Goal: Information Seeking & Learning: Learn about a topic

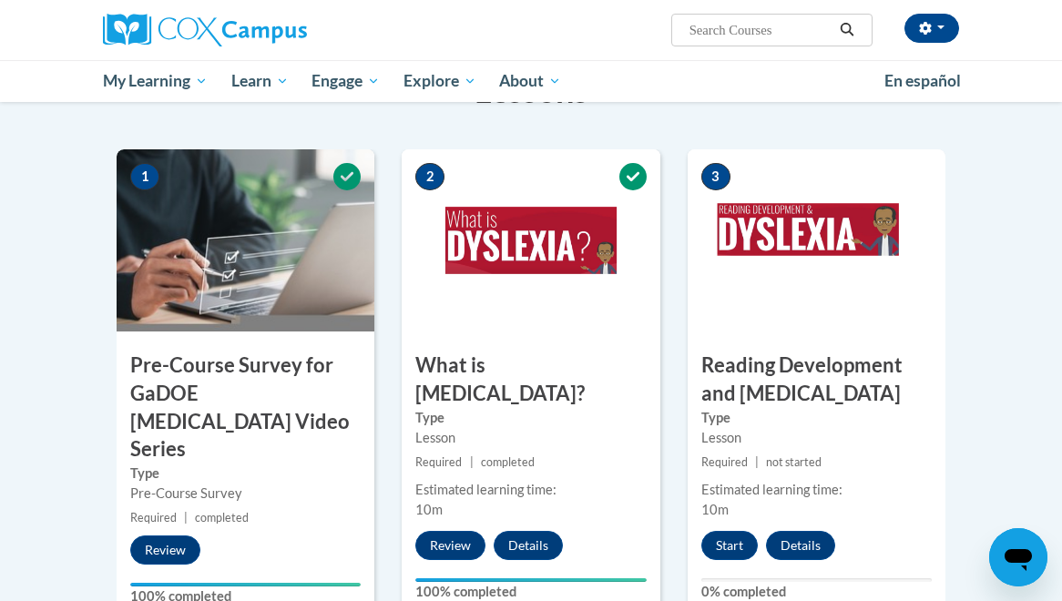
scroll to position [427, 0]
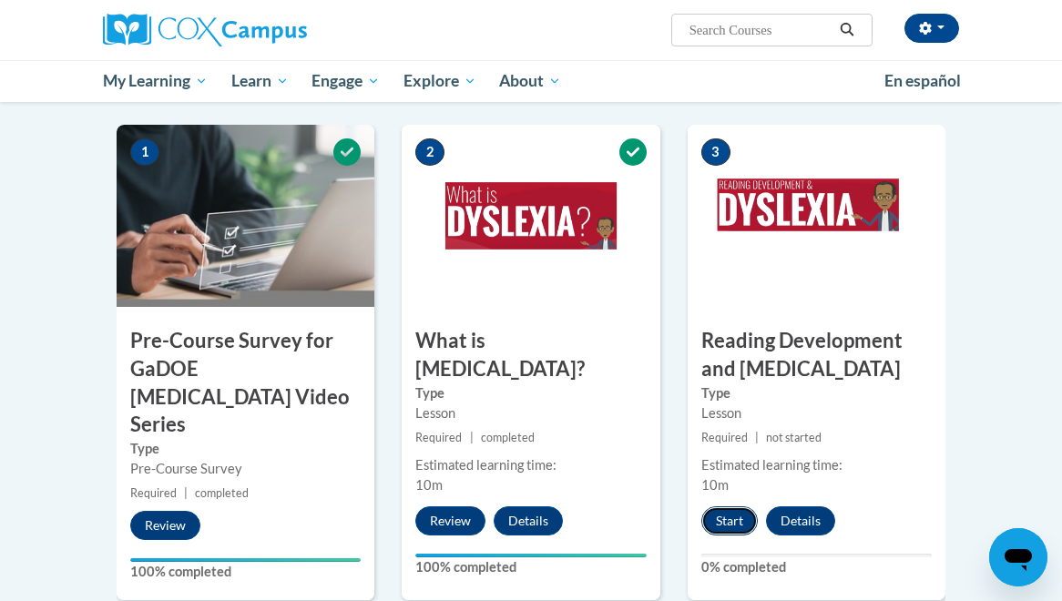
click at [725, 507] on button "Start" at bounding box center [730, 521] width 56 height 29
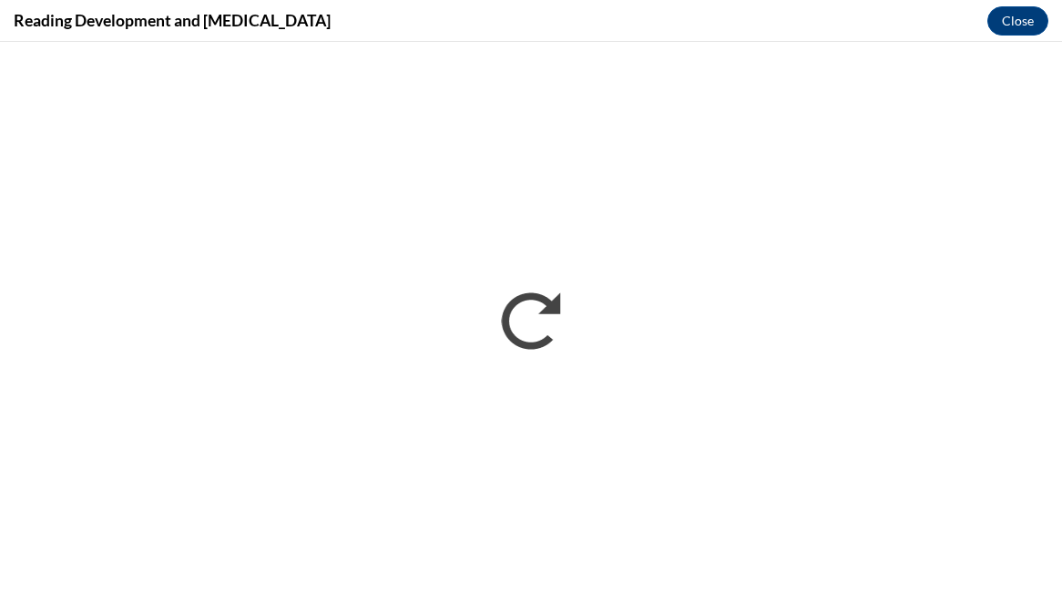
scroll to position [0, 0]
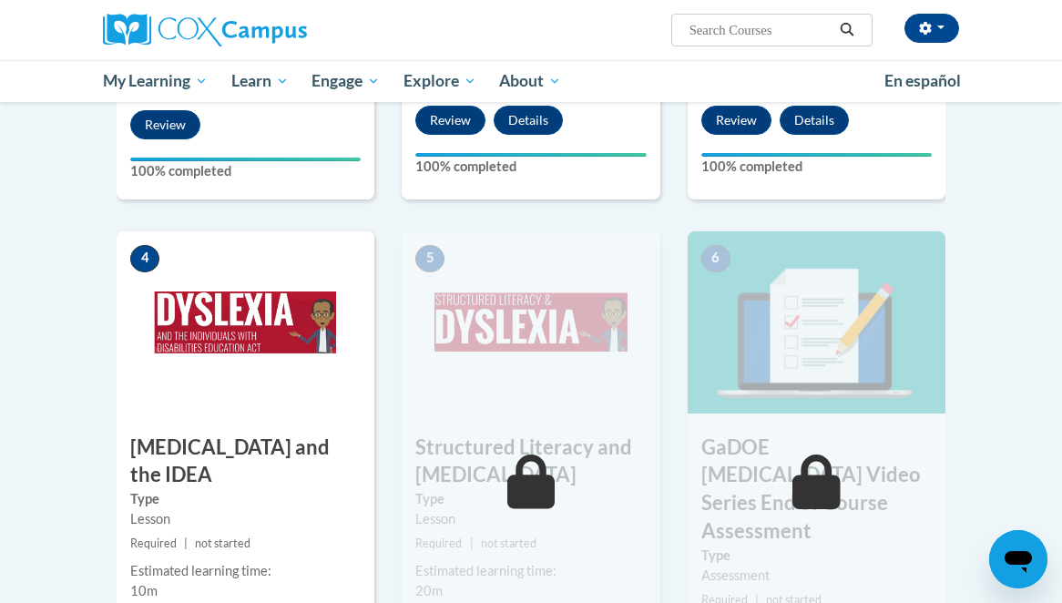
scroll to position [843, 0]
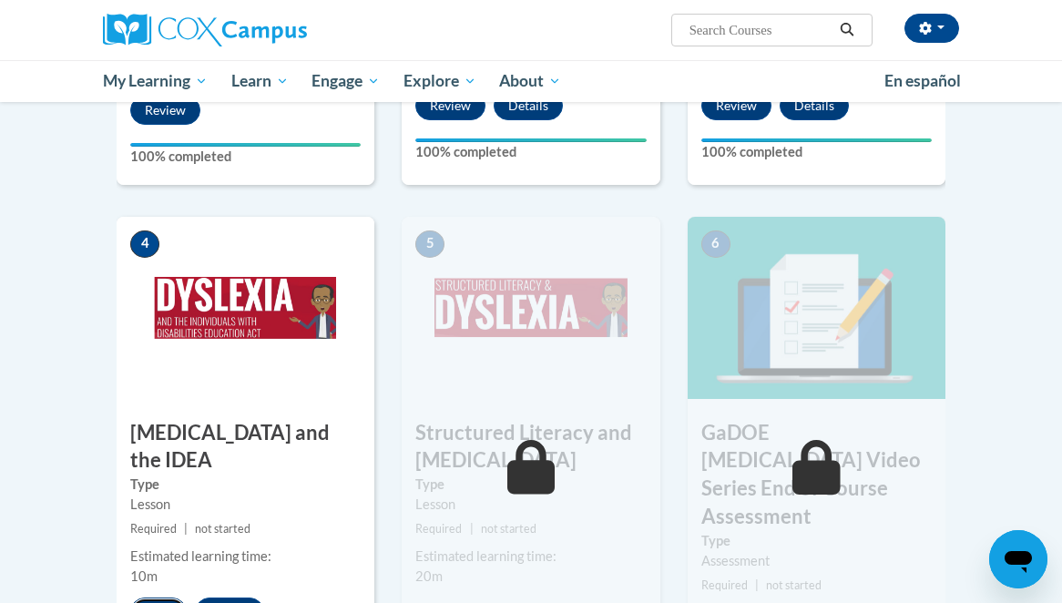
click at [155, 598] on button "Start" at bounding box center [158, 612] width 56 height 29
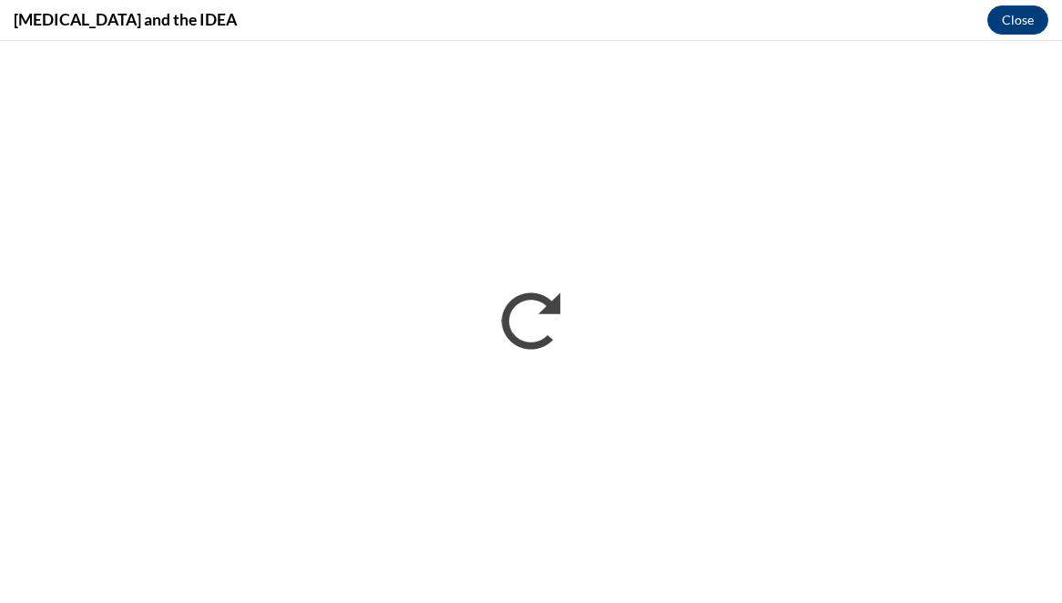
scroll to position [0, 0]
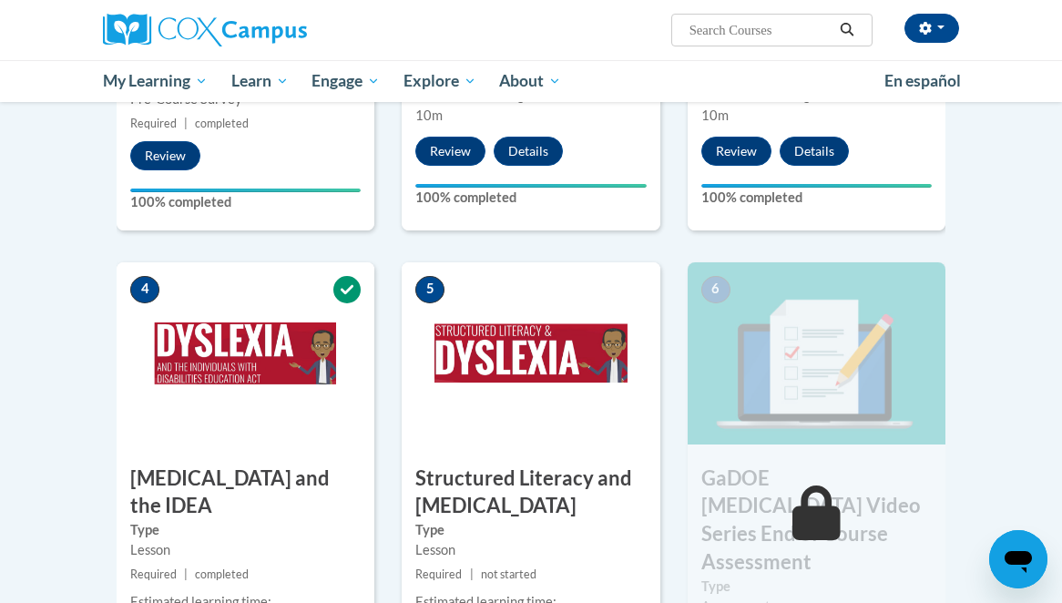
scroll to position [833, 0]
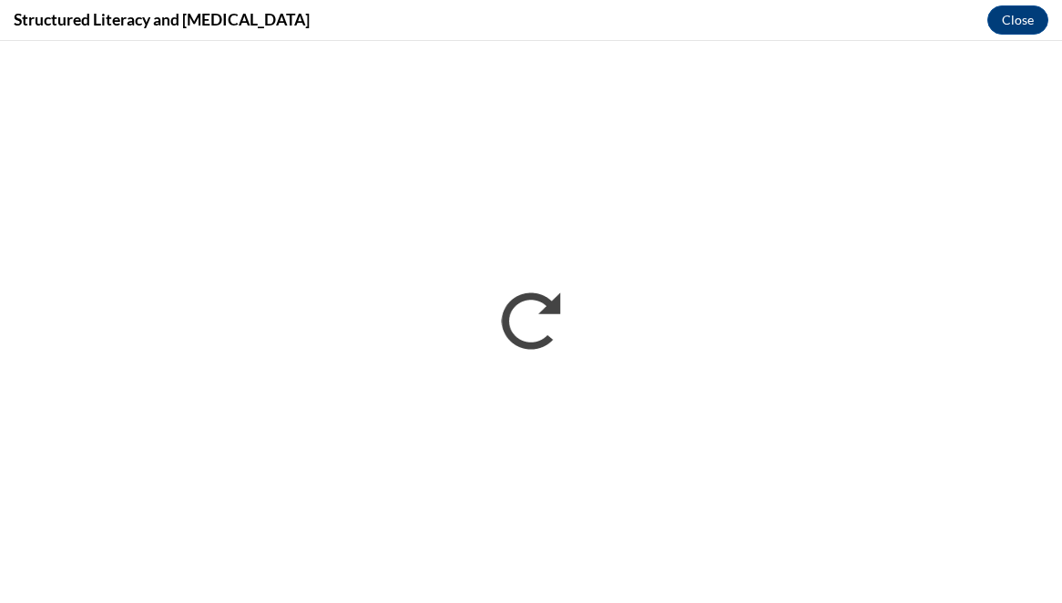
scroll to position [0, 0]
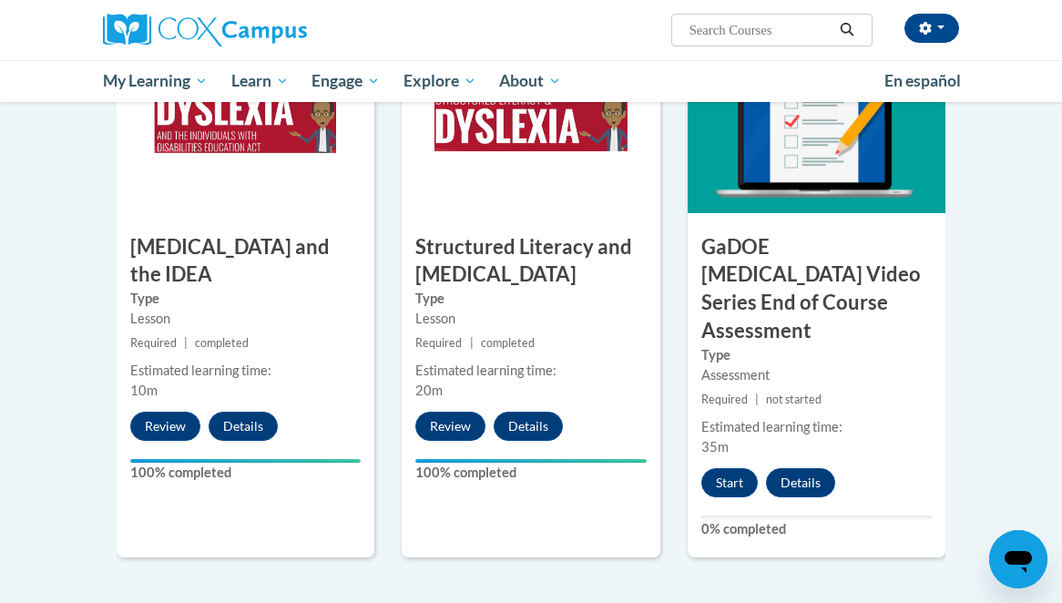
scroll to position [1016, 0]
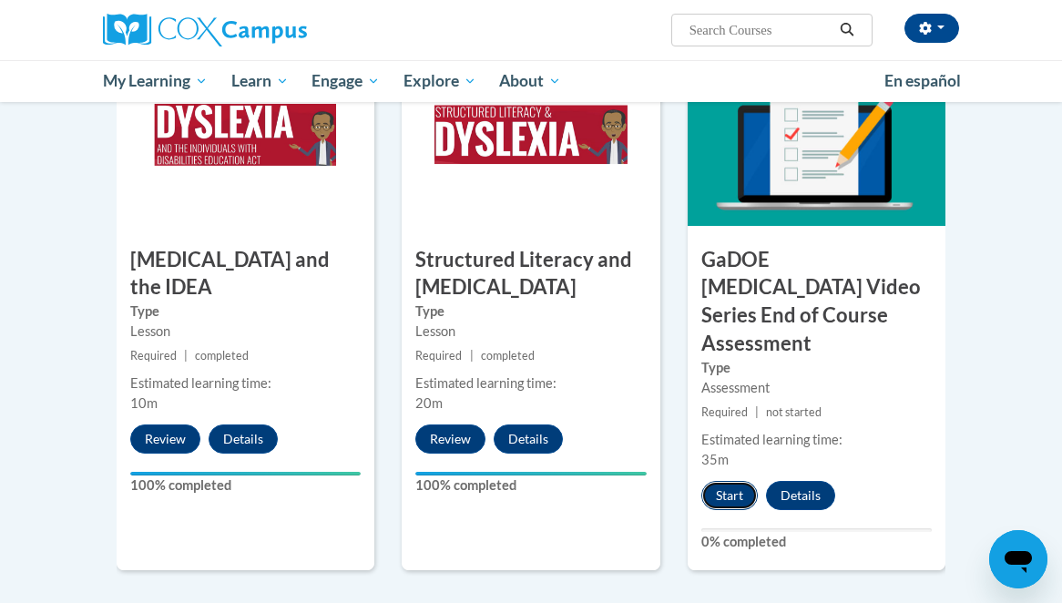
click at [732, 481] on button "Start" at bounding box center [730, 495] width 56 height 29
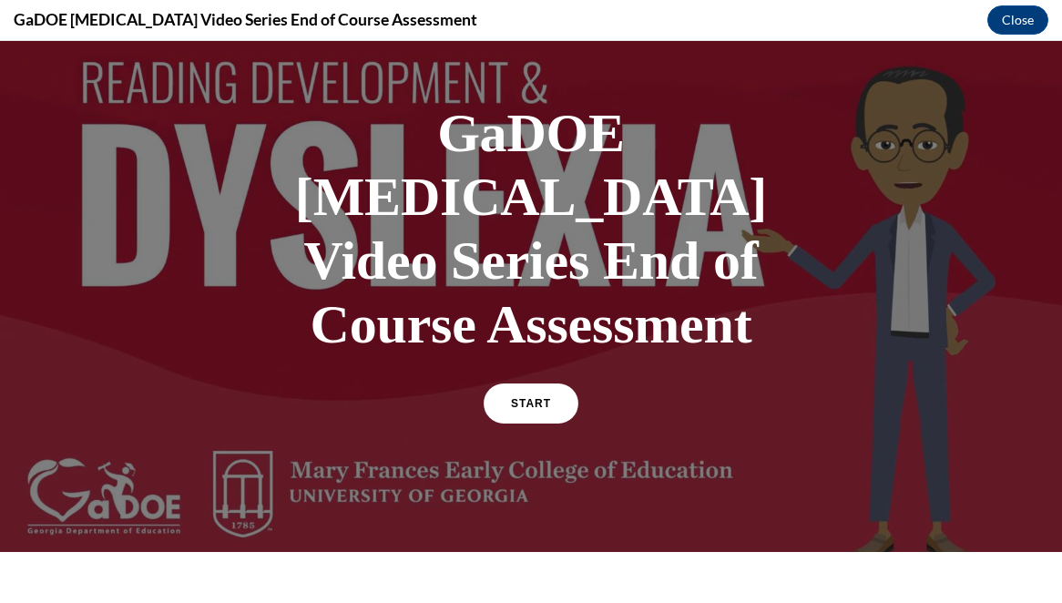
scroll to position [21, 0]
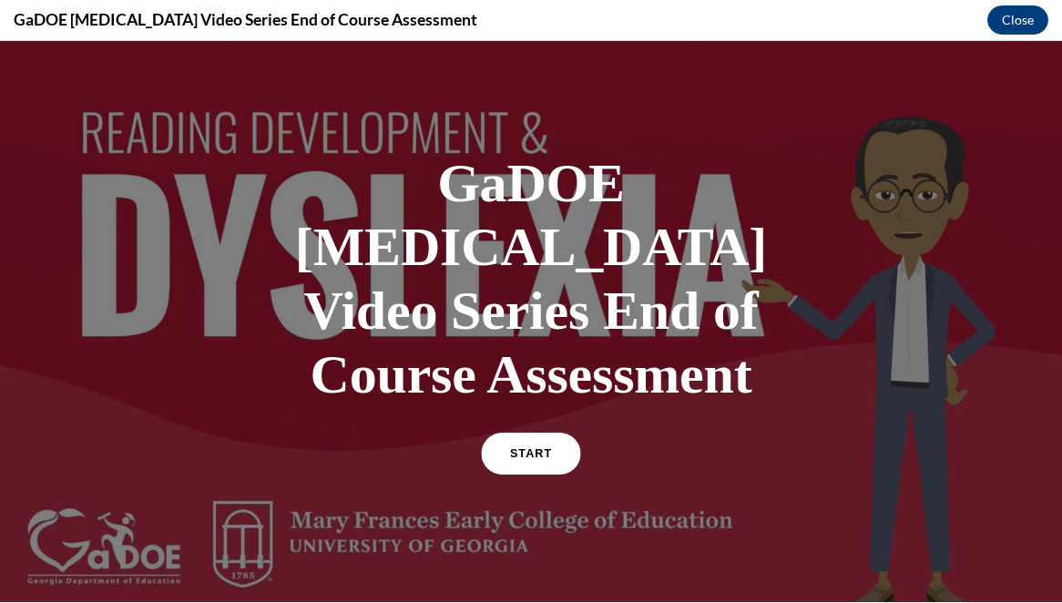
click at [544, 447] on span "START" at bounding box center [531, 454] width 42 height 14
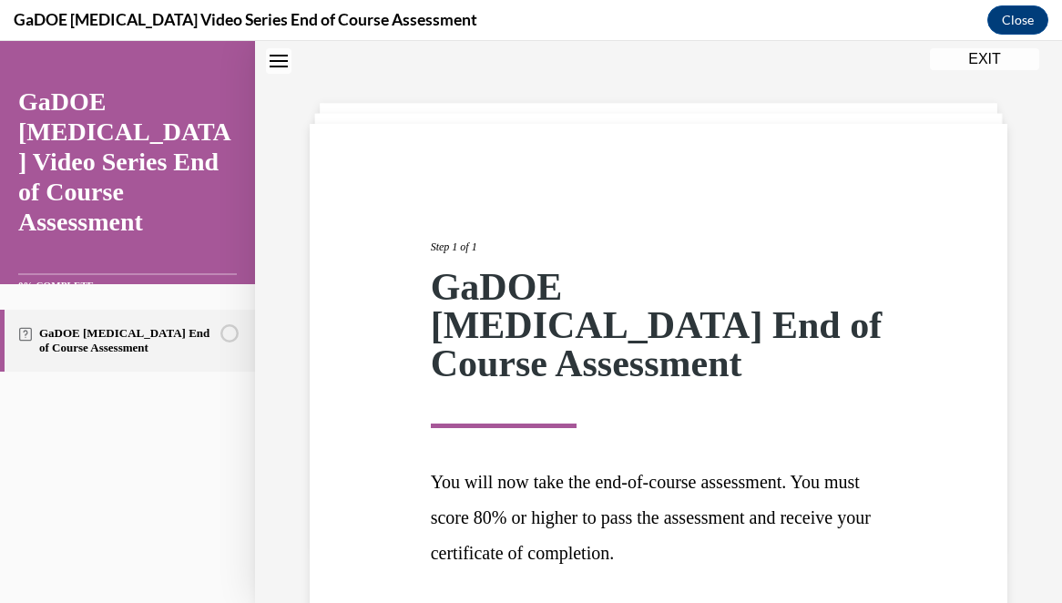
scroll to position [168, 0]
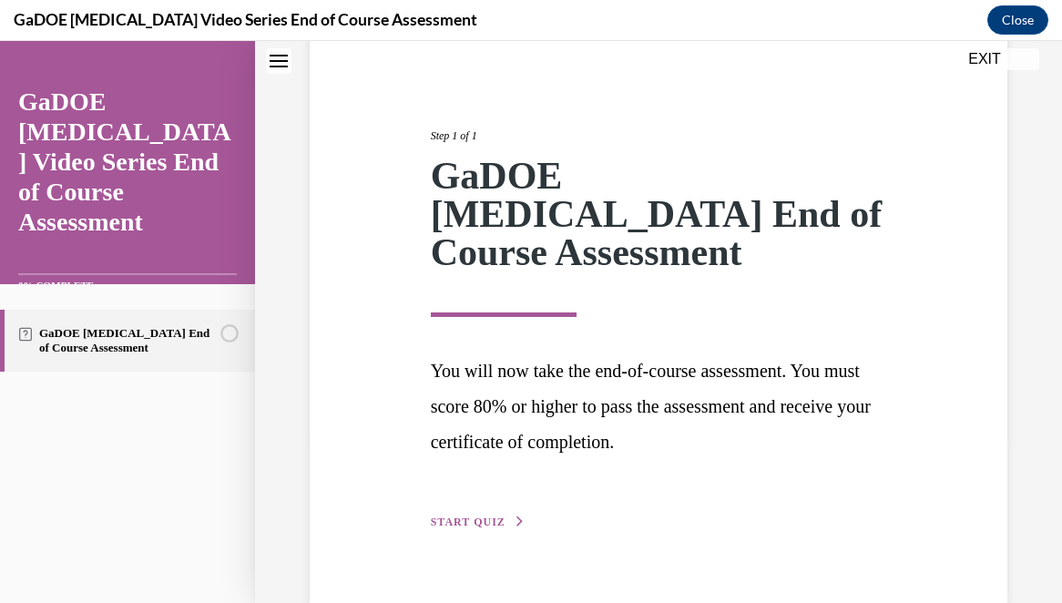
click at [484, 516] on span "START QUIZ" at bounding box center [468, 522] width 75 height 13
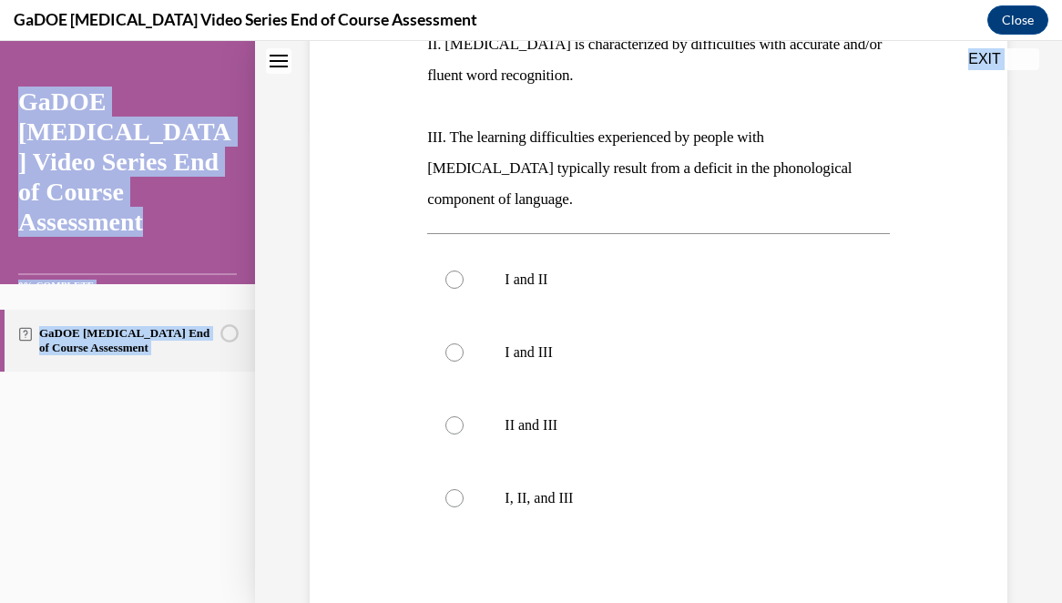
scroll to position [535, 0]
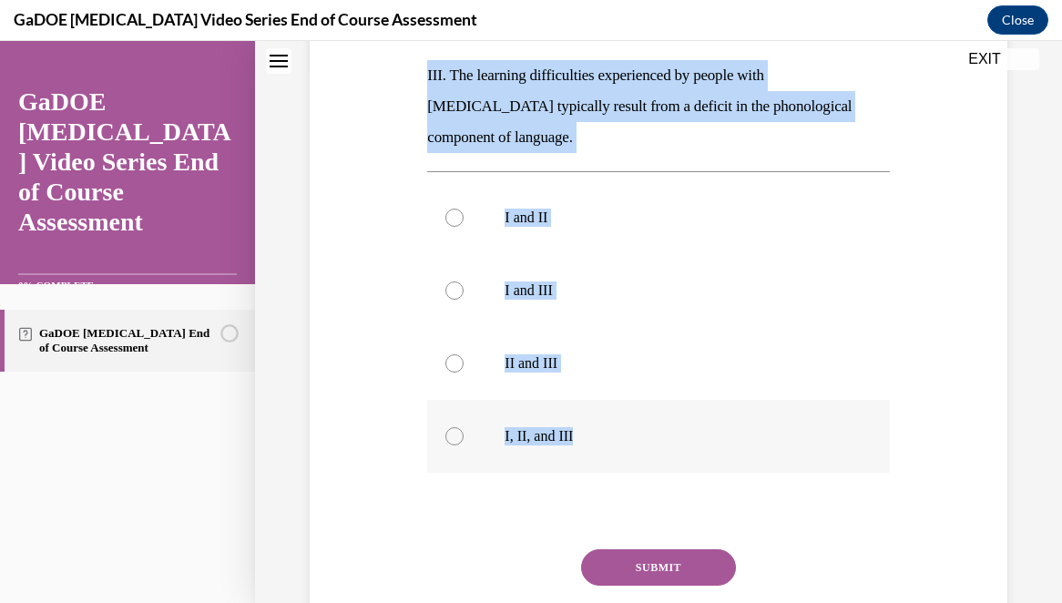
drag, startPoint x: 425, startPoint y: 185, endPoint x: 638, endPoint y: 430, distance: 324.9
click at [638, 430] on div "Question 01/22 The current IDA definition of dyslexia includes which of the fol…" at bounding box center [658, 195] width 471 height 1008
copy div "The current IDA definition of dyslexia includes which of the following tenets? …"
click at [563, 429] on p "I, II, and III" at bounding box center [674, 436] width 339 height 18
click at [464, 429] on input "I, II, and III" at bounding box center [455, 436] width 18 height 18
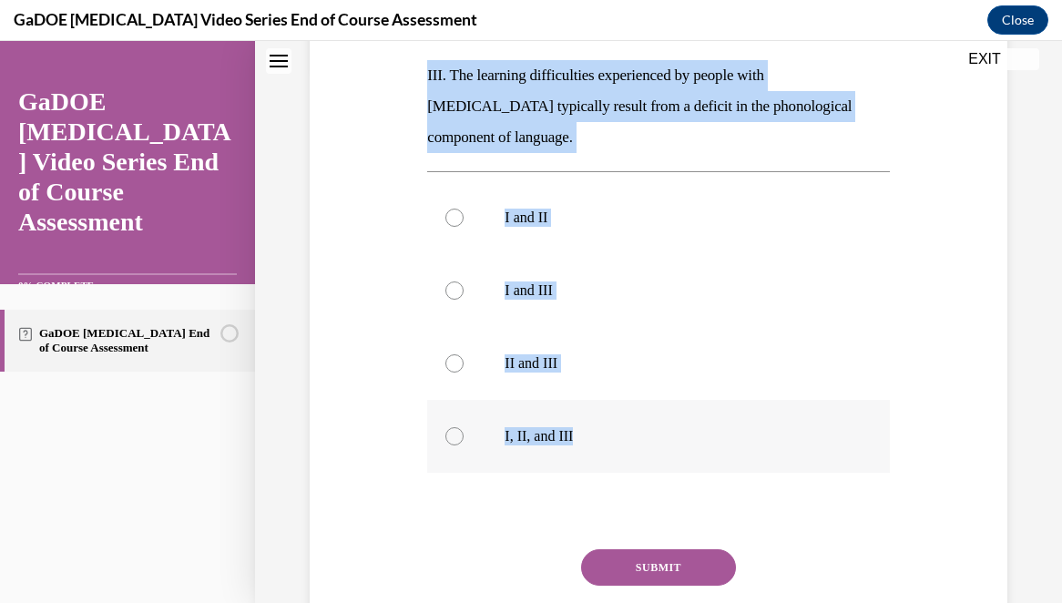
radio input "true"
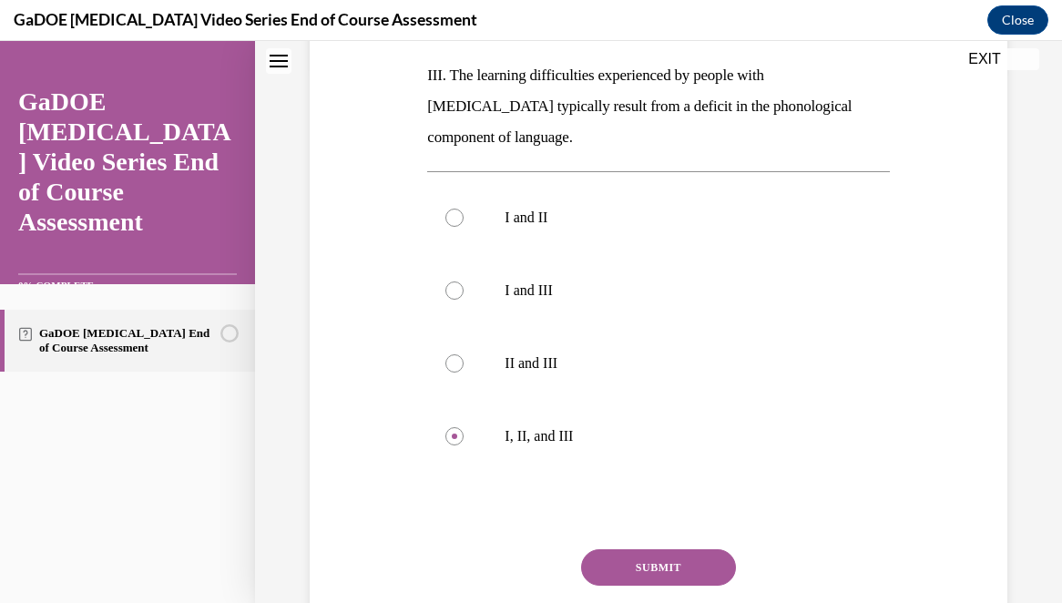
click at [638, 571] on button "SUBMIT" at bounding box center [658, 567] width 155 height 36
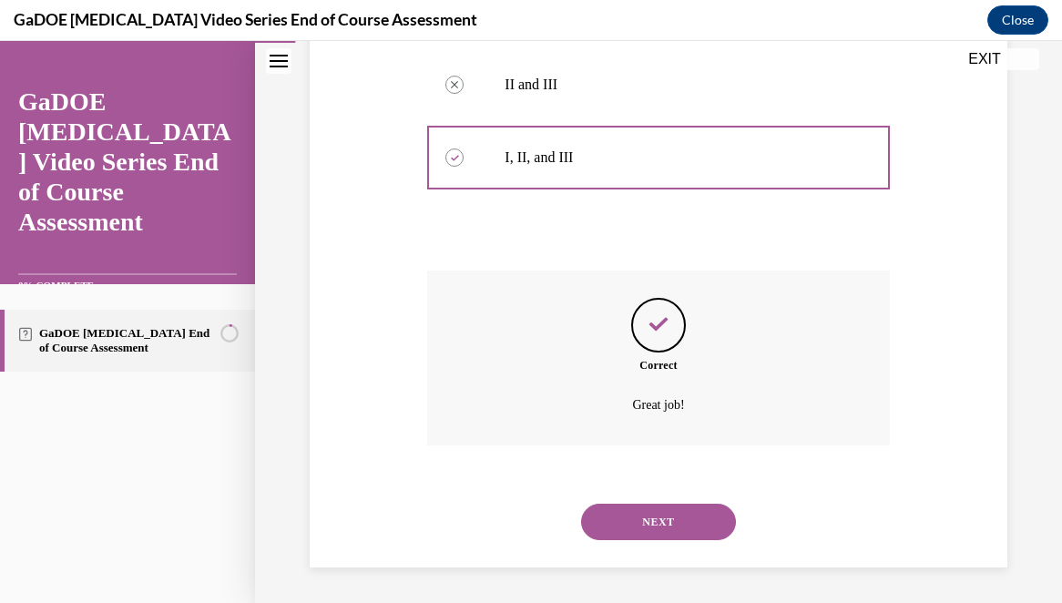
scroll to position [815, 0]
click at [654, 515] on button "NEXT" at bounding box center [658, 521] width 155 height 36
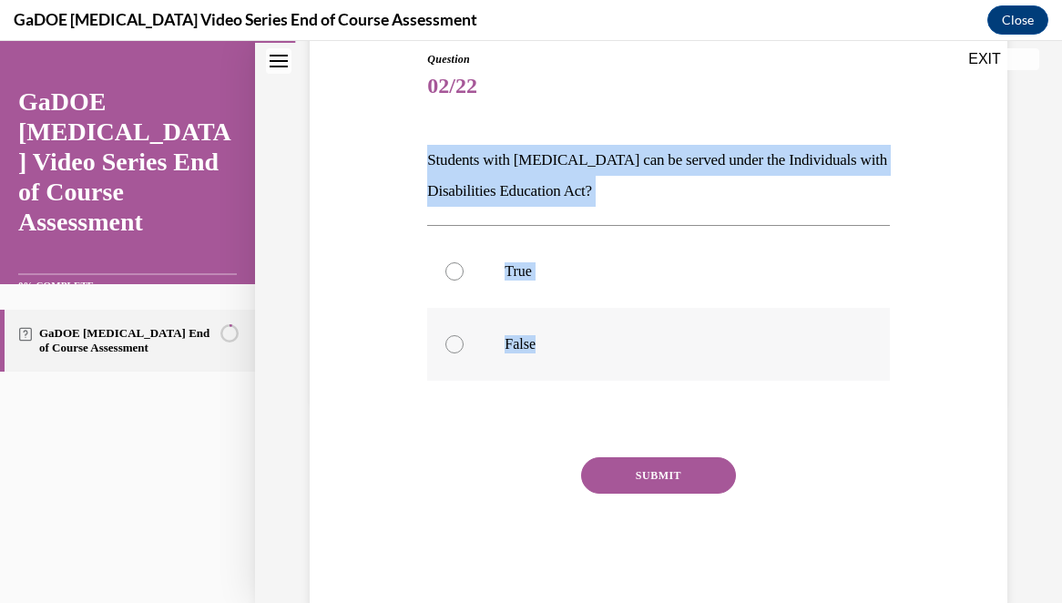
drag, startPoint x: 426, startPoint y: 159, endPoint x: 589, endPoint y: 359, distance: 257.7
click at [589, 359] on div "Question 02/22 Students with dyslexia can be served under the Individuals with …" at bounding box center [658, 315] width 471 height 583
copy div "Students with dyslexia can be served under the Individuals with Disabilities Ed…"
click at [508, 269] on p "True" at bounding box center [674, 271] width 339 height 18
click at [464, 269] on input "True" at bounding box center [455, 271] width 18 height 18
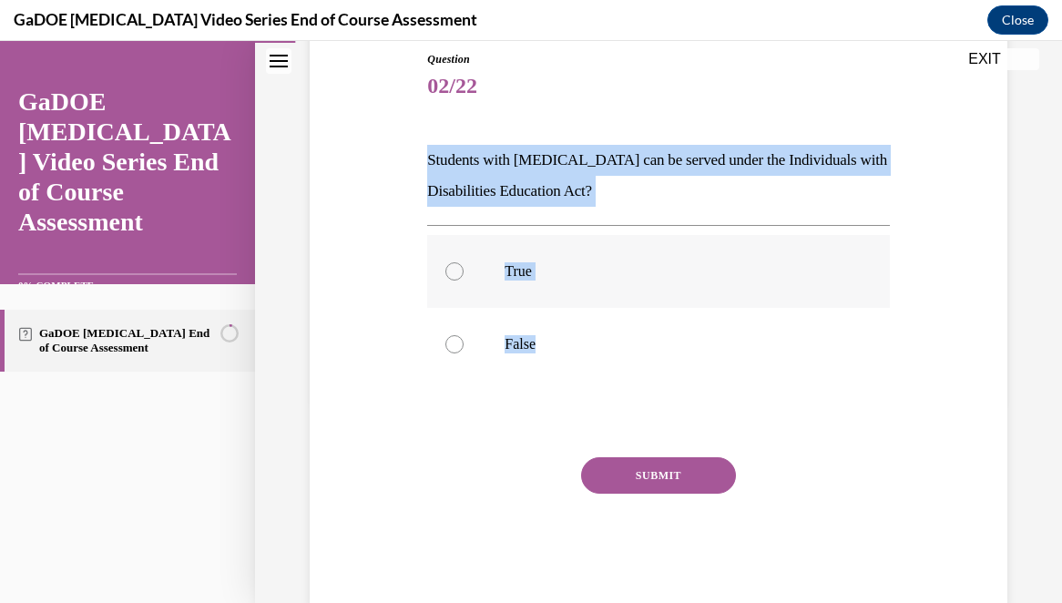
radio input "true"
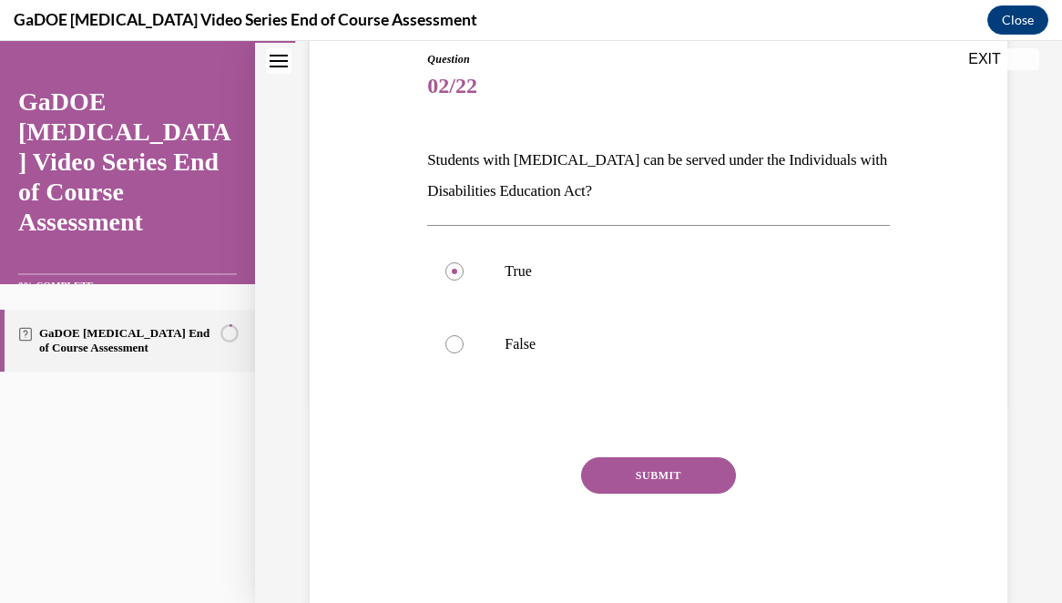
click at [644, 482] on button "SUBMIT" at bounding box center [658, 475] width 155 height 36
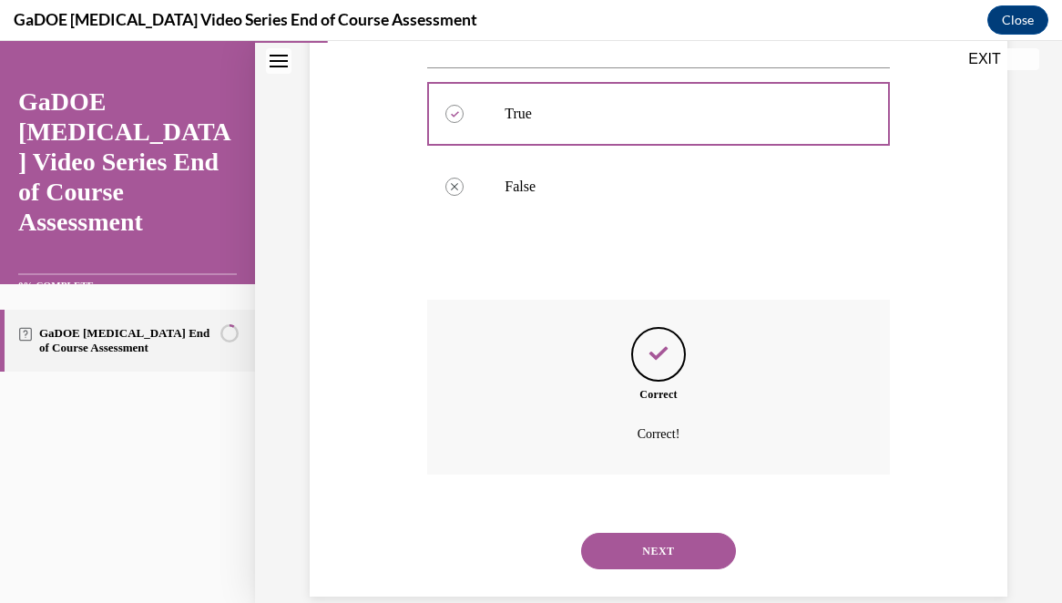
scroll to position [390, 0]
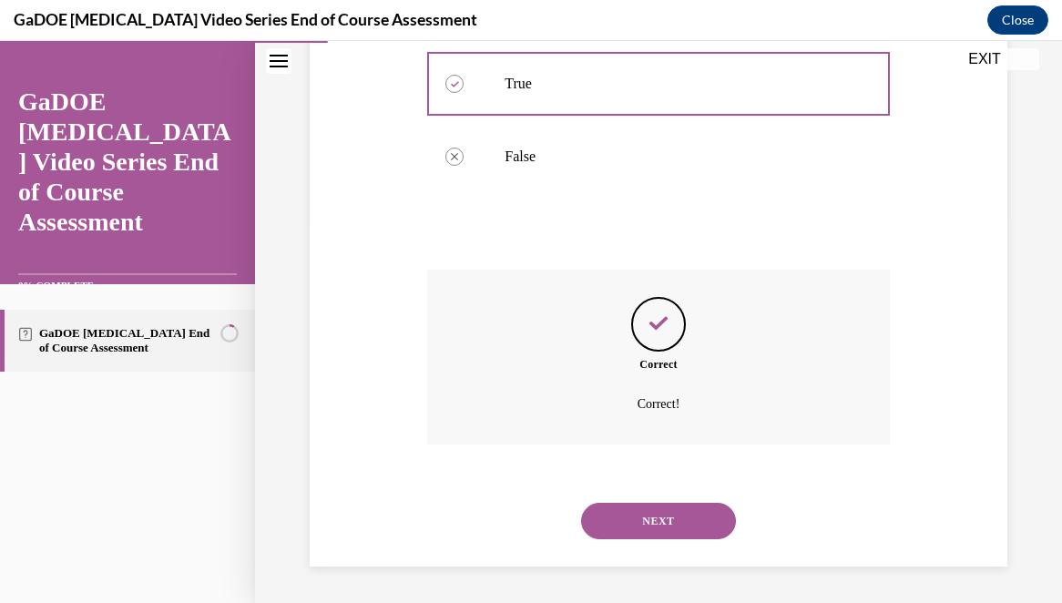
click at [664, 520] on button "NEXT" at bounding box center [658, 521] width 155 height 36
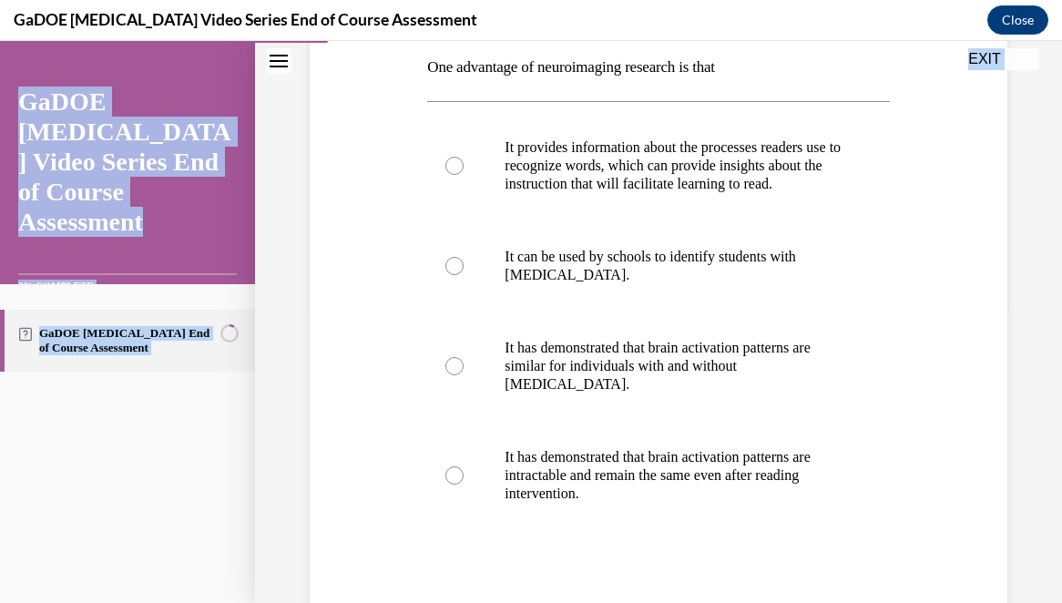
scroll to position [456, 0]
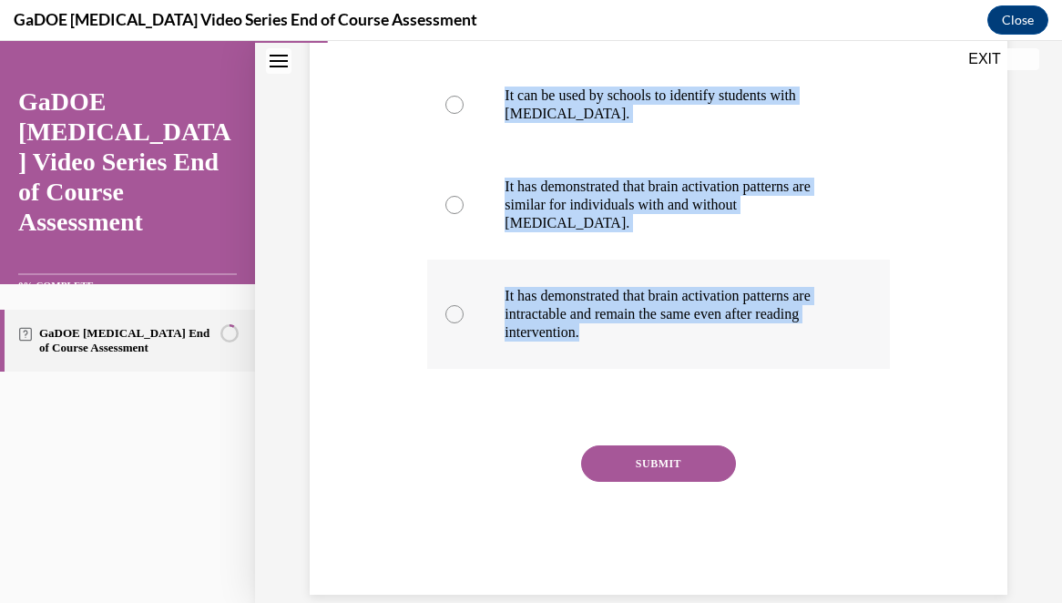
drag, startPoint x: 423, startPoint y: 361, endPoint x: 669, endPoint y: 345, distance: 246.5
click at [669, 345] on div "Question 03/22 One advantage of neuroimaging research is that It provides infor…" at bounding box center [658, 182] width 471 height 826
copy div "One advantage of neuroimaging research is that It provides information about th…"
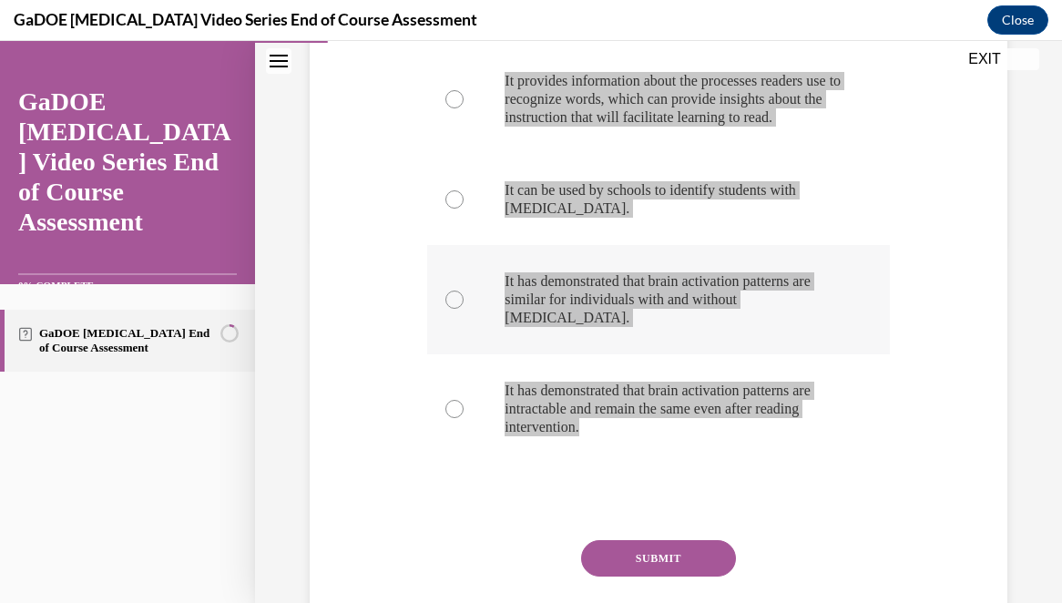
scroll to position [349, 0]
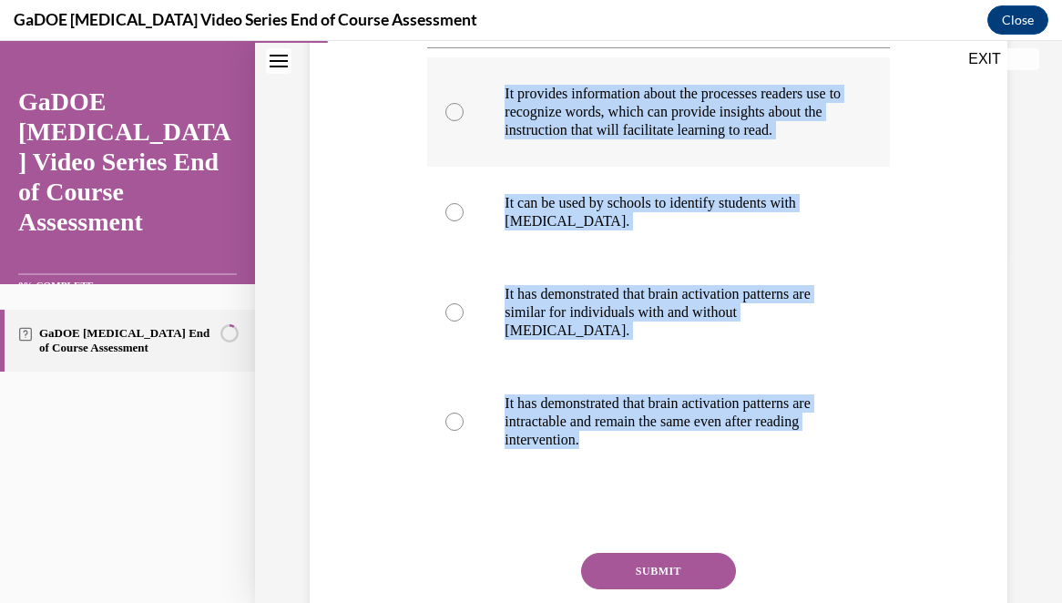
click at [675, 129] on p "It provides information about the processes readers use to recognize words, whi…" at bounding box center [674, 112] width 339 height 55
click at [464, 121] on input "It provides information about the processes readers use to recognize words, whi…" at bounding box center [455, 112] width 18 height 18
radio input "true"
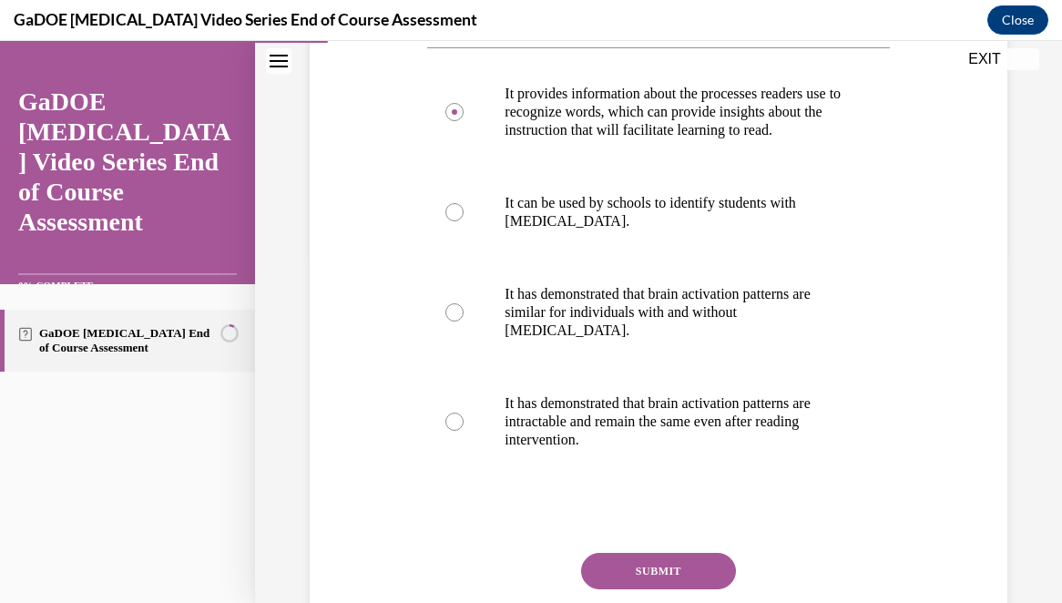
click at [670, 571] on button "SUBMIT" at bounding box center [658, 571] width 155 height 36
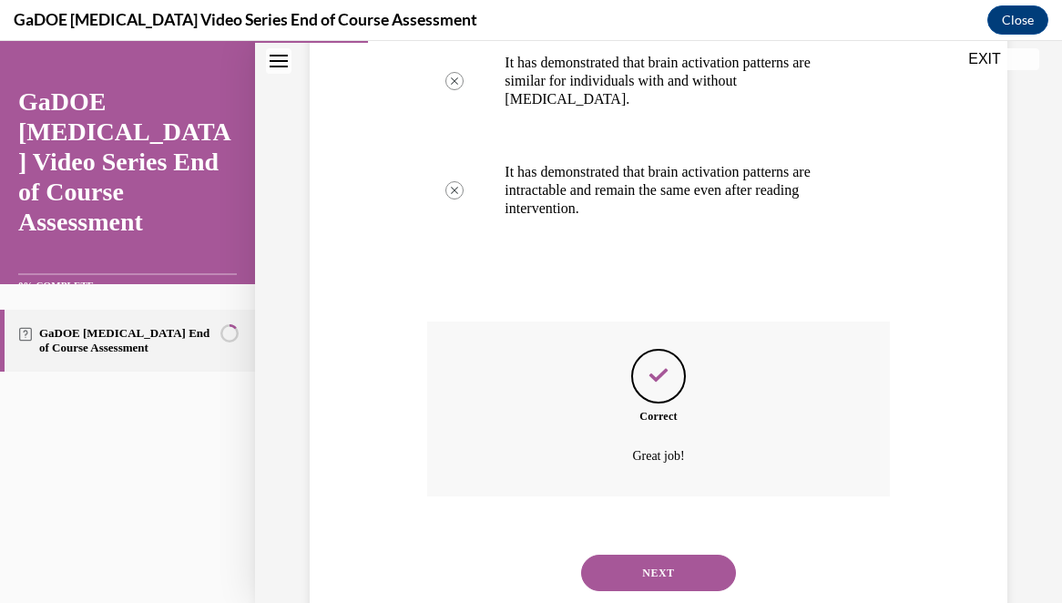
scroll to position [593, 0]
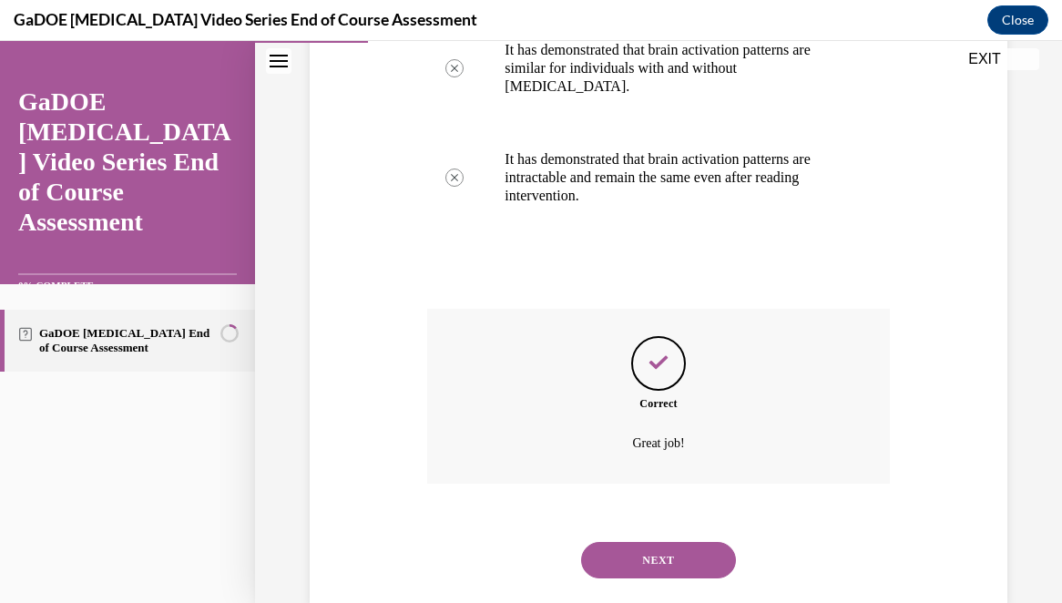
click at [650, 558] on button "NEXT" at bounding box center [658, 560] width 155 height 36
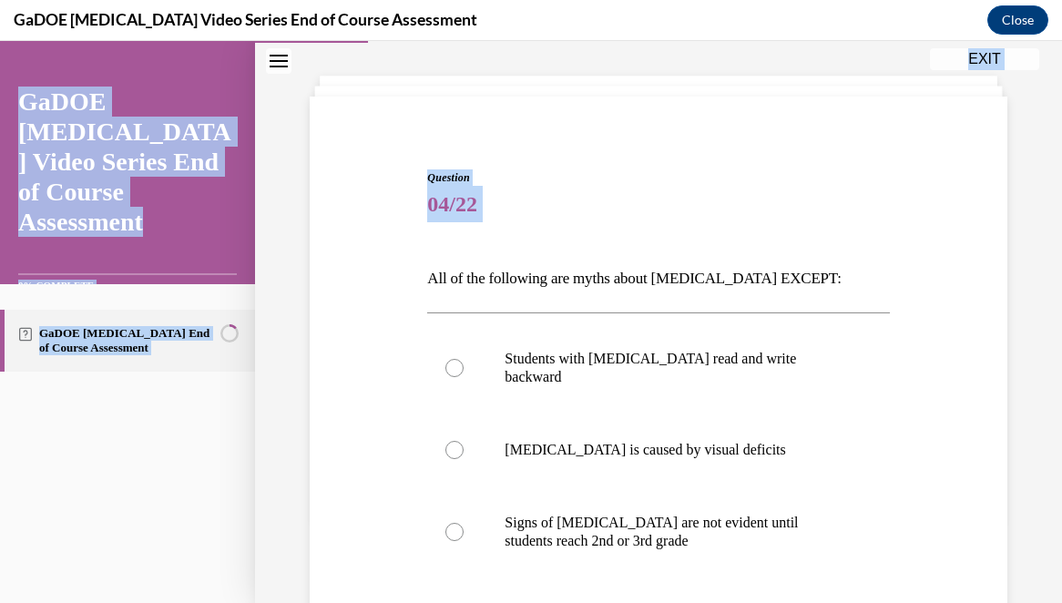
scroll to position [191, 0]
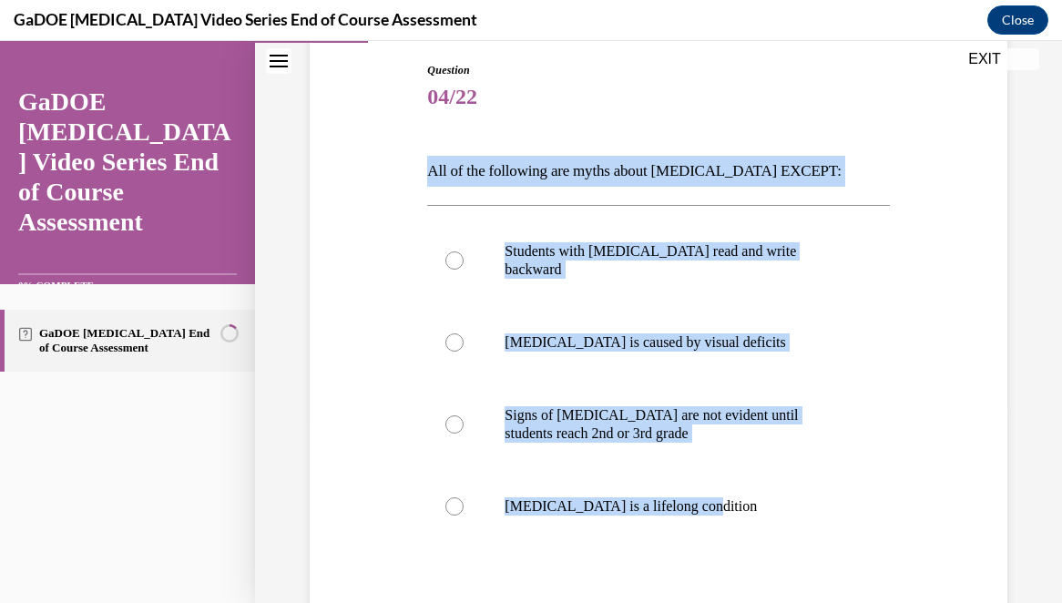
drag, startPoint x: 422, startPoint y: 355, endPoint x: 723, endPoint y: 525, distance: 346.0
click at [723, 525] on div "Question 04/22 All of the following are myths about dyslexia EXCEPT: Students w…" at bounding box center [658, 388] width 707 height 762
copy div "All of the following are myths about dyslexia EXCEPT: Students with dyslexia re…"
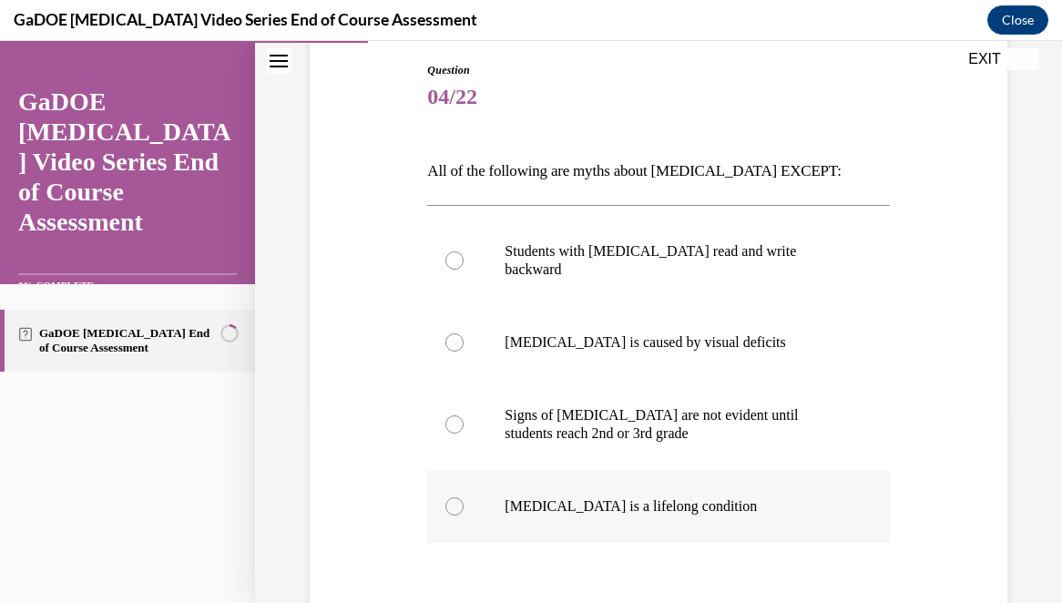
click at [618, 497] on p "Dyslexia is a lifelong condition" at bounding box center [674, 506] width 339 height 18
click at [464, 497] on input "Dyslexia is a lifelong condition" at bounding box center [455, 506] width 18 height 18
radio input "true"
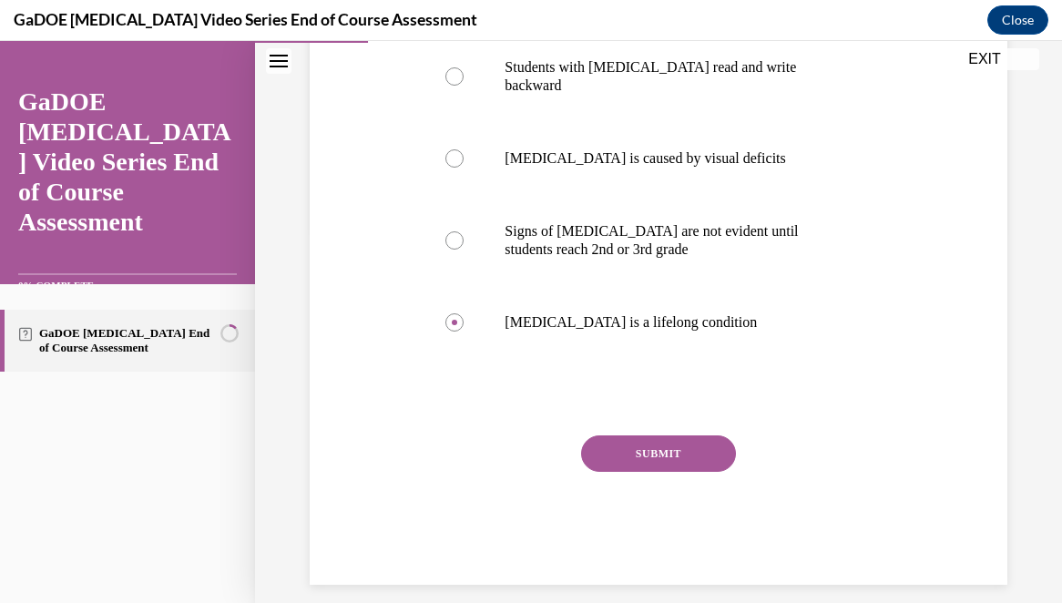
click at [664, 436] on button "SUBMIT" at bounding box center [658, 454] width 155 height 36
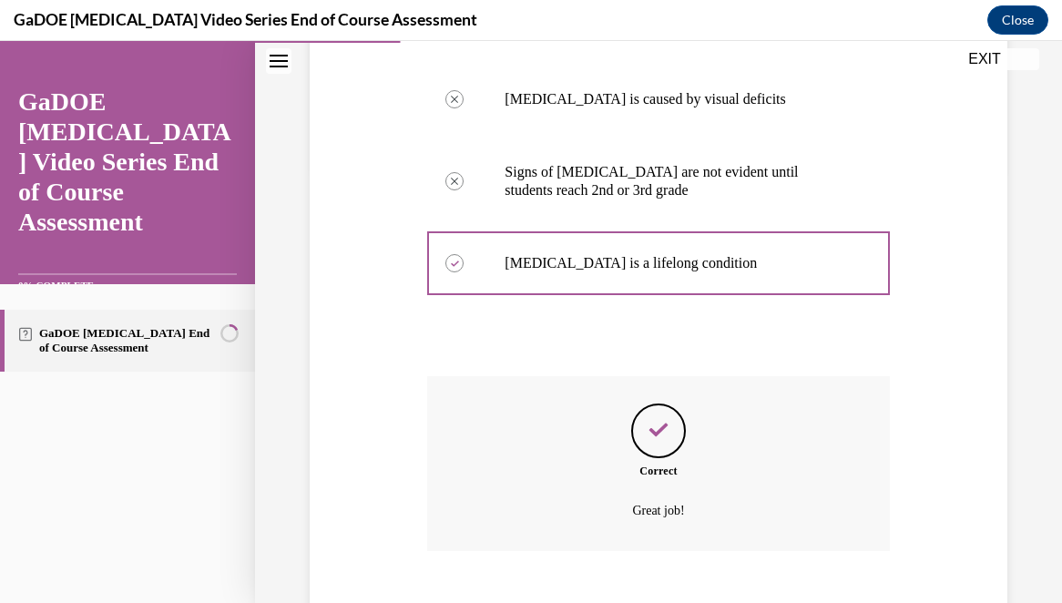
scroll to position [523, 0]
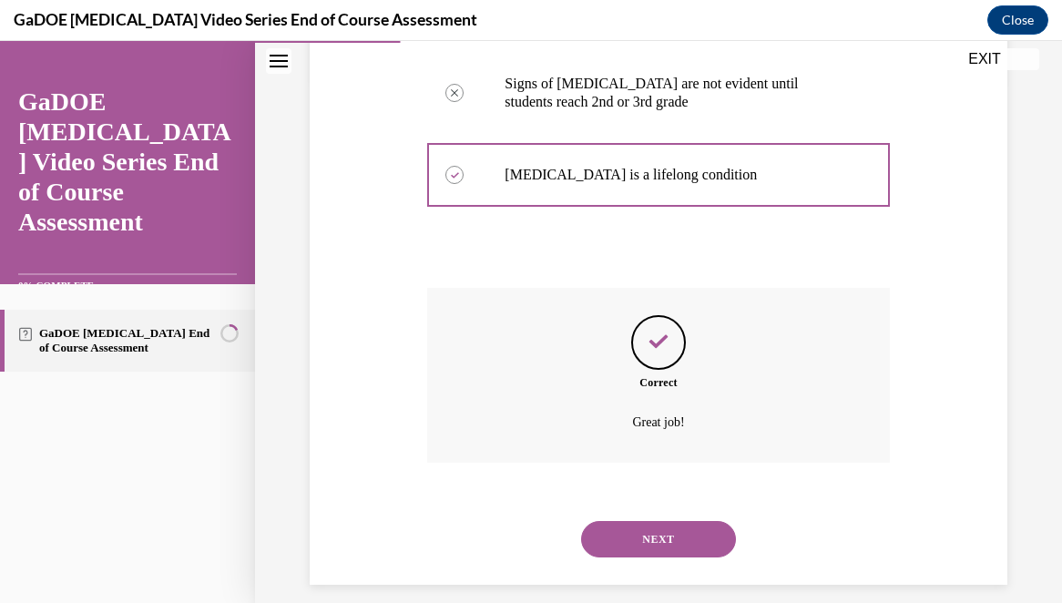
click at [661, 521] on button "NEXT" at bounding box center [658, 539] width 155 height 36
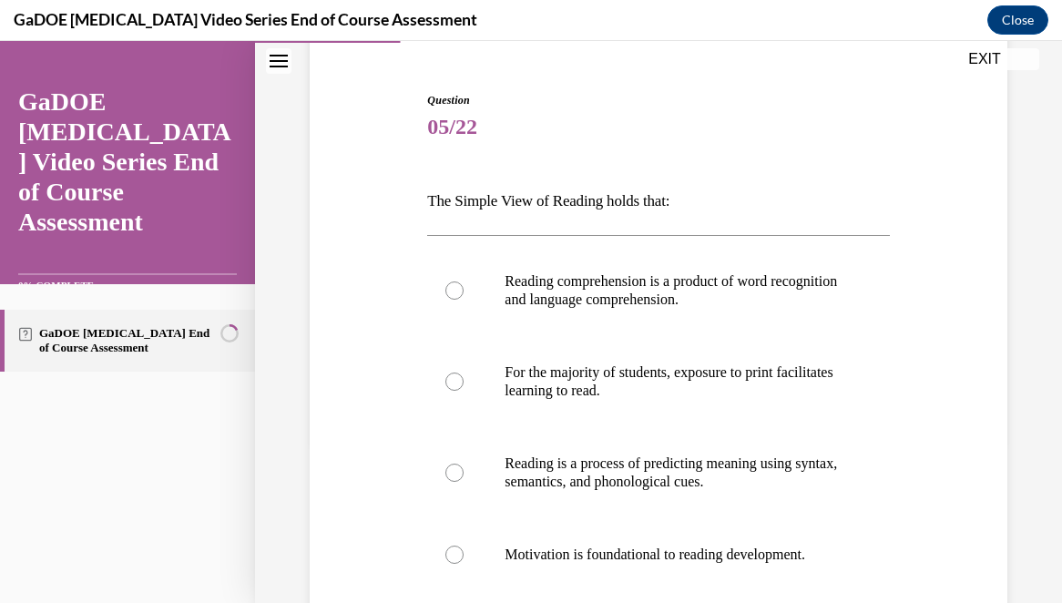
scroll to position [412, 0]
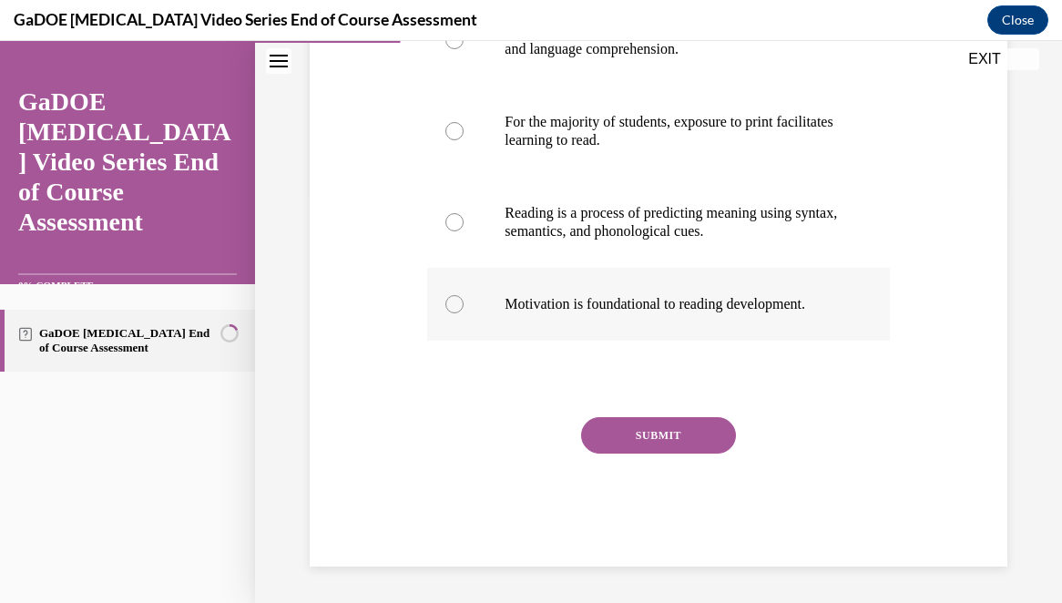
drag, startPoint x: 424, startPoint y: 200, endPoint x: 848, endPoint y: 319, distance: 440.8
click at [848, 319] on div "Question 05/22 The Simple View of Reading holds that: Reading comprehension is …" at bounding box center [658, 190] width 471 height 753
copy div "The Simple View of Reading holds that: Reading comprehension is a product of wo…"
click at [591, 62] on label "Reading comprehension is a product of word recognition and language comprehensi…" at bounding box center [658, 40] width 462 height 91
click at [464, 49] on input "Reading comprehension is a product of word recognition and language comprehensi…" at bounding box center [455, 40] width 18 height 18
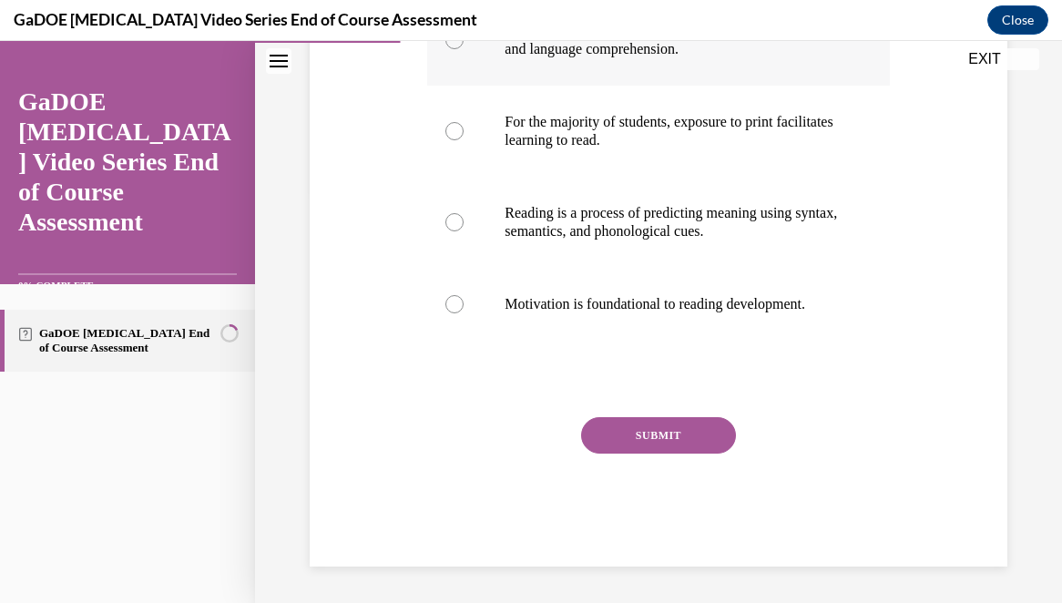
radio input "true"
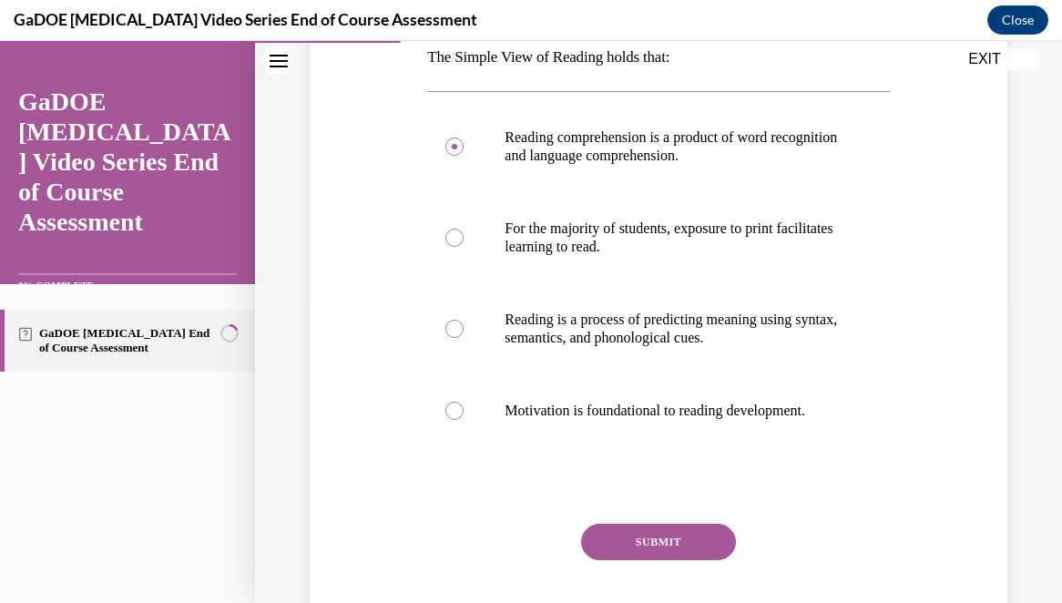
click at [669, 553] on button "SUBMIT" at bounding box center [658, 542] width 155 height 36
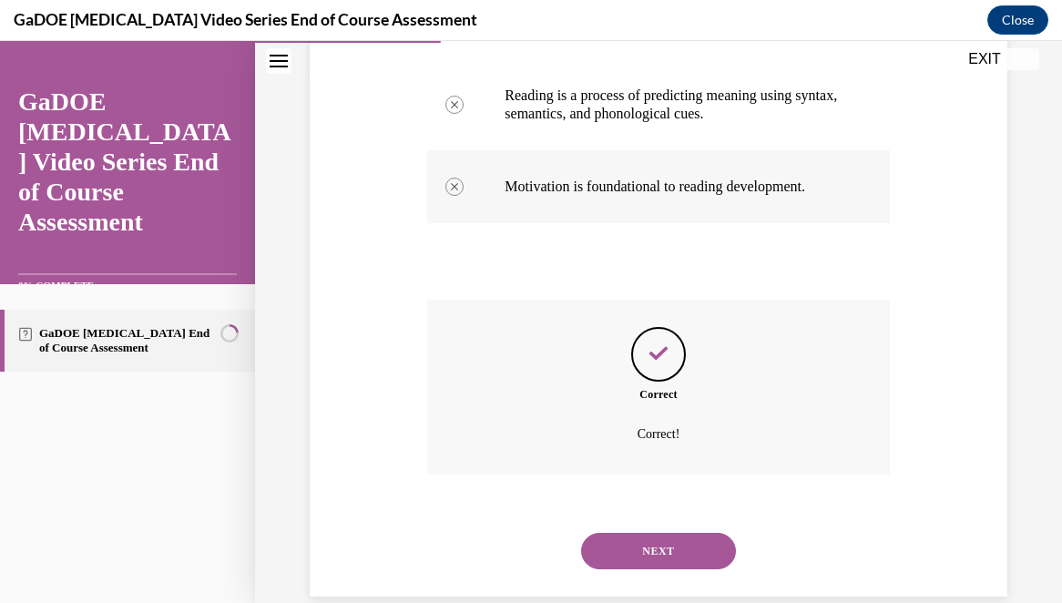
scroll to position [559, 0]
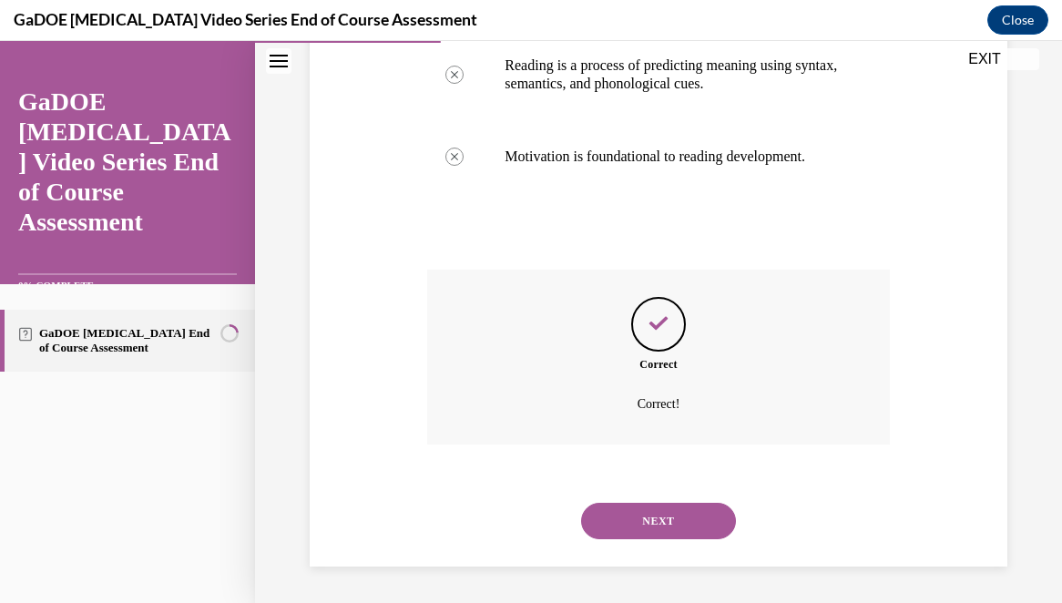
click at [667, 526] on button "NEXT" at bounding box center [658, 521] width 155 height 36
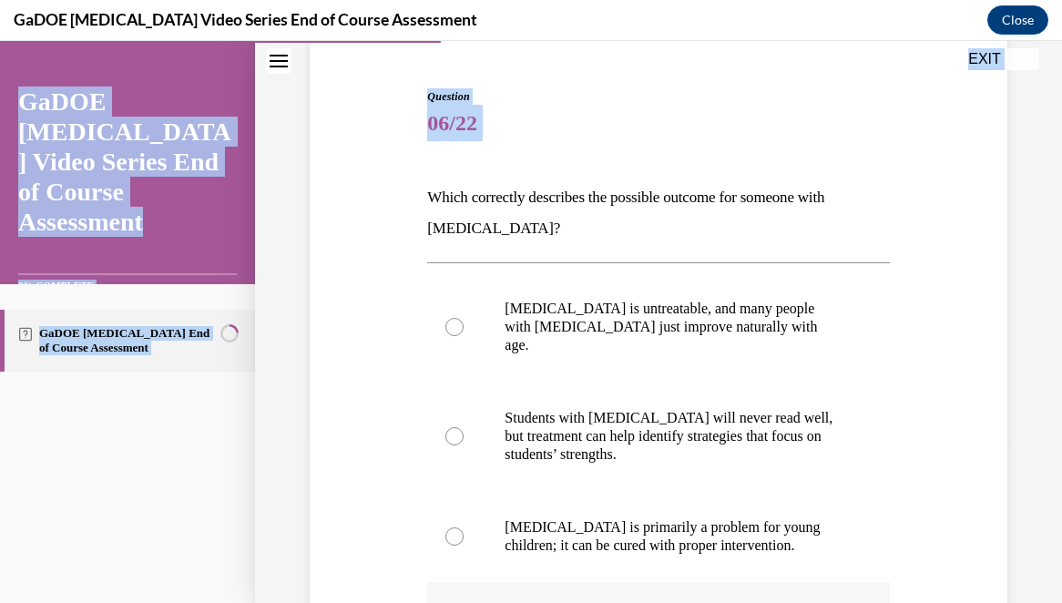
scroll to position [206, 0]
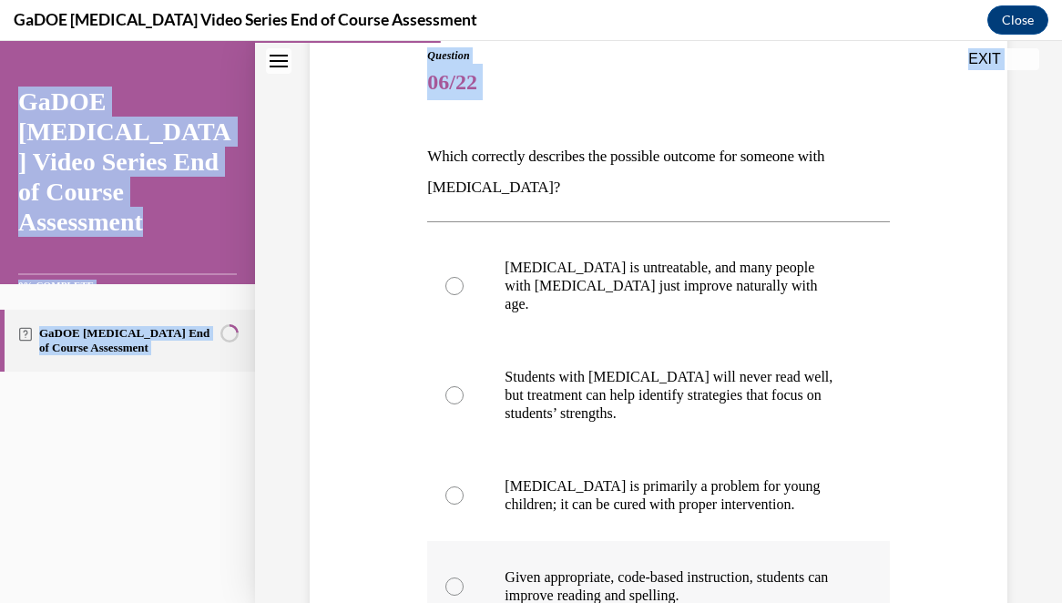
drag, startPoint x: 423, startPoint y: 364, endPoint x: 726, endPoint y: 586, distance: 376.2
click at [726, 586] on div "Question 06/22 Which correctly describes the possible outcome for someone with …" at bounding box center [658, 439] width 471 height 838
copy div "Which correctly describes the possible outcome for someone with dyslexia? Dysle…"
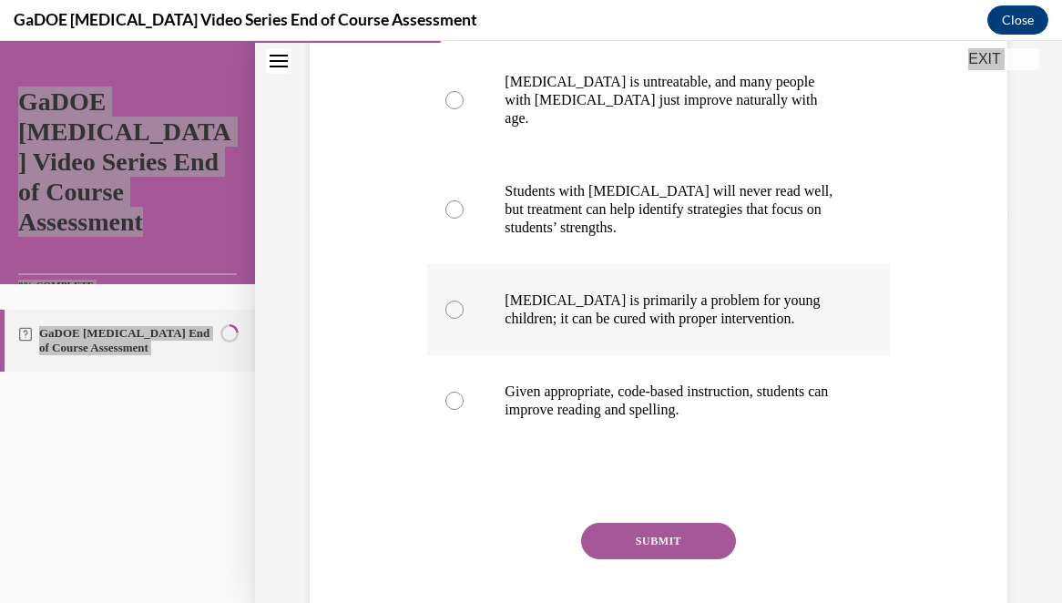
scroll to position [390, 0]
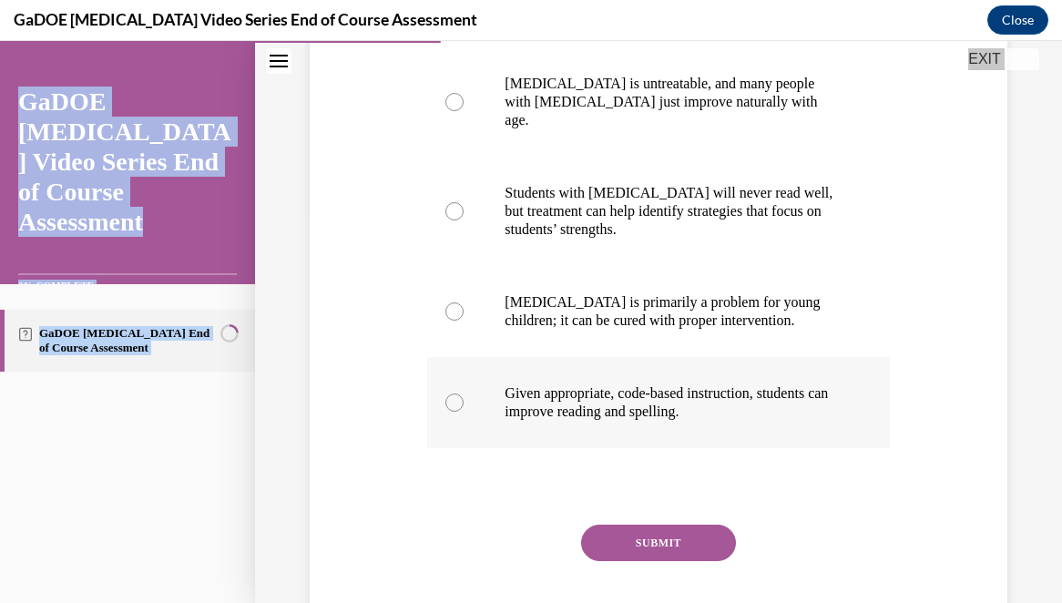
click at [618, 385] on p "Given appropriate, code-based instruction, students can improve reading and spe…" at bounding box center [674, 403] width 339 height 36
click at [464, 394] on input "Given appropriate, code-based instruction, students can improve reading and spe…" at bounding box center [455, 403] width 18 height 18
radio input "true"
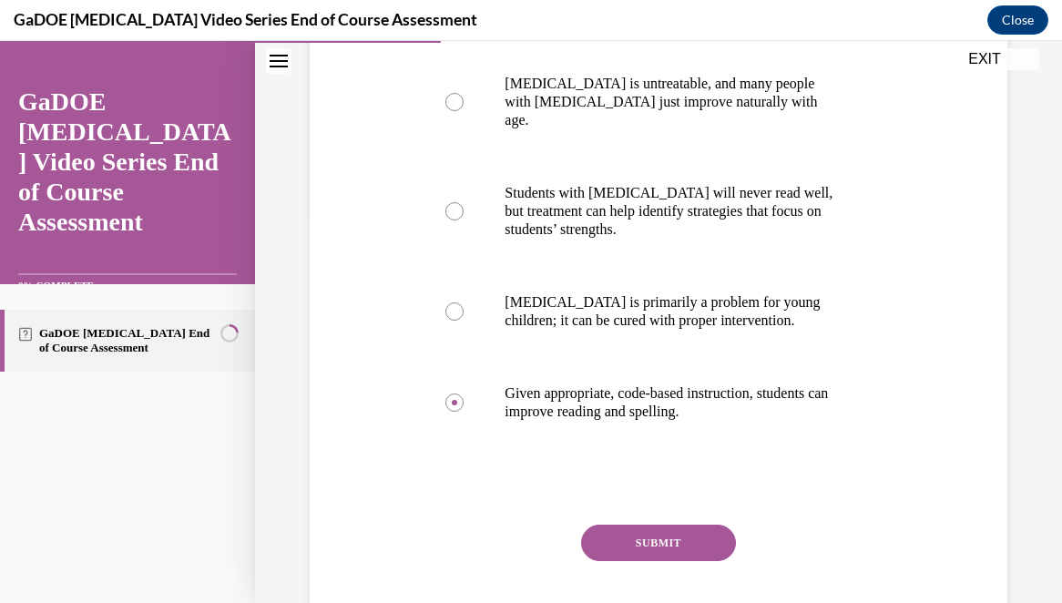
click at [646, 525] on button "SUBMIT" at bounding box center [658, 543] width 155 height 36
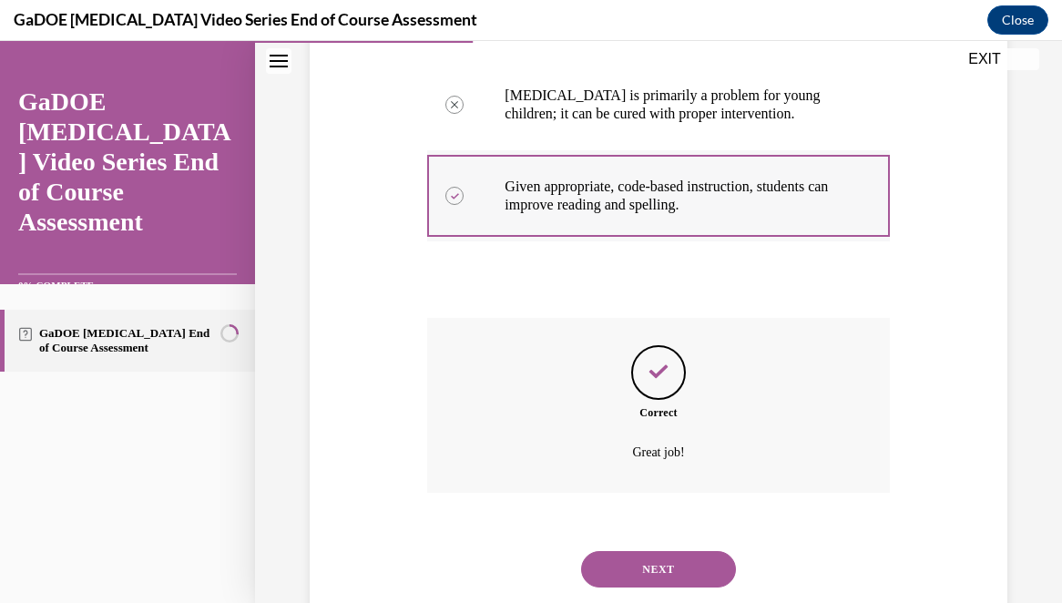
scroll to position [627, 0]
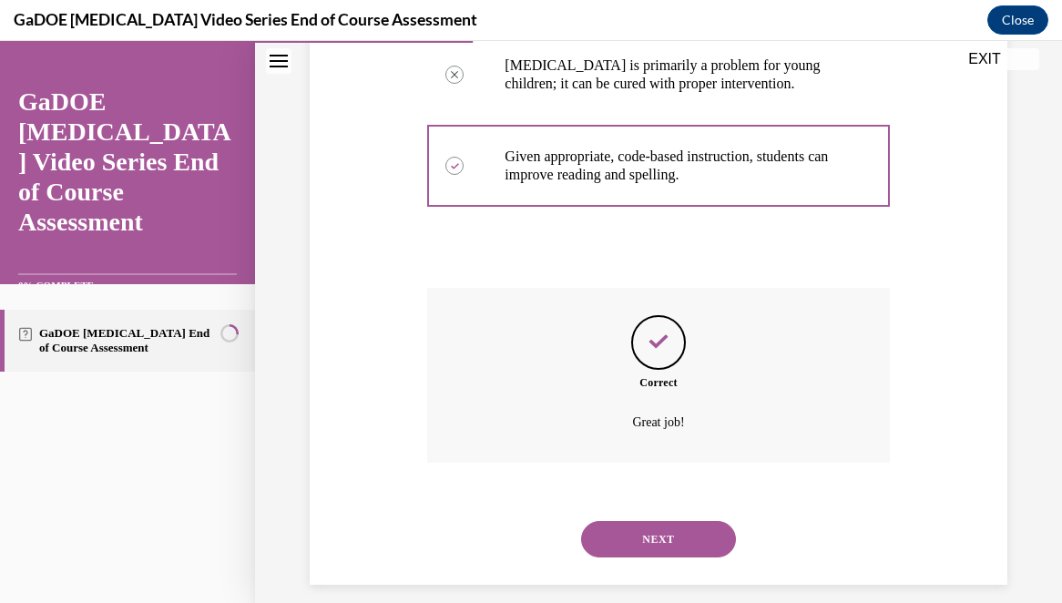
click at [645, 521] on button "NEXT" at bounding box center [658, 539] width 155 height 36
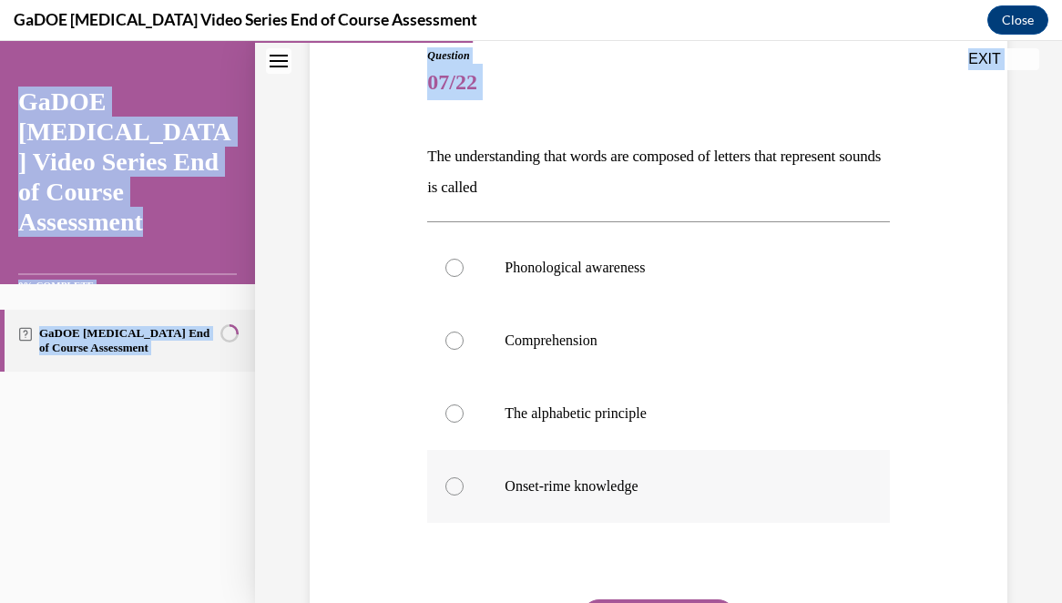
scroll to position [249, 0]
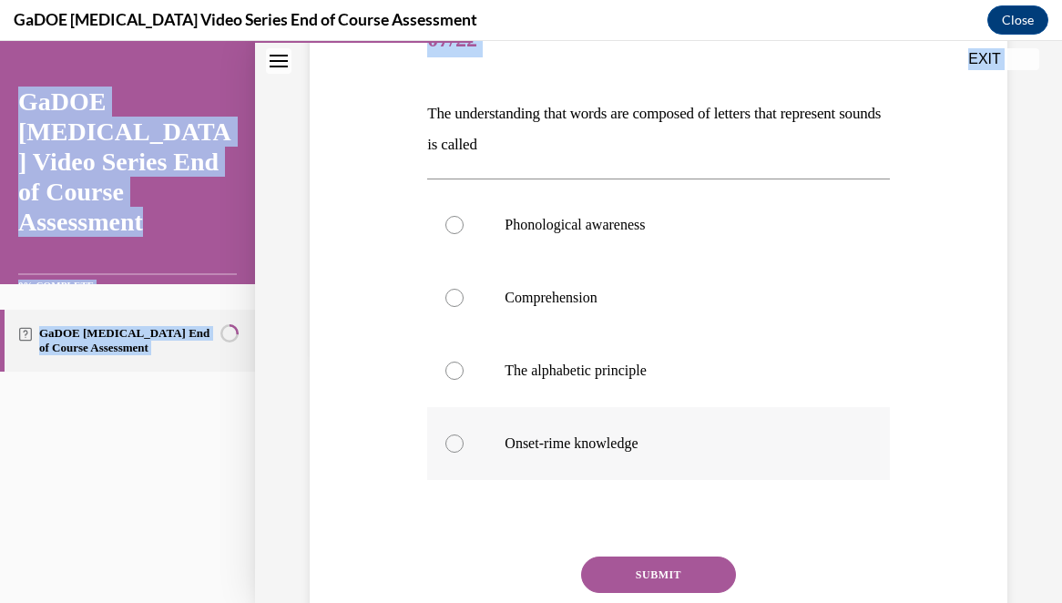
drag, startPoint x: 410, startPoint y: 347, endPoint x: 667, endPoint y: 456, distance: 279.2
click at [667, 456] on div "Question 07/22 The understanding that words are composed of letters that repres…" at bounding box center [658, 328] width 707 height 756
copy div "The understanding that words are composed of letters that represent sounds is c…"
click at [564, 379] on p "The alphabetic principle" at bounding box center [674, 371] width 339 height 18
click at [464, 379] on input "The alphabetic principle" at bounding box center [455, 371] width 18 height 18
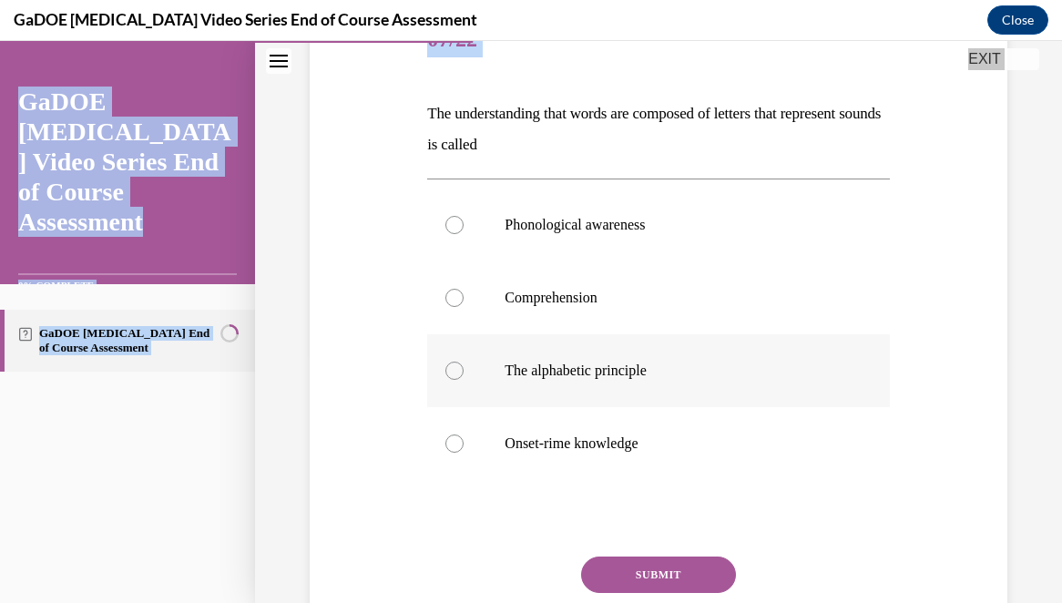
radio input "true"
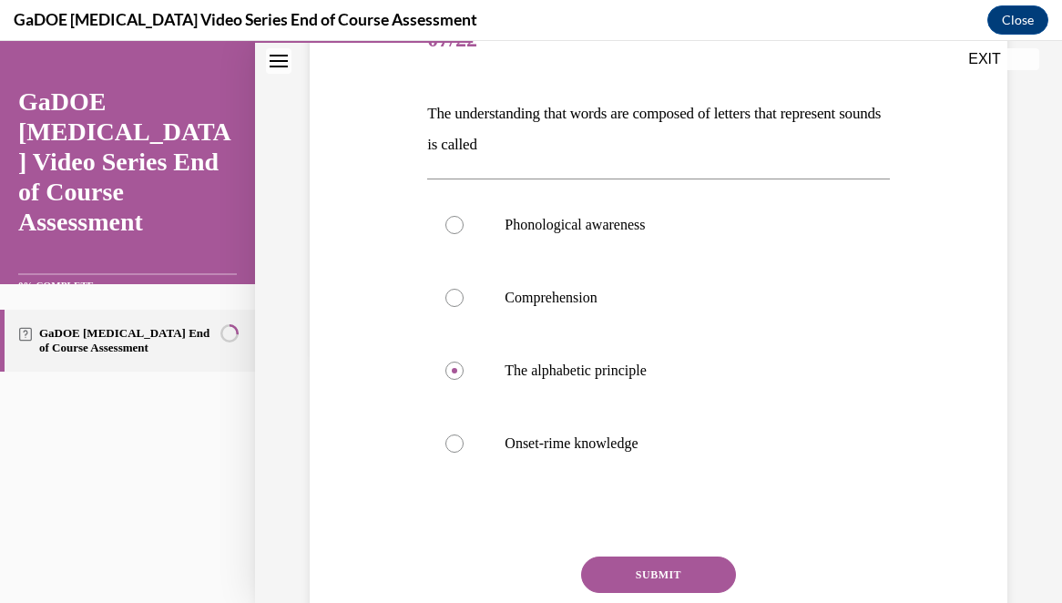
click at [638, 565] on button "SUBMIT" at bounding box center [658, 575] width 155 height 36
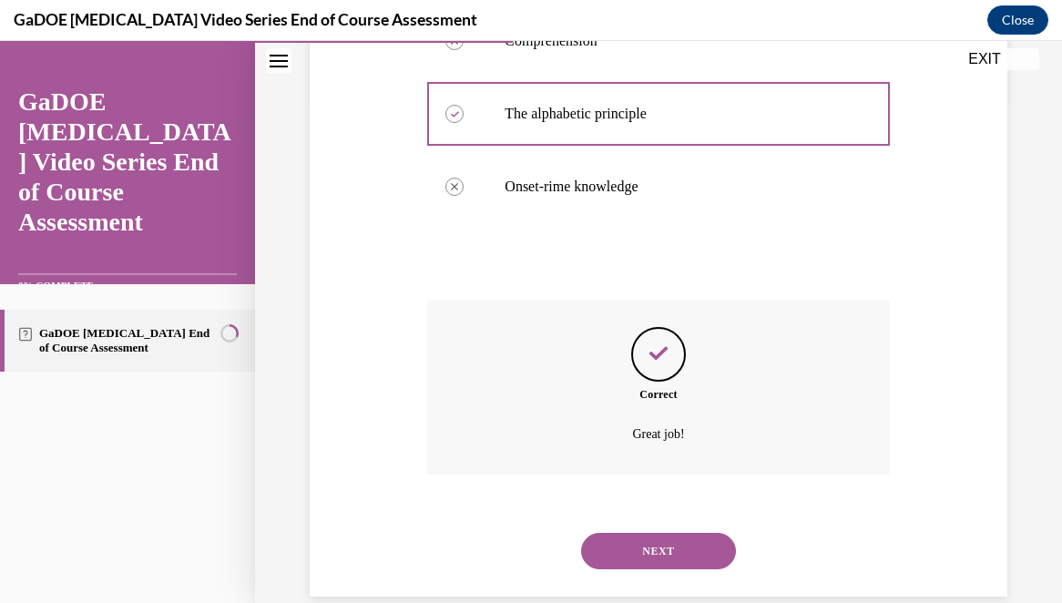
scroll to position [536, 0]
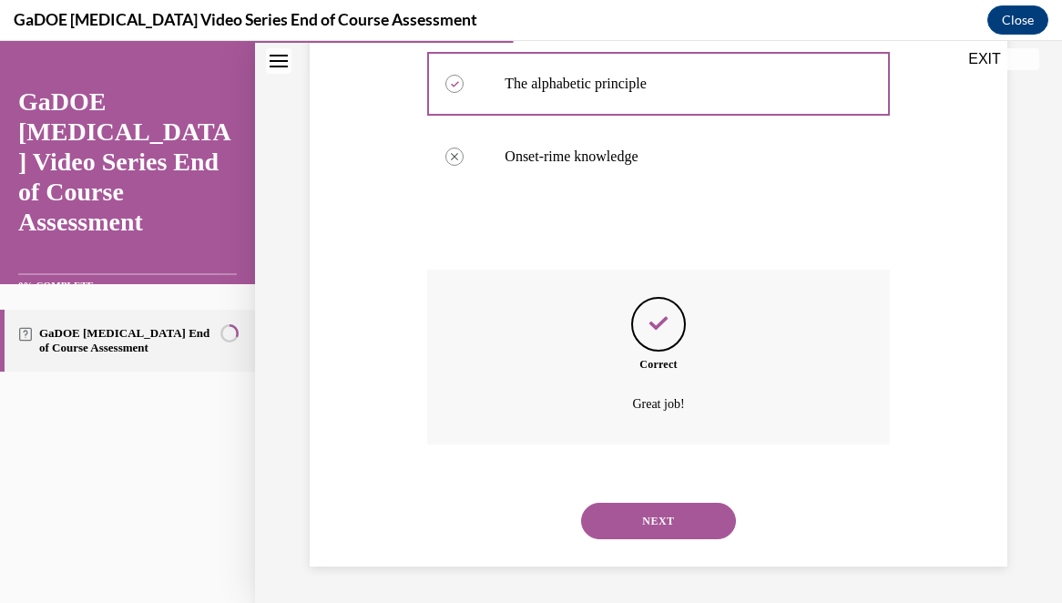
click at [665, 522] on button "NEXT" at bounding box center [658, 521] width 155 height 36
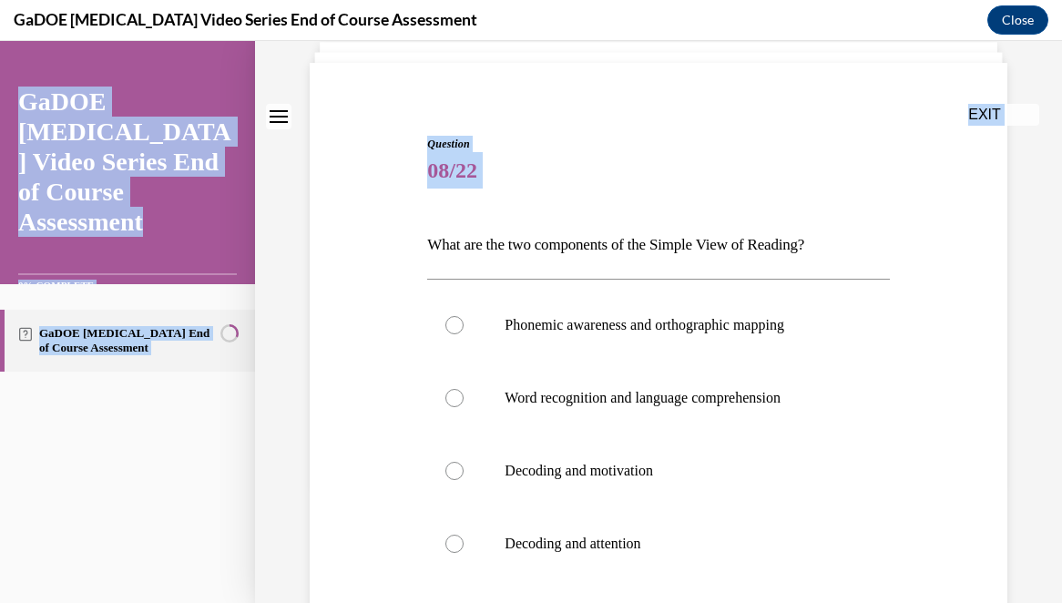
scroll to position [341, 0]
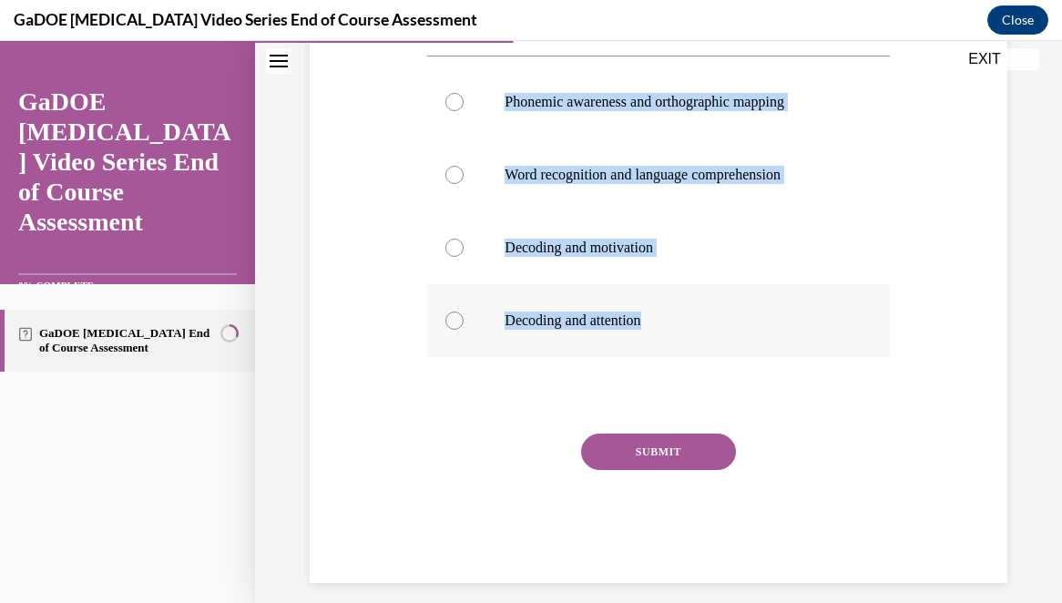
drag, startPoint x: 419, startPoint y: 359, endPoint x: 678, endPoint y: 326, distance: 260.8
click at [678, 326] on div "Question 08/22 What are the two components of the Simple View of Reading? Phone…" at bounding box center [658, 220] width 707 height 725
copy div "What are the two components of the Simple View of Reading? Phonemic awareness a…"
click at [615, 183] on p "Word recognition and language comprehension" at bounding box center [674, 175] width 339 height 18
click at [464, 183] on input "Word recognition and language comprehension" at bounding box center [455, 175] width 18 height 18
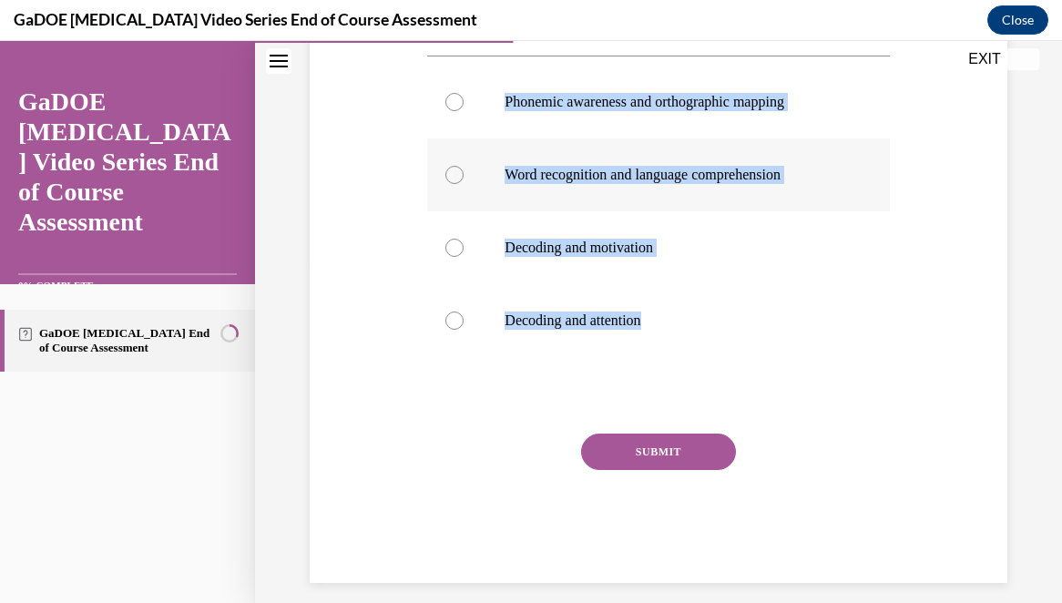
radio input "true"
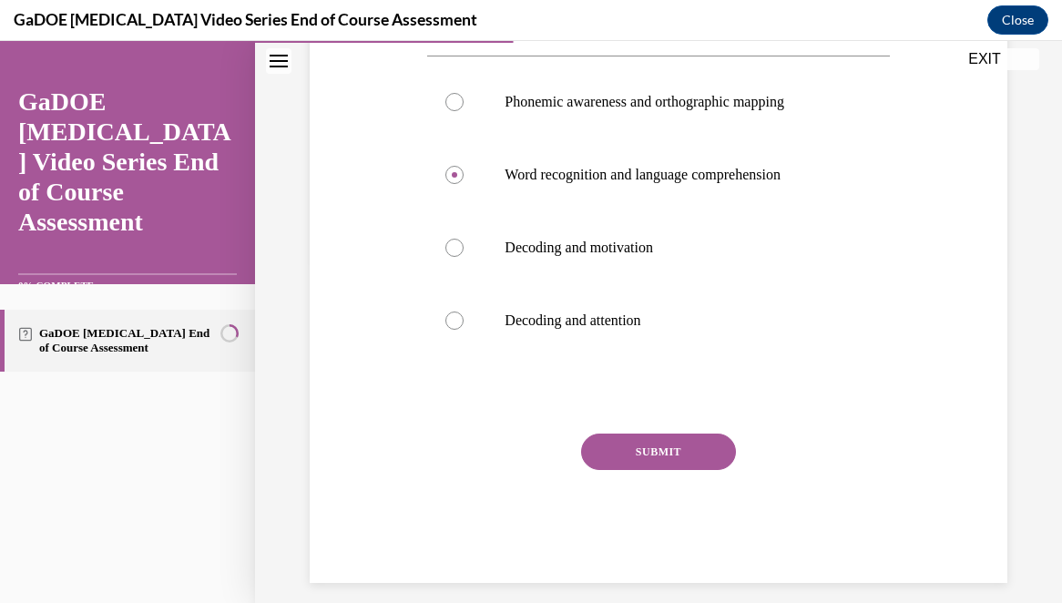
click at [667, 463] on button "SUBMIT" at bounding box center [658, 452] width 155 height 36
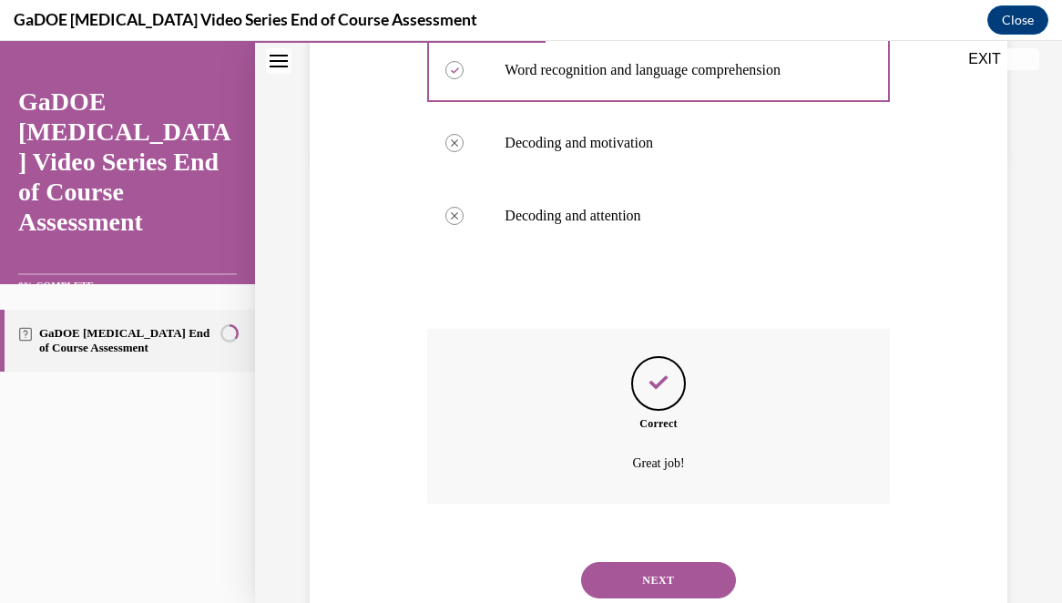
scroll to position [505, 0]
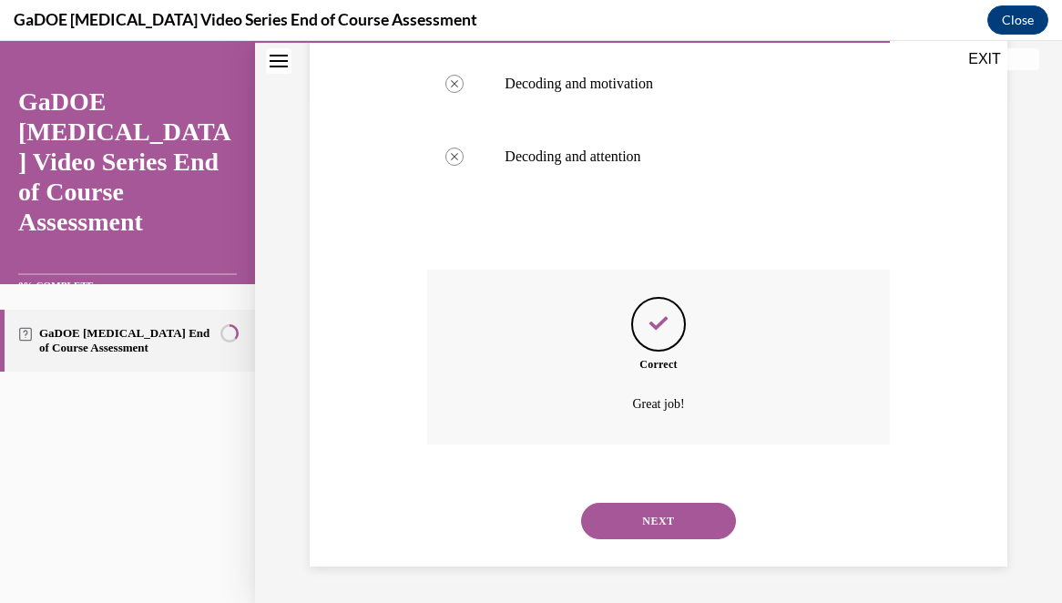
click at [672, 523] on button "NEXT" at bounding box center [658, 521] width 155 height 36
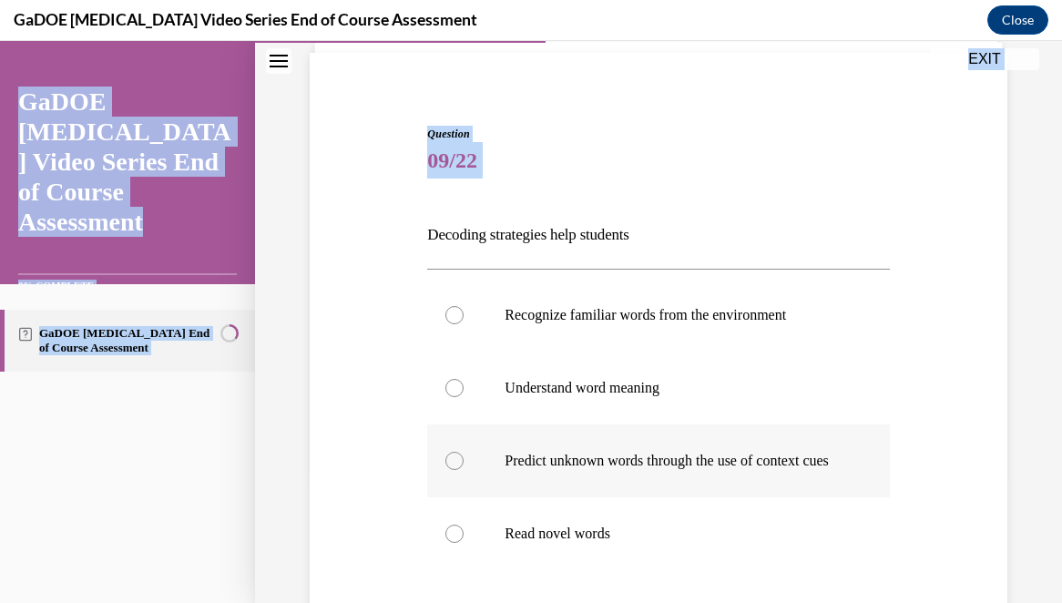
scroll to position [144, 0]
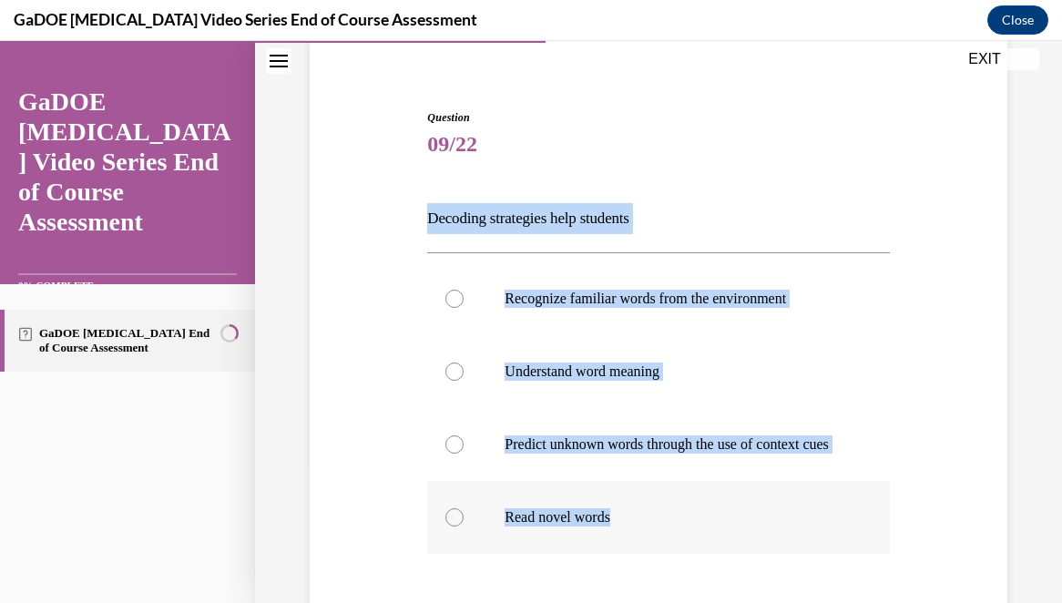
drag, startPoint x: 425, startPoint y: 358, endPoint x: 683, endPoint y: 543, distance: 318.1
click at [683, 543] on div "Question 09/22 Decoding strategies help students Recognize familiar words from …" at bounding box center [658, 431] width 471 height 698
copy div "Decoding strategies help students Recognize familiar words from the environment…"
click at [548, 527] on p "Read novel words" at bounding box center [674, 517] width 339 height 18
click at [464, 527] on input "Read novel words" at bounding box center [455, 517] width 18 height 18
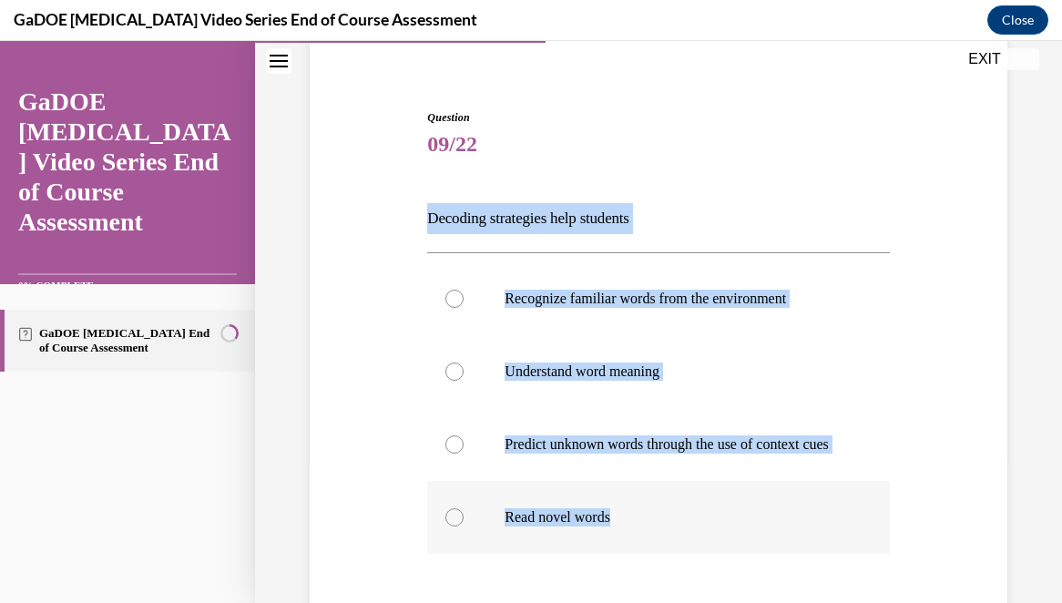
radio input "true"
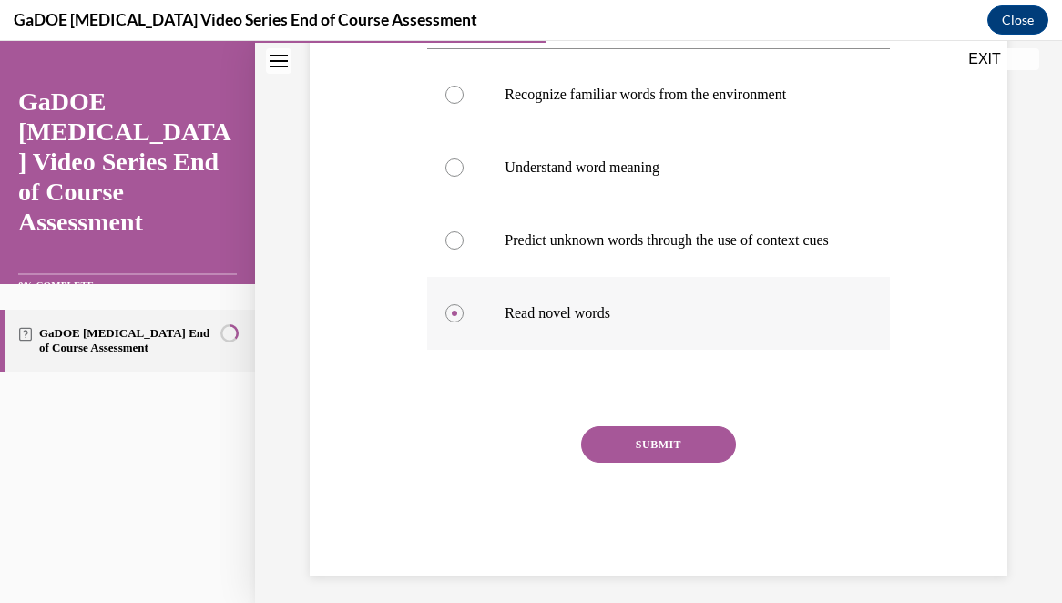
scroll to position [375, 0]
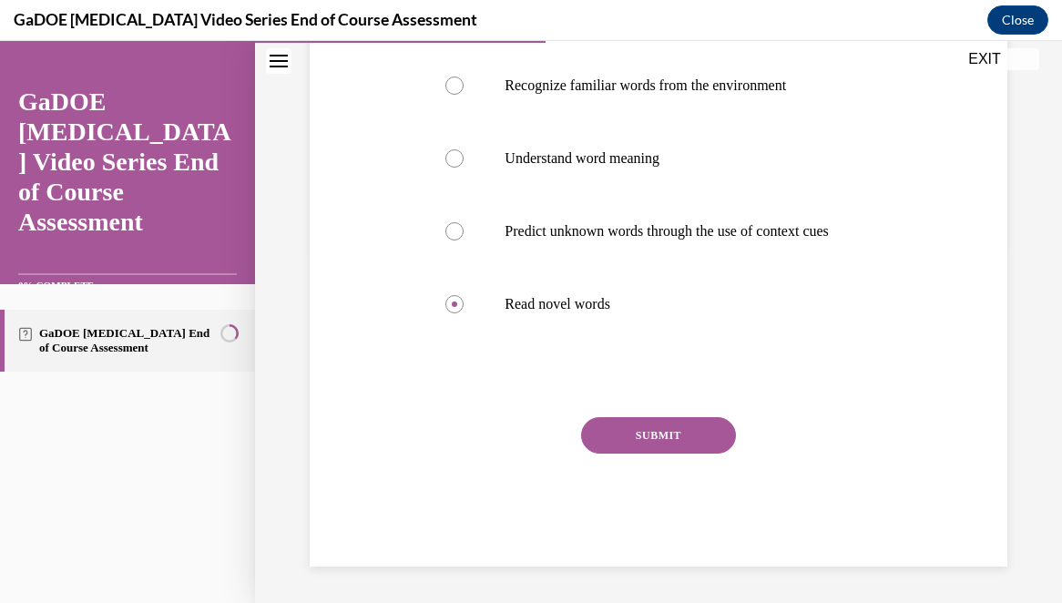
click at [654, 436] on button "SUBMIT" at bounding box center [658, 435] width 155 height 36
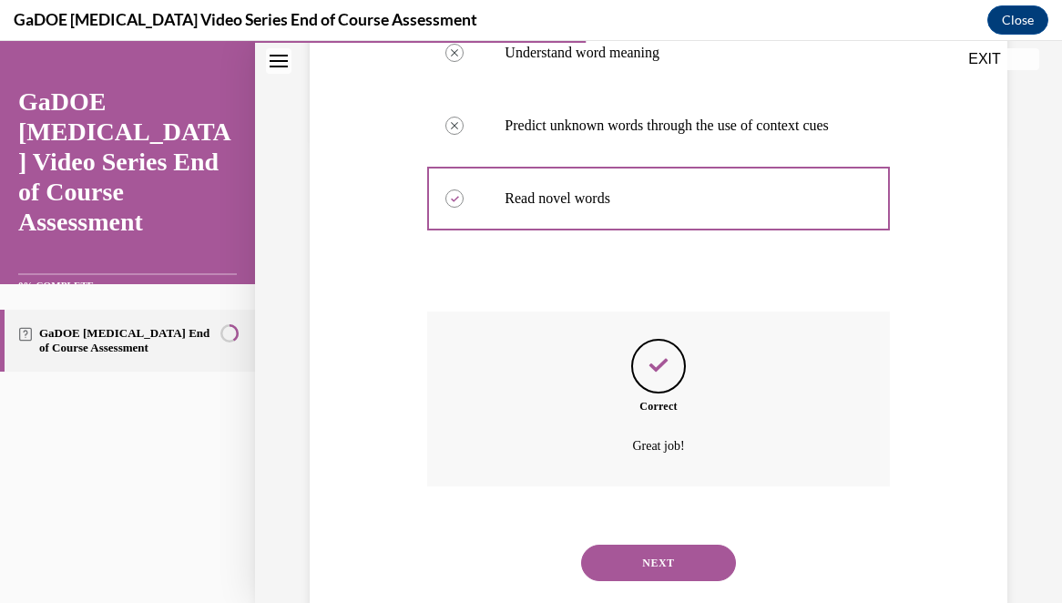
scroll to position [523, 0]
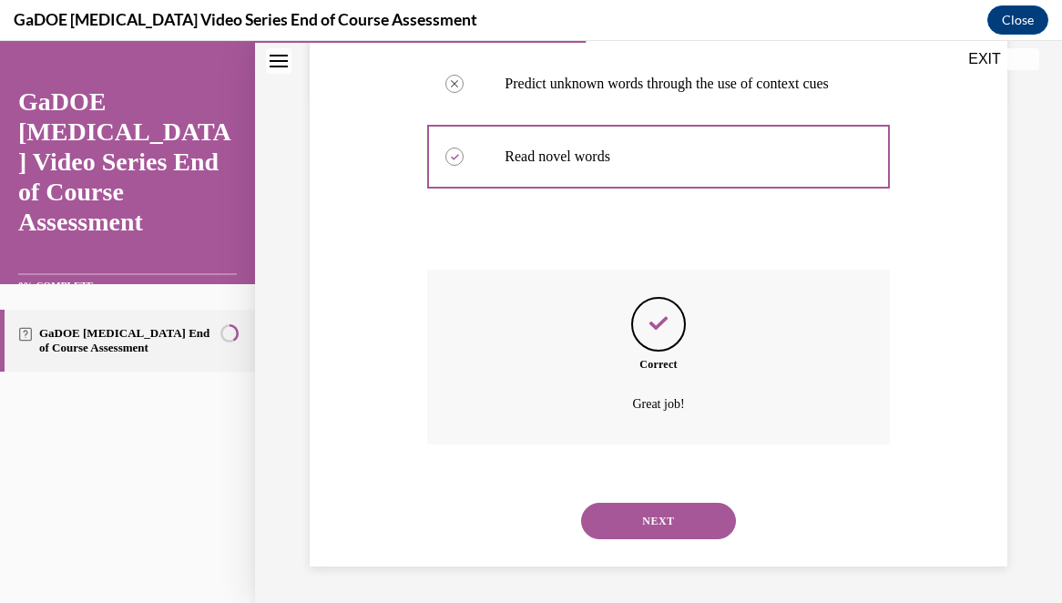
click at [657, 522] on button "NEXT" at bounding box center [658, 521] width 155 height 36
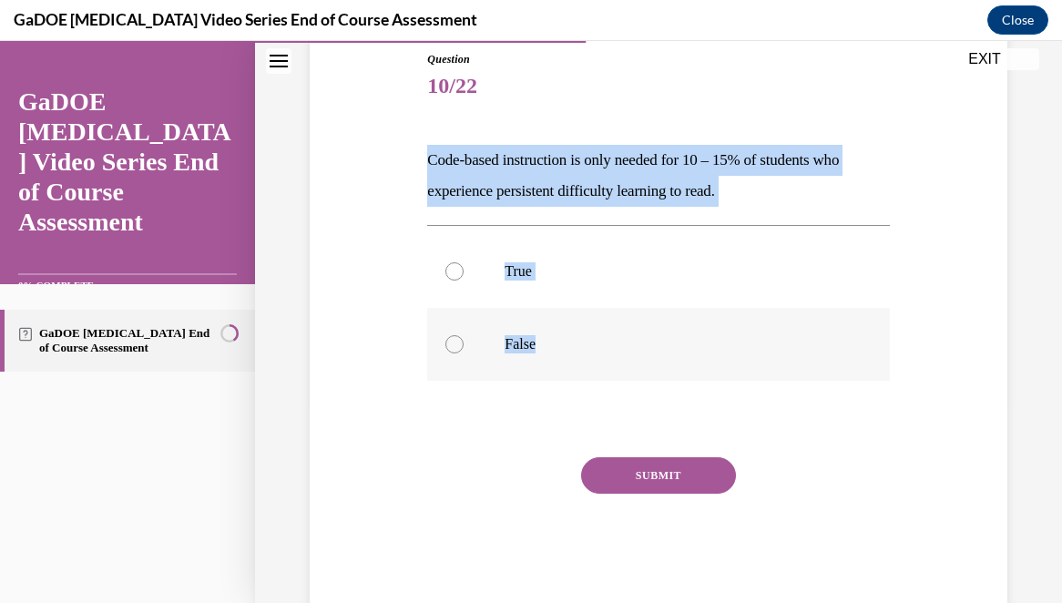
drag, startPoint x: 424, startPoint y: 155, endPoint x: 573, endPoint y: 342, distance: 239.2
click at [573, 342] on div "Question 10/22 Code-based instruction is only needed for 10 – 15% of students w…" at bounding box center [658, 315] width 471 height 583
copy div "Code-based instruction is only needed for 10 – 15% of students who experience p…"
click at [528, 333] on label "False" at bounding box center [658, 344] width 462 height 73
click at [464, 335] on input "False" at bounding box center [455, 344] width 18 height 18
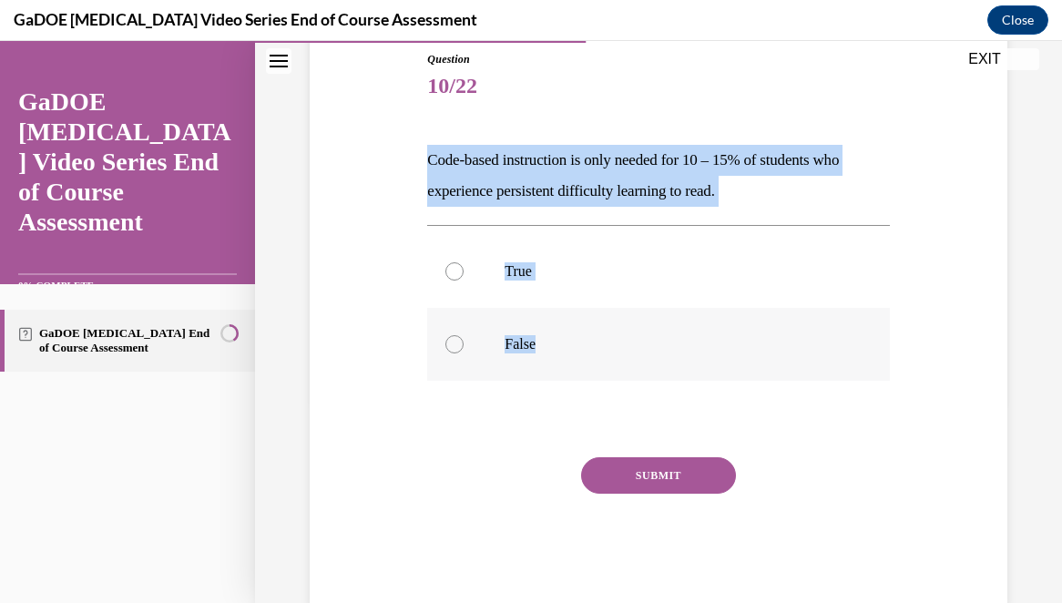
radio input "true"
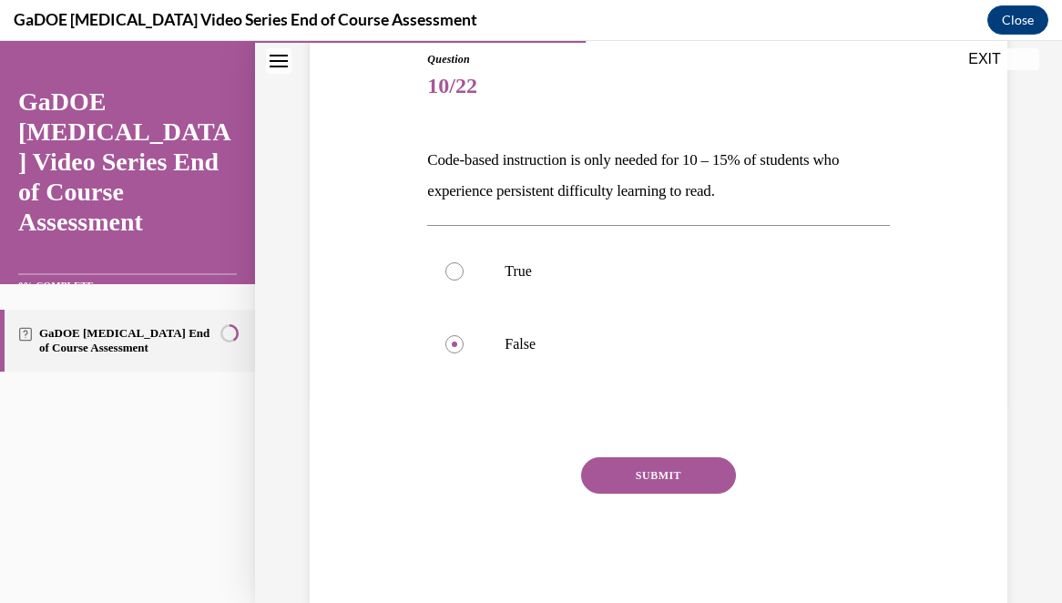
click at [669, 496] on div "SUBMIT" at bounding box center [658, 502] width 462 height 91
click at [670, 474] on button "SUBMIT" at bounding box center [658, 475] width 155 height 36
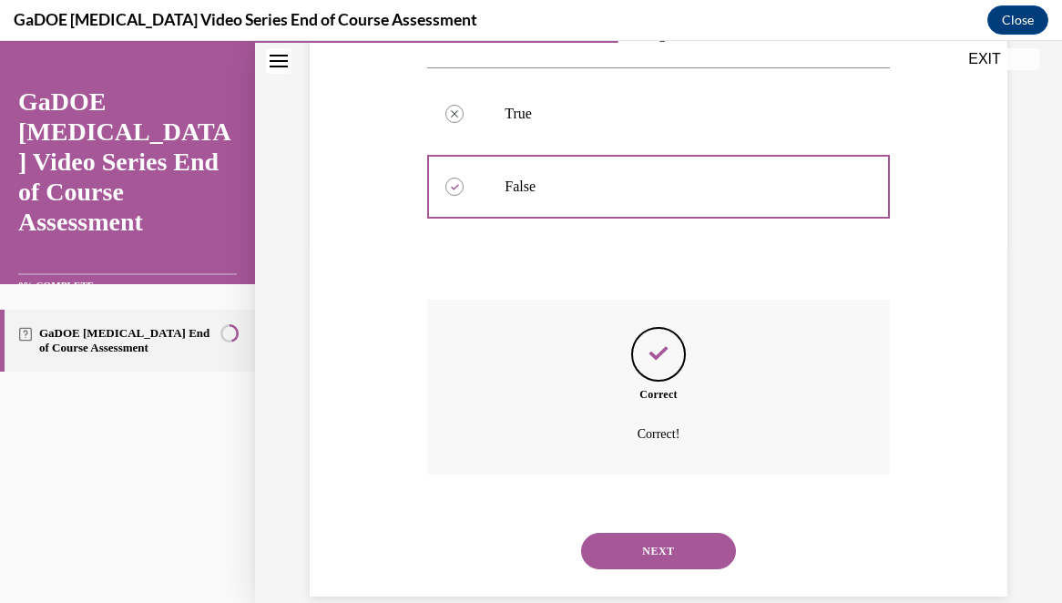
scroll to position [390, 0]
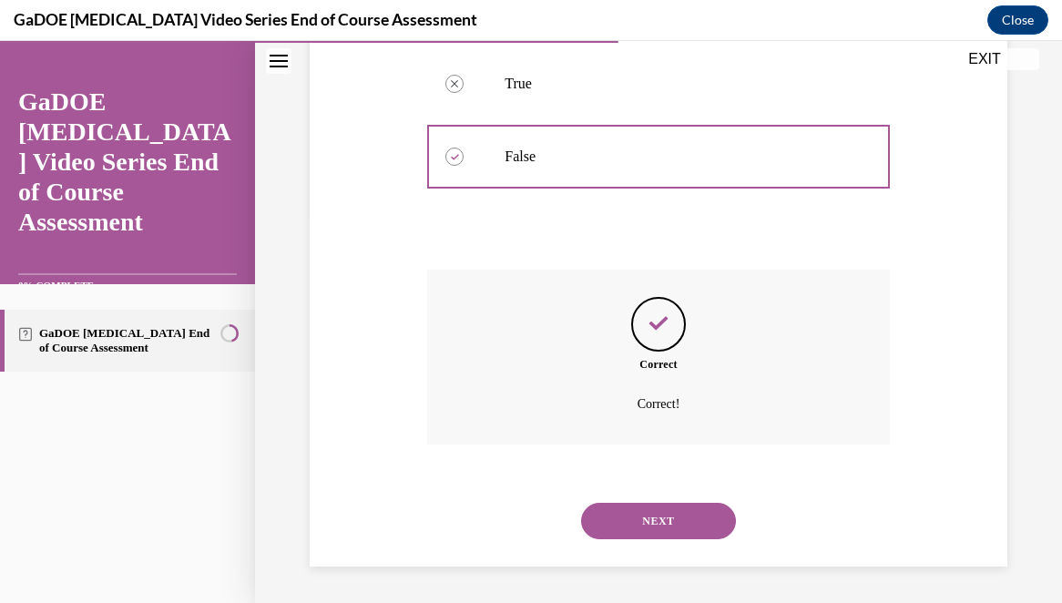
click at [662, 517] on button "NEXT" at bounding box center [658, 521] width 155 height 36
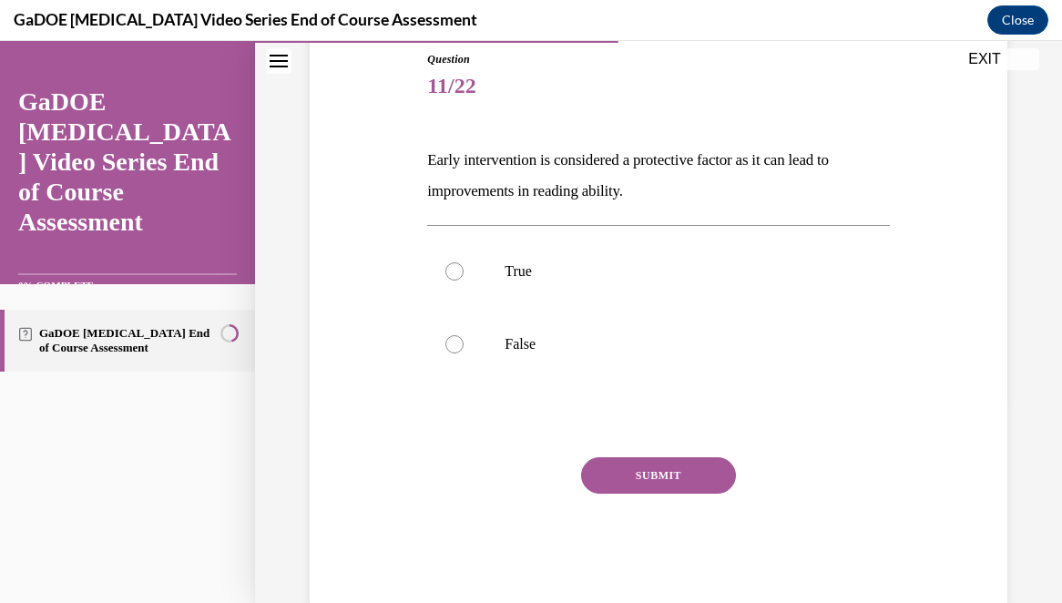
scroll to position [242, 0]
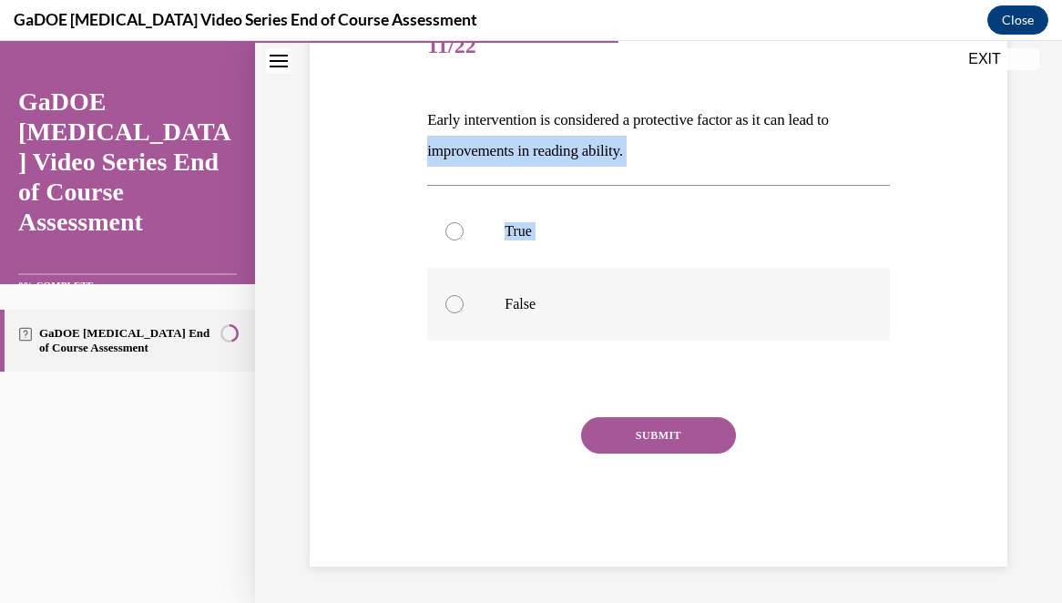
drag, startPoint x: 423, startPoint y: 157, endPoint x: 527, endPoint y: 282, distance: 163.1
click at [527, 282] on div "Question 11/22 Early intervention is considered a protective factor as it can l…" at bounding box center [658, 275] width 471 height 583
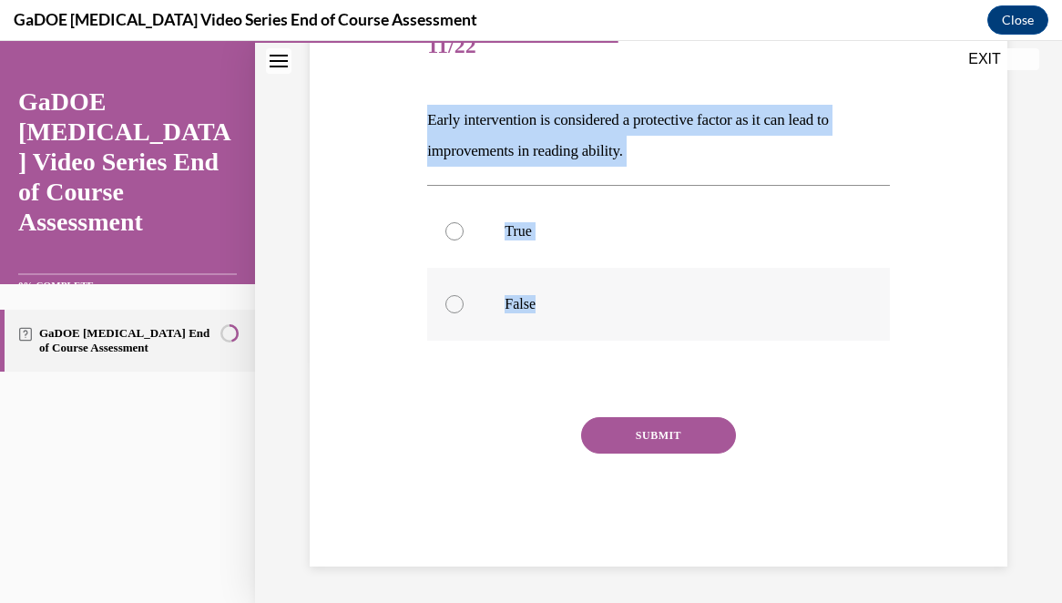
drag, startPoint x: 416, startPoint y: 112, endPoint x: 542, endPoint y: 302, distance: 227.4
click at [542, 302] on div "Question 11/22 Early intervention is considered a protective factor as it can l…" at bounding box center [658, 261] width 707 height 610
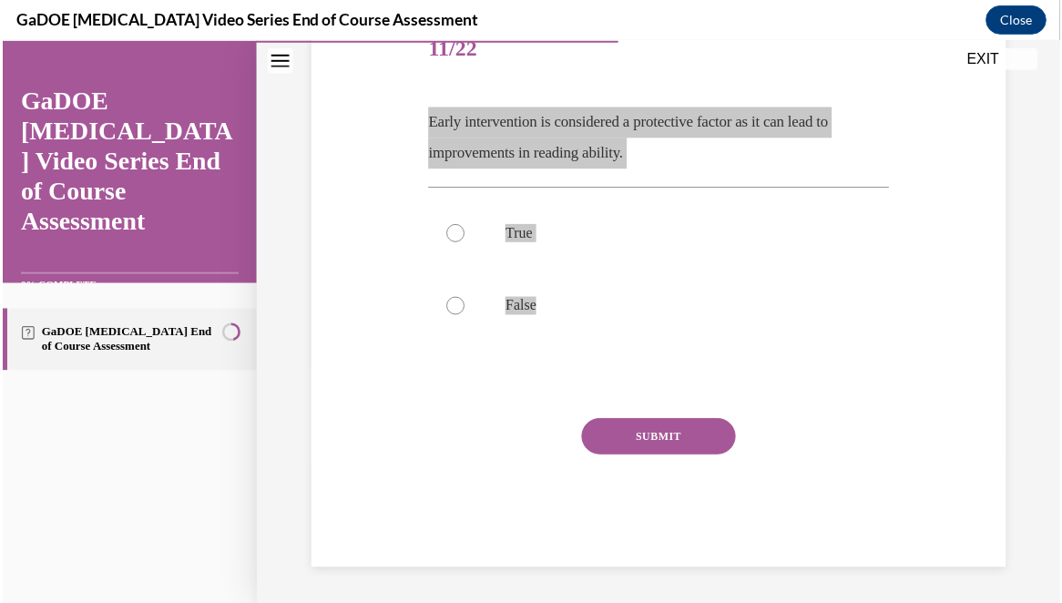
scroll to position [240, 0]
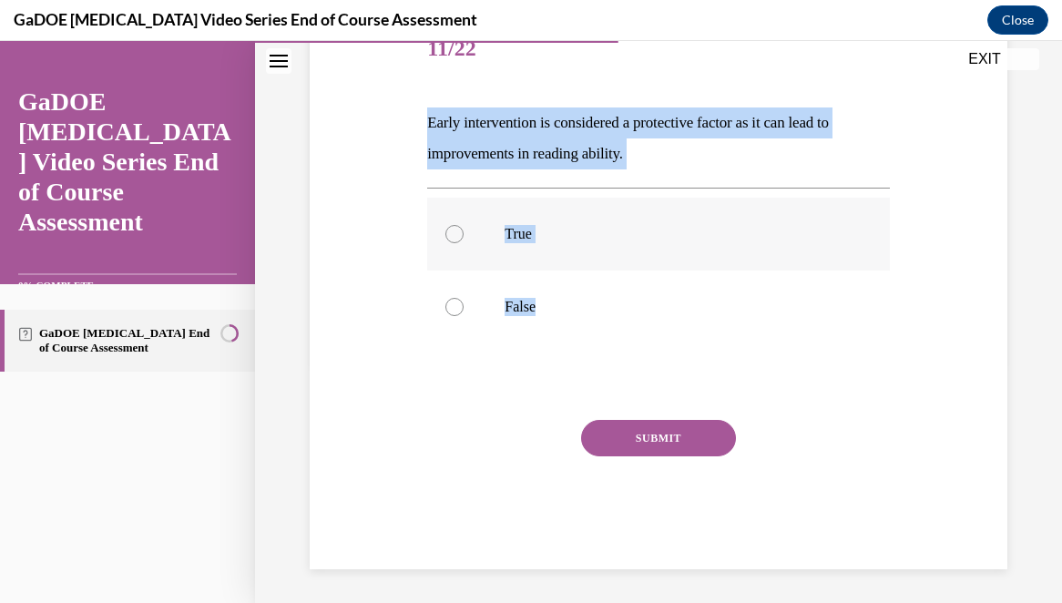
click at [575, 226] on p "True" at bounding box center [674, 234] width 339 height 18
click at [464, 226] on input "True" at bounding box center [455, 234] width 18 height 18
radio input "true"
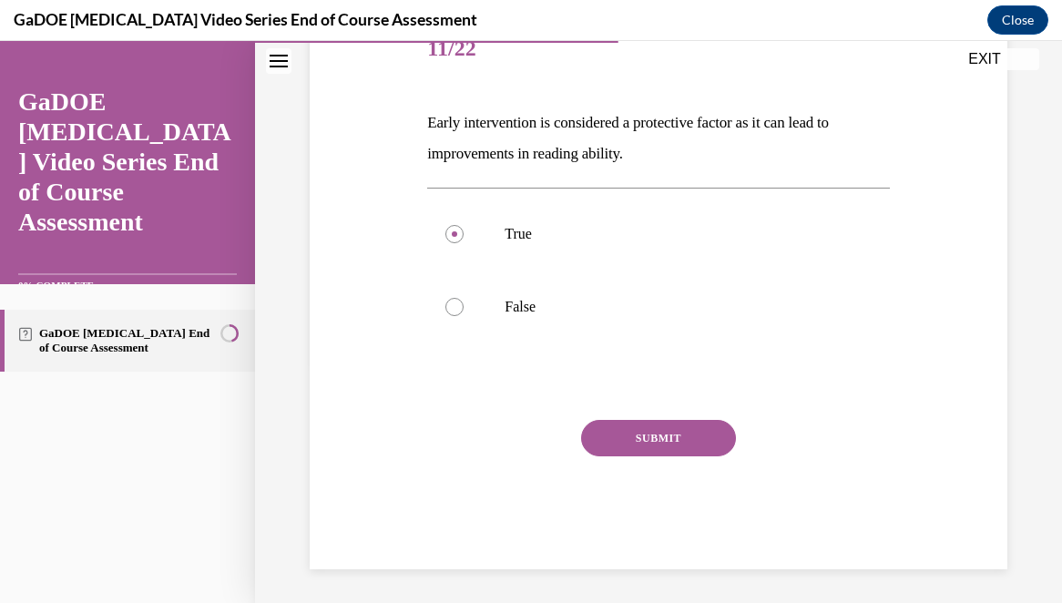
click at [660, 445] on button "SUBMIT" at bounding box center [658, 438] width 155 height 36
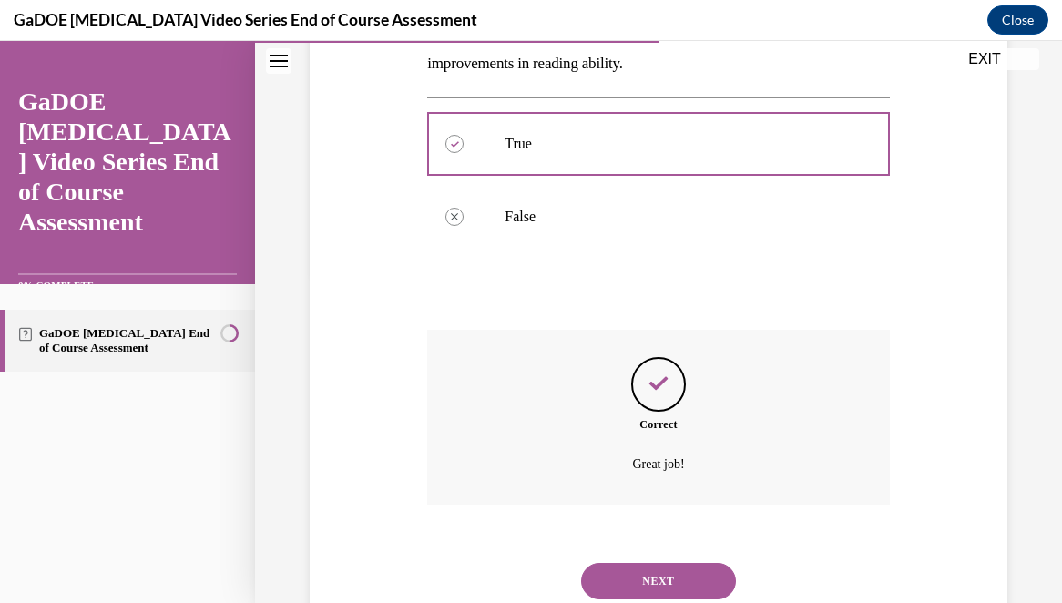
scroll to position [390, 0]
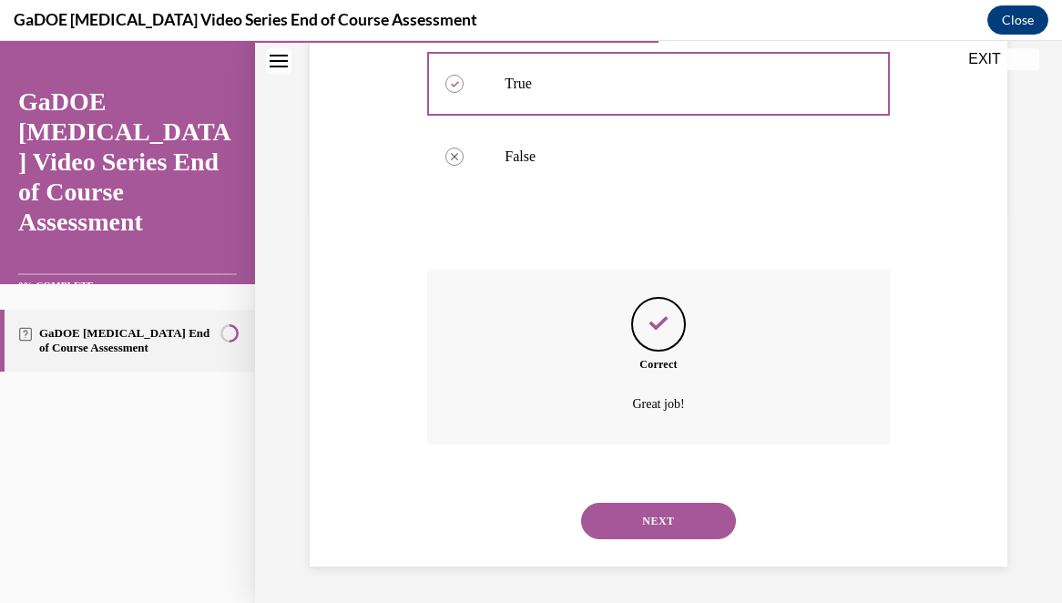
click at [681, 528] on button "NEXT" at bounding box center [658, 521] width 155 height 36
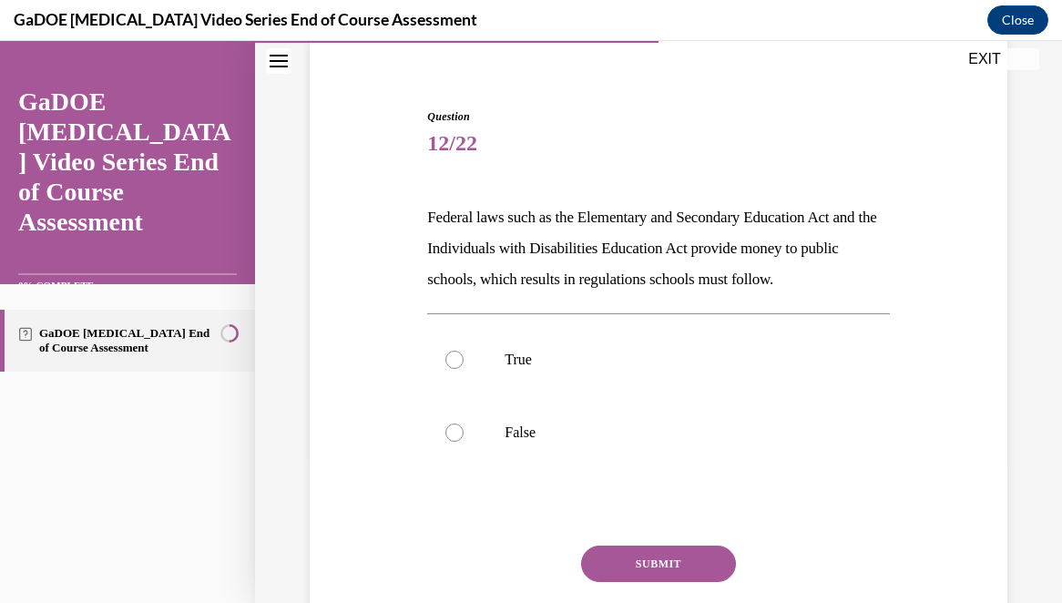
scroll to position [146, 0]
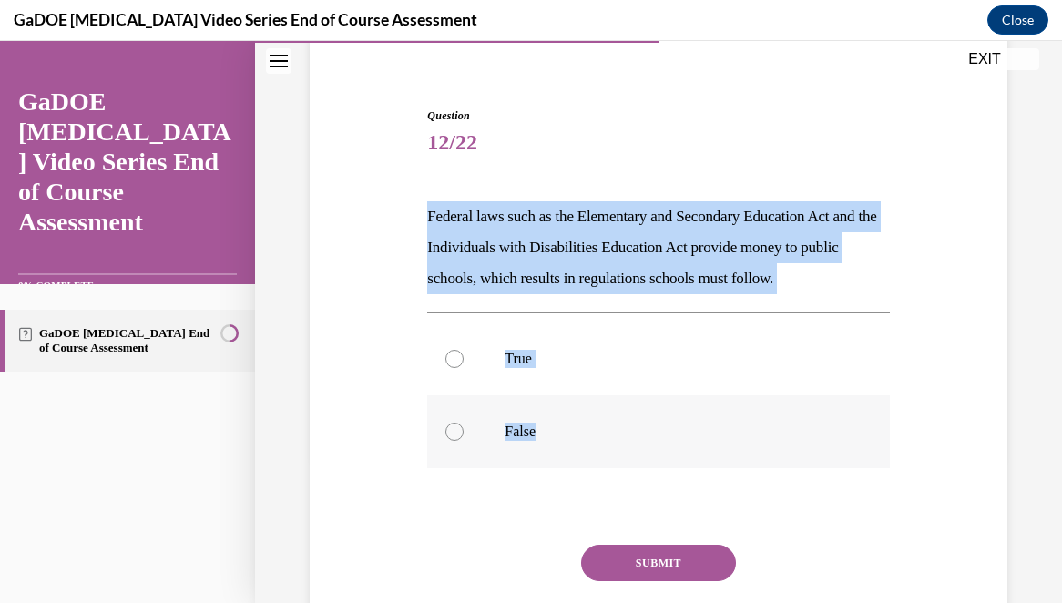
drag, startPoint x: 427, startPoint y: 218, endPoint x: 602, endPoint y: 442, distance: 284.3
click at [602, 442] on div "Question 12/22 Federal laws such as the Elementary and Secondary Education Act …" at bounding box center [658, 401] width 462 height 587
click at [556, 359] on p "True" at bounding box center [674, 359] width 339 height 18
click at [464, 359] on input "True" at bounding box center [455, 359] width 18 height 18
radio input "true"
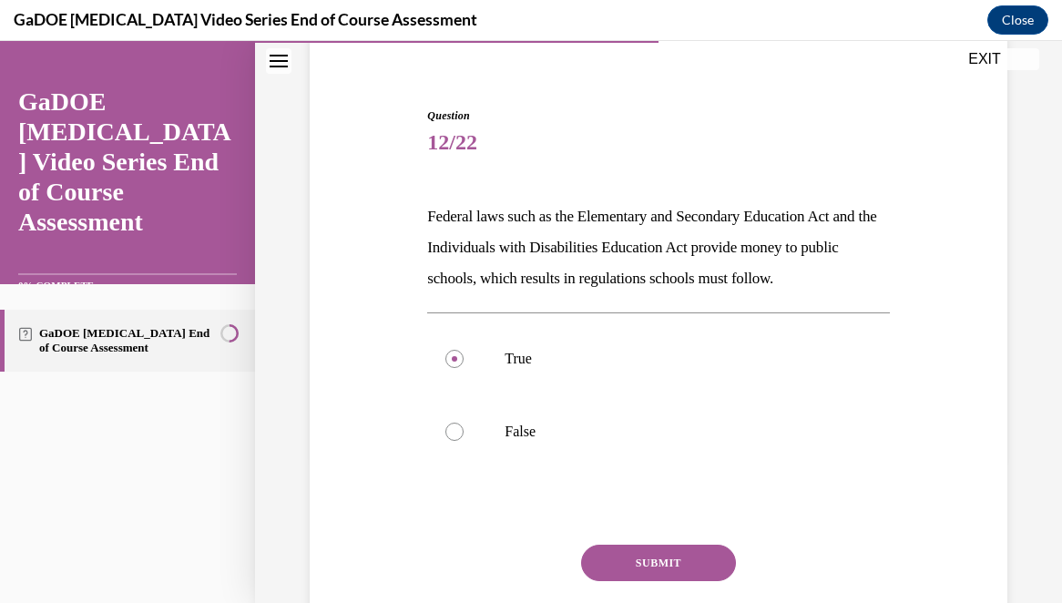
click at [661, 570] on button "SUBMIT" at bounding box center [658, 563] width 155 height 36
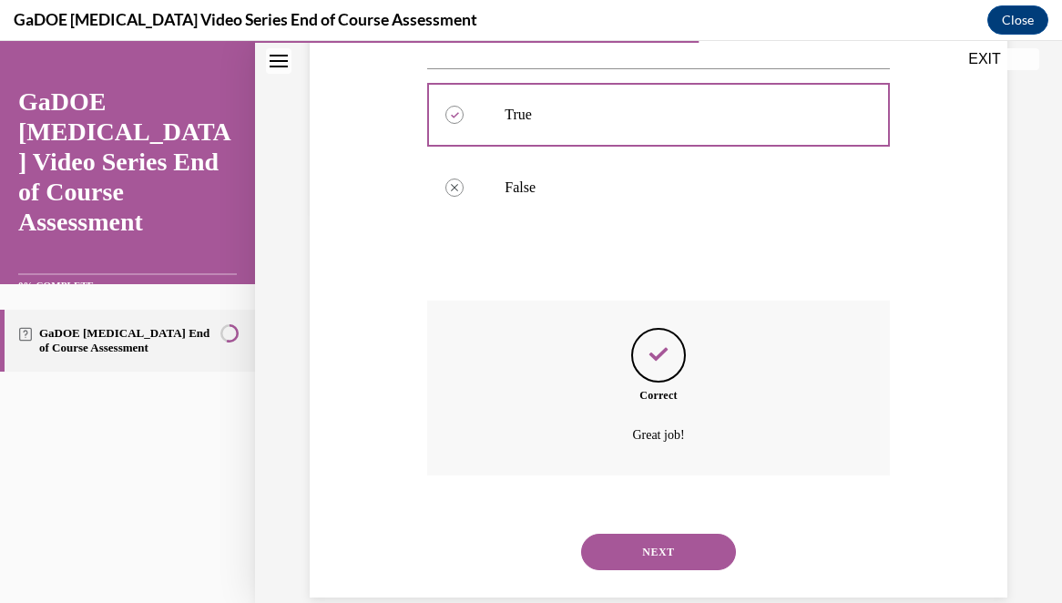
scroll to position [421, 0]
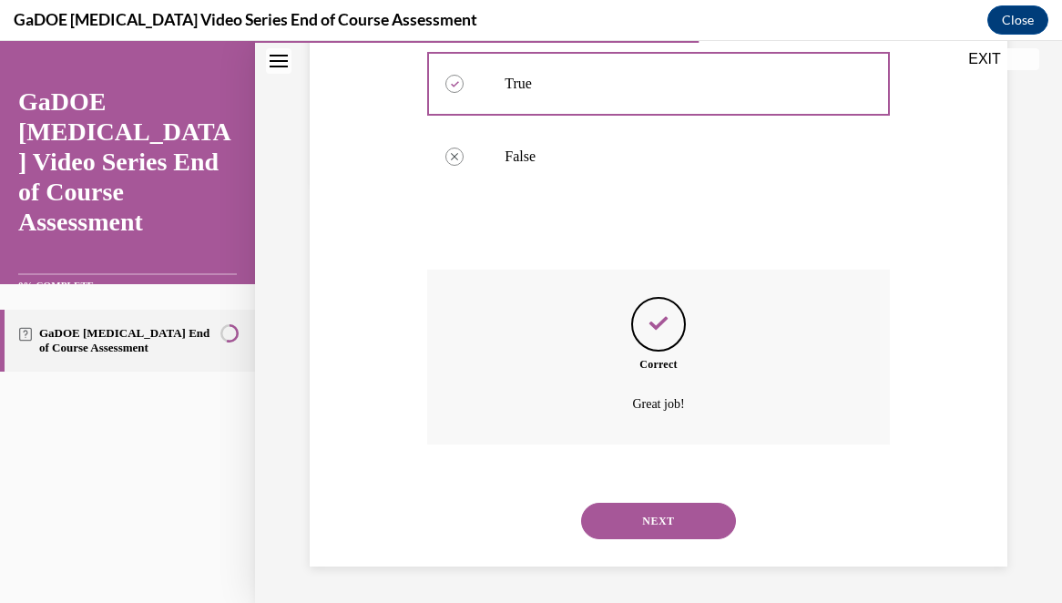
click at [659, 522] on button "NEXT" at bounding box center [658, 521] width 155 height 36
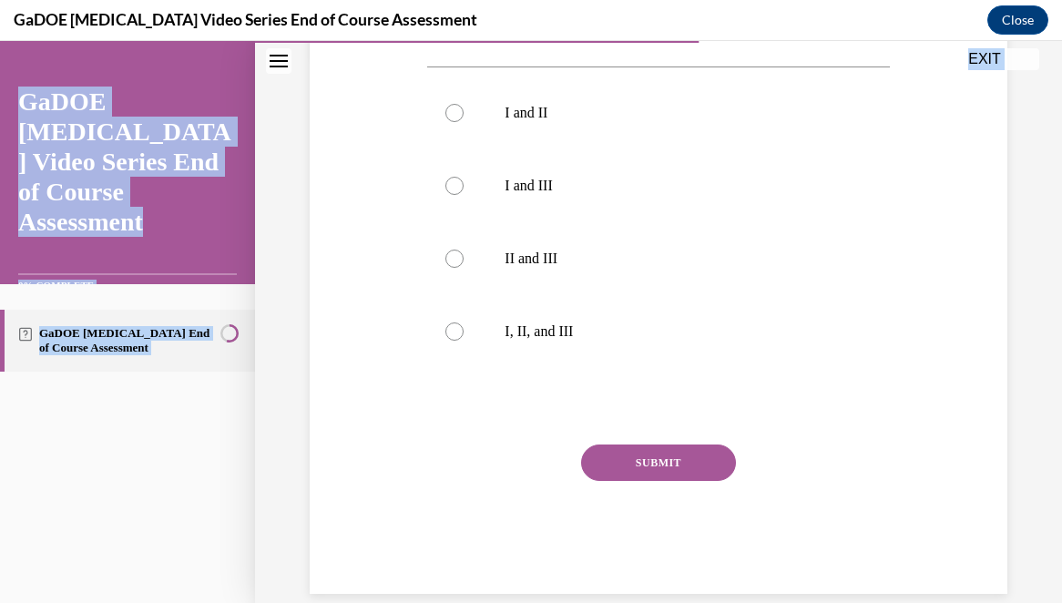
scroll to position [574, 0]
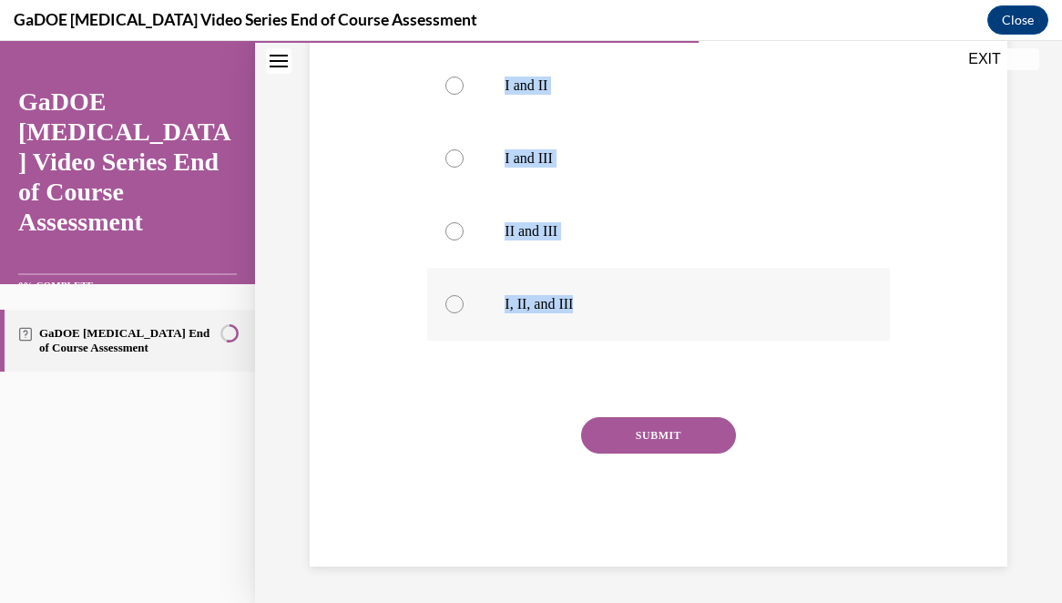
drag, startPoint x: 423, startPoint y: 187, endPoint x: 646, endPoint y: 320, distance: 259.9
click at [646, 320] on div "Question 13/22 Students found eligible for special education services have a le…" at bounding box center [658, 109] width 471 height 915
click at [547, 288] on label "I, II, and III" at bounding box center [658, 304] width 462 height 73
click at [464, 295] on input "I, II, and III" at bounding box center [455, 304] width 18 height 18
radio input "true"
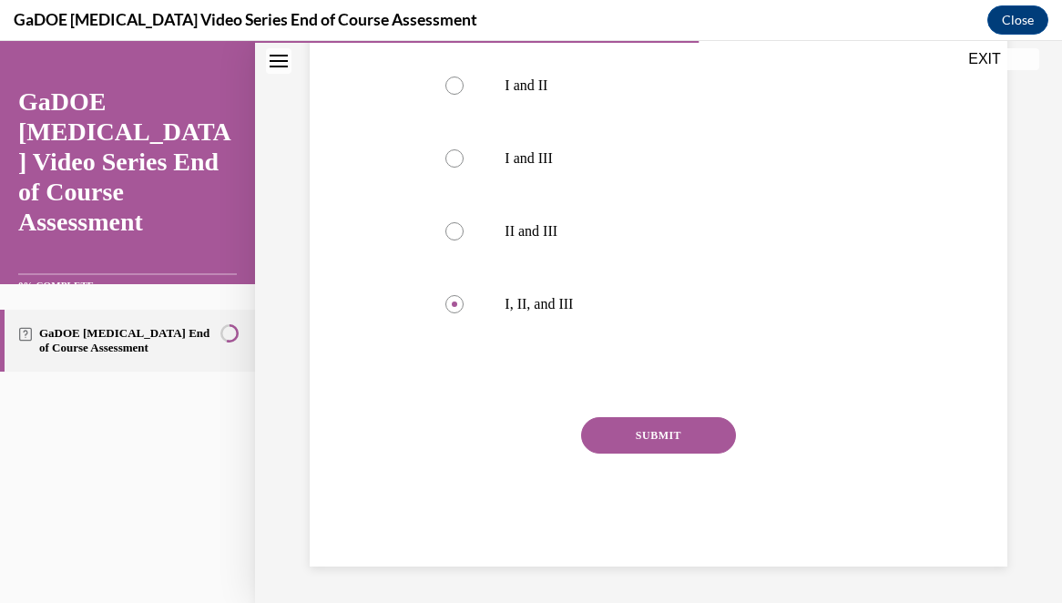
click at [655, 433] on button "SUBMIT" at bounding box center [658, 435] width 155 height 36
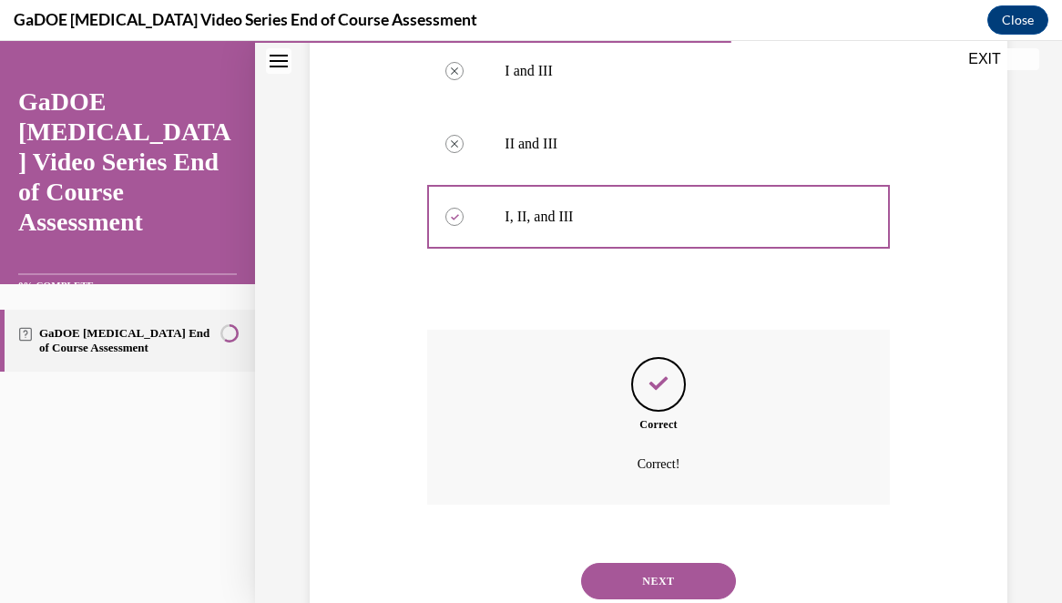
scroll to position [722, 0]
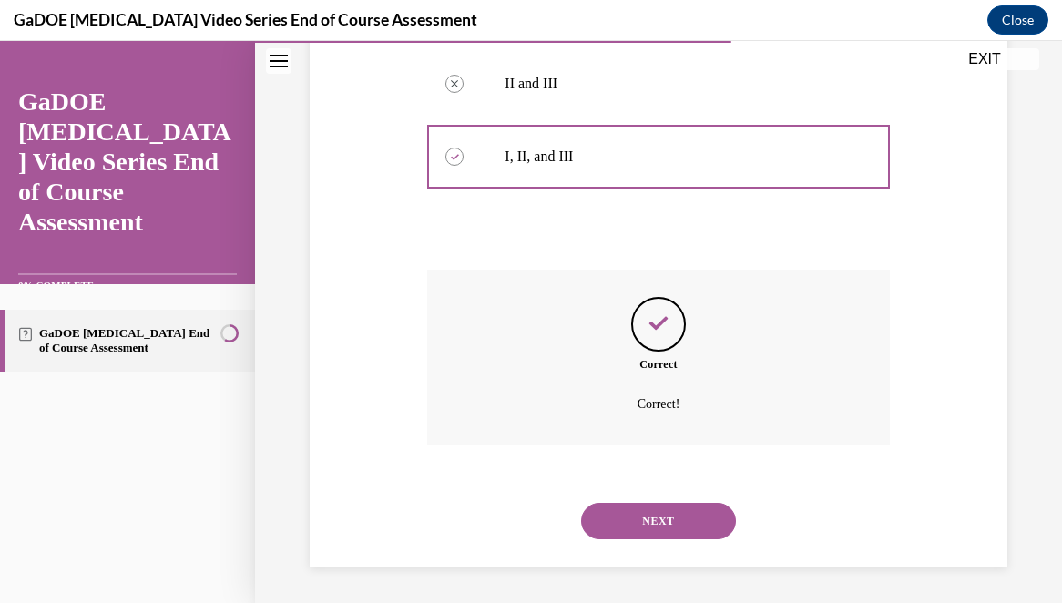
click at [658, 528] on button "NEXT" at bounding box center [658, 521] width 155 height 36
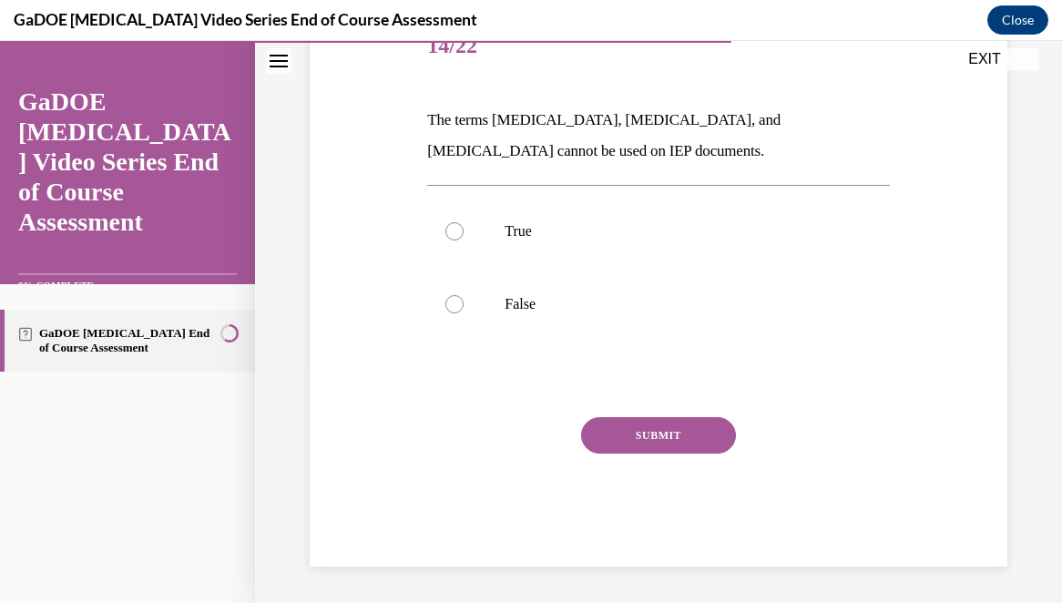
scroll to position [202, 0]
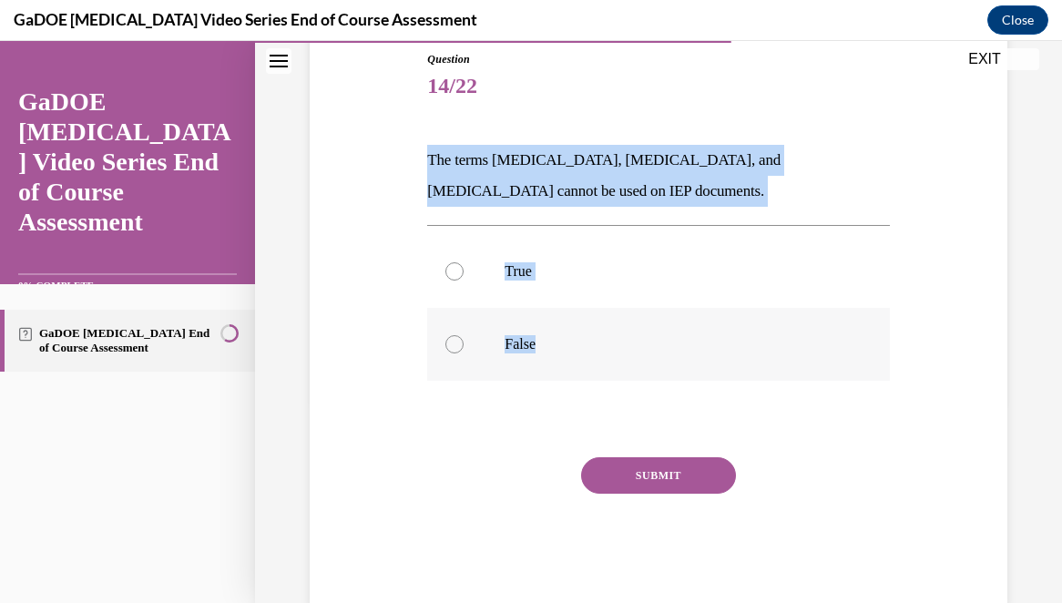
drag, startPoint x: 424, startPoint y: 154, endPoint x: 589, endPoint y: 363, distance: 266.0
click at [589, 363] on div "Question 14/22 The terms dyslexia, dyscalculia, and dysgraphia cannot be used o…" at bounding box center [658, 315] width 471 height 583
click at [570, 331] on label "False" at bounding box center [658, 344] width 462 height 73
click at [464, 335] on input "False" at bounding box center [455, 344] width 18 height 18
radio input "true"
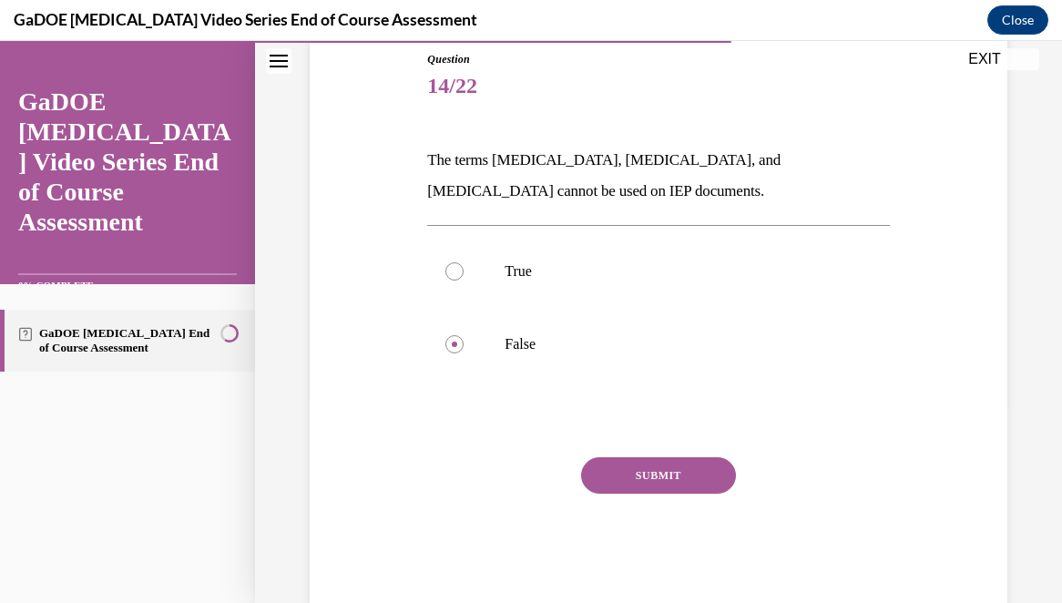
click at [610, 466] on button "SUBMIT" at bounding box center [658, 475] width 155 height 36
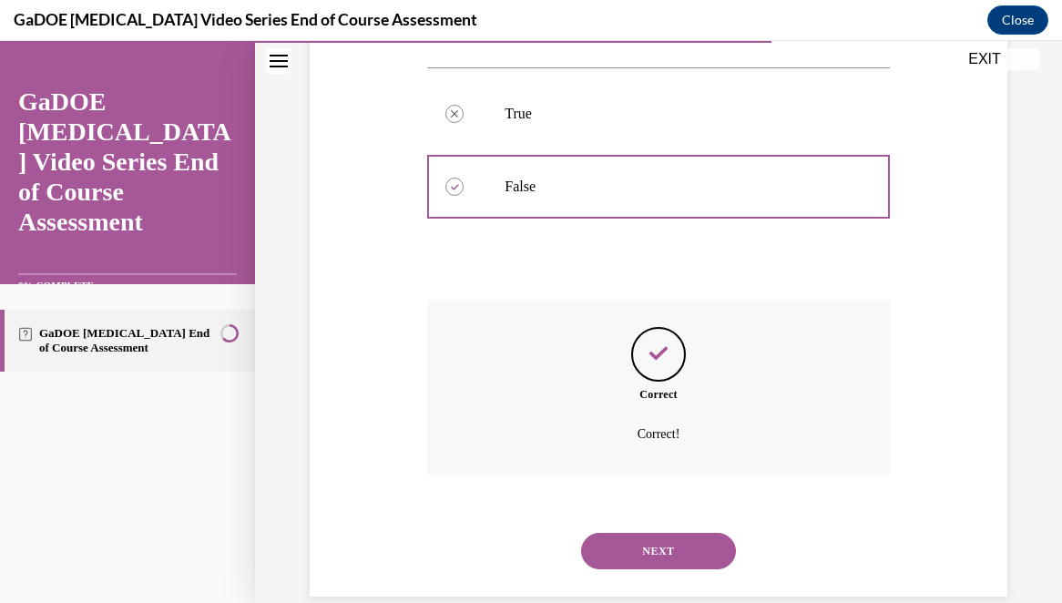
scroll to position [390, 0]
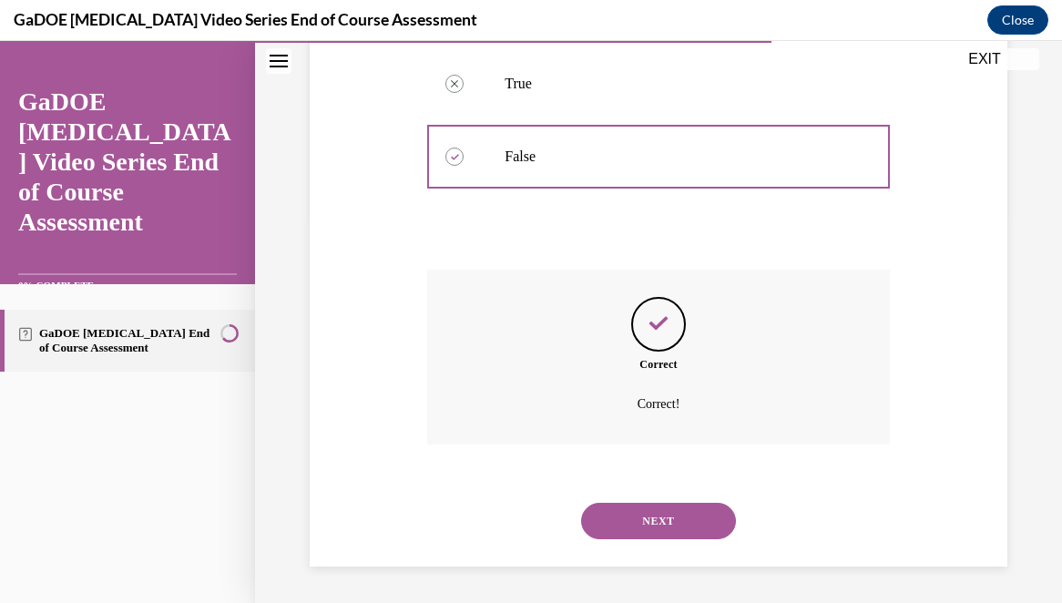
click at [672, 528] on button "NEXT" at bounding box center [658, 521] width 155 height 36
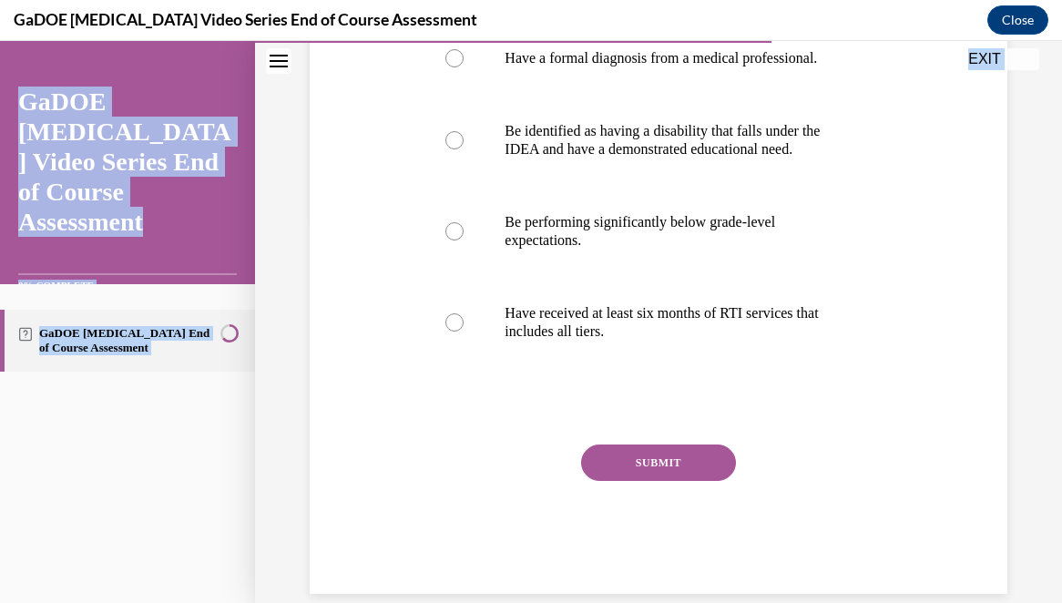
scroll to position [403, 0]
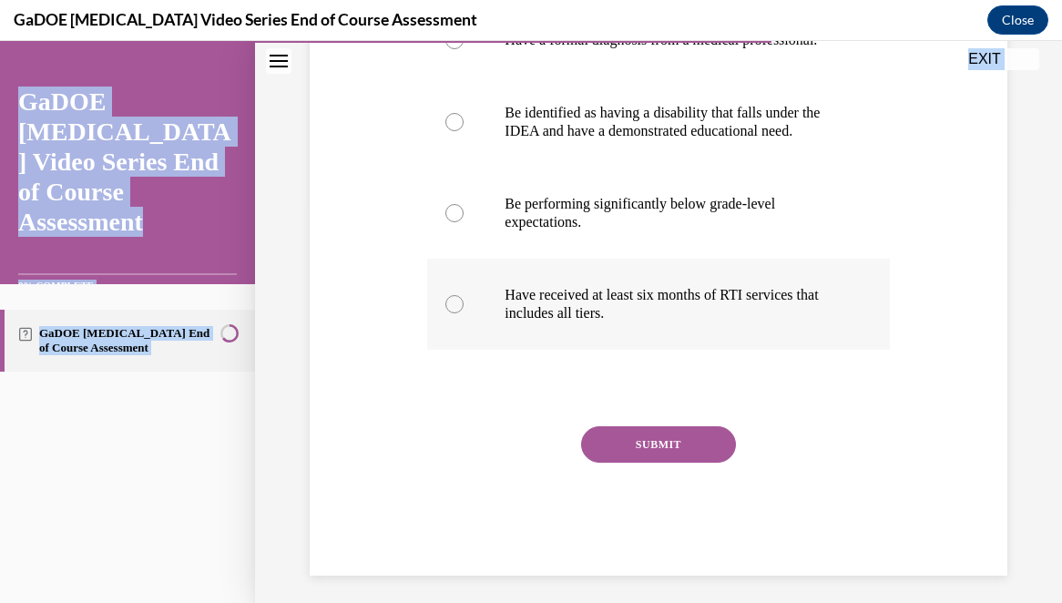
drag, startPoint x: 420, startPoint y: 230, endPoint x: 669, endPoint y: 334, distance: 269.9
click at [669, 334] on div "Question 15/22 To qualify for special education services, a student must Have a…" at bounding box center [658, 186] width 707 height 780
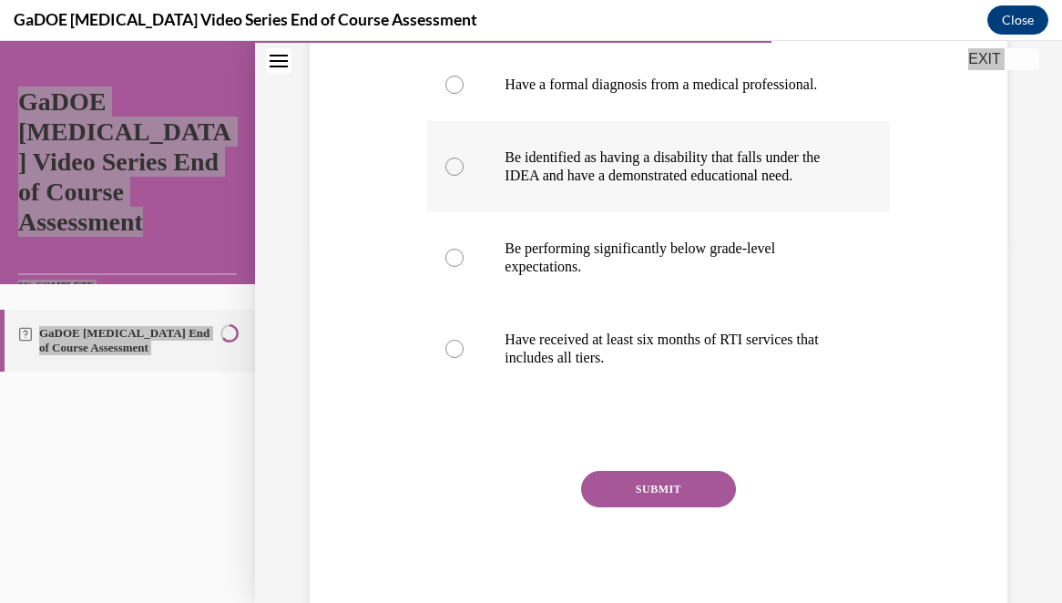
scroll to position [335, 0]
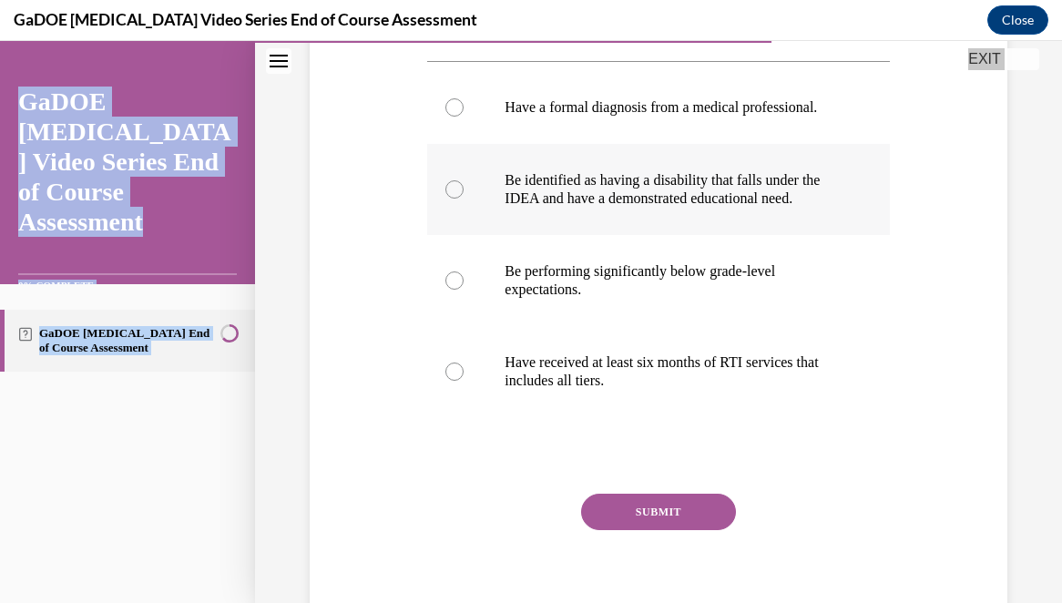
click at [612, 188] on p "Be identified as having a disability that falls under the IDEA and have a demon…" at bounding box center [674, 189] width 339 height 36
click at [464, 188] on input "Be identified as having a disability that falls under the IDEA and have a demon…" at bounding box center [455, 189] width 18 height 18
radio input "true"
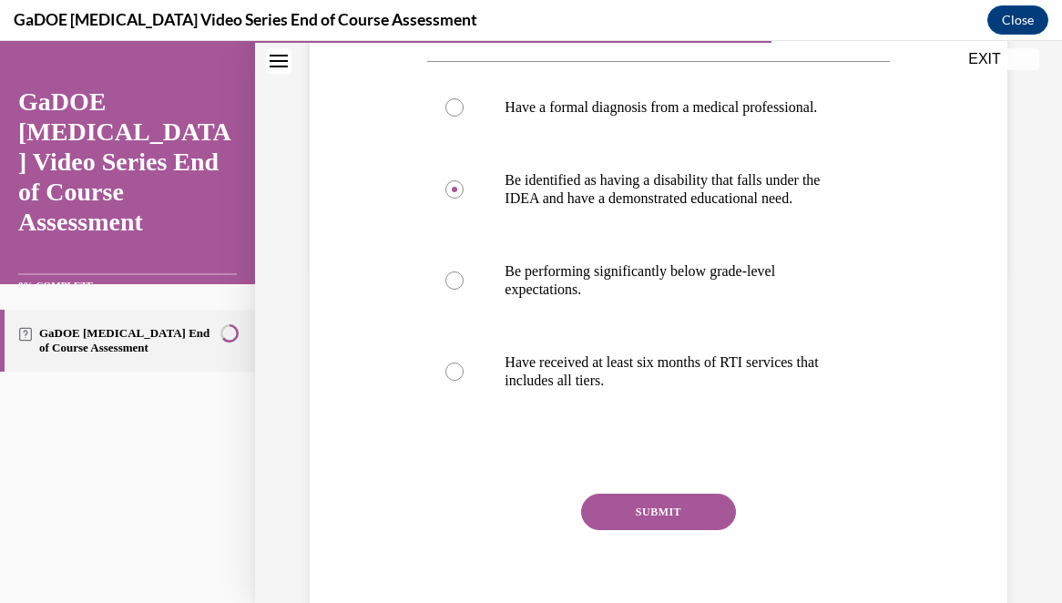
click at [641, 530] on button "SUBMIT" at bounding box center [658, 512] width 155 height 36
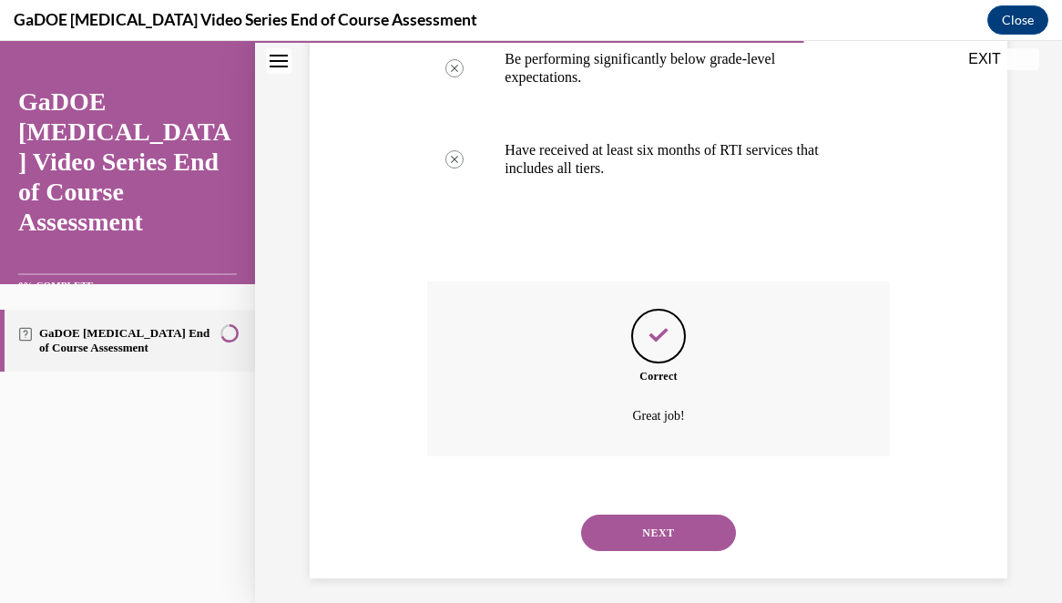
scroll to position [578, 0]
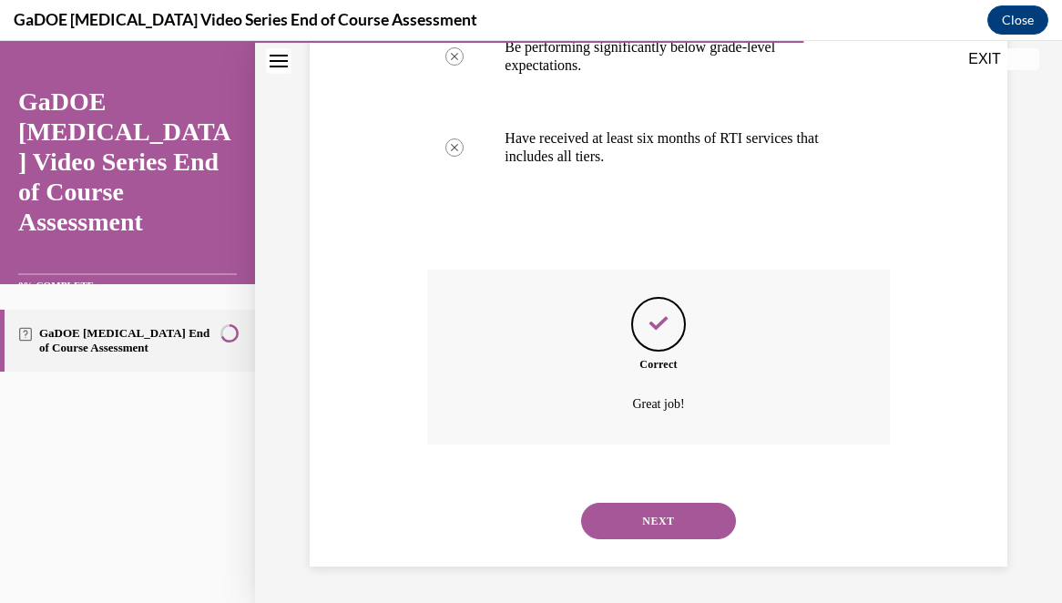
click at [655, 518] on button "NEXT" at bounding box center [658, 521] width 155 height 36
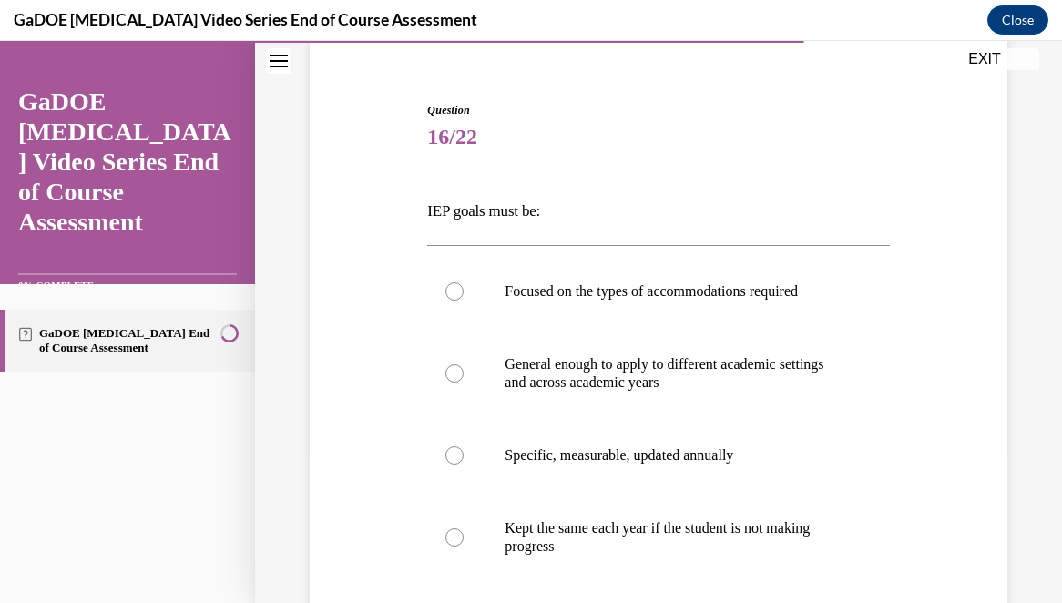
scroll to position [160, 0]
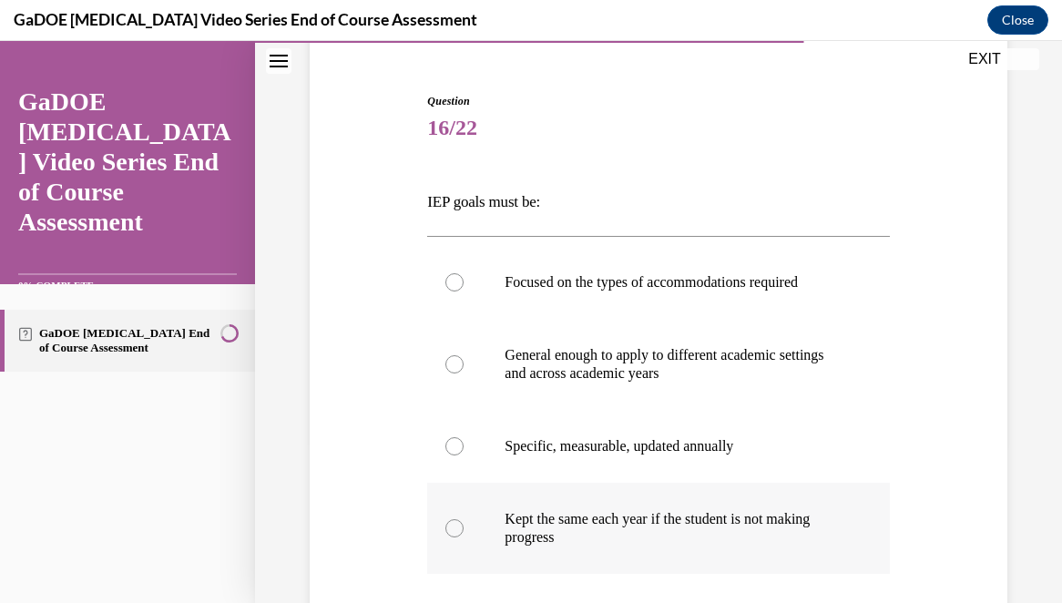
drag, startPoint x: 415, startPoint y: 200, endPoint x: 705, endPoint y: 540, distance: 447.2
click at [705, 540] on div "Question 16/22 IEP goals must be: Focused on the types of accommodations requir…" at bounding box center [658, 419] width 707 height 762
click at [584, 444] on p "Specific, measurable, updated annually" at bounding box center [674, 446] width 339 height 18
click at [464, 444] on input "Specific, measurable, updated annually" at bounding box center [455, 446] width 18 height 18
radio input "true"
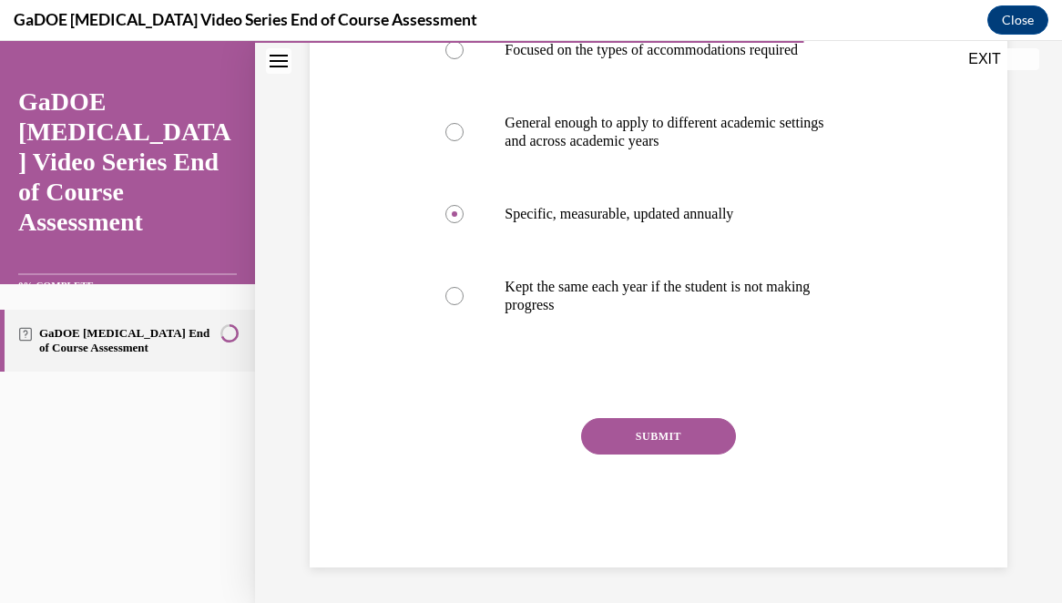
click at [639, 433] on button "SUBMIT" at bounding box center [658, 436] width 155 height 36
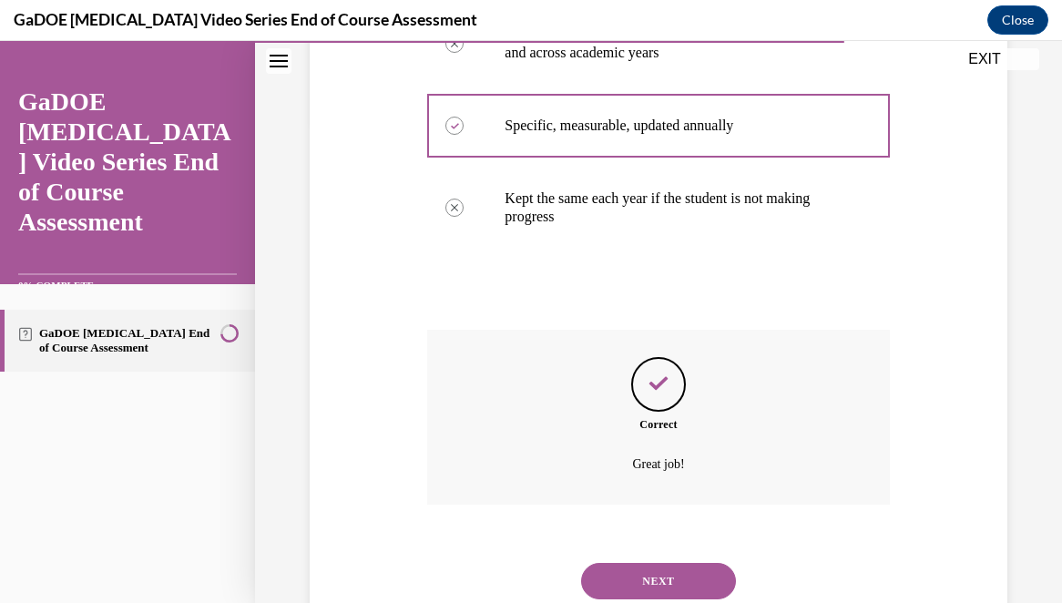
scroll to position [541, 0]
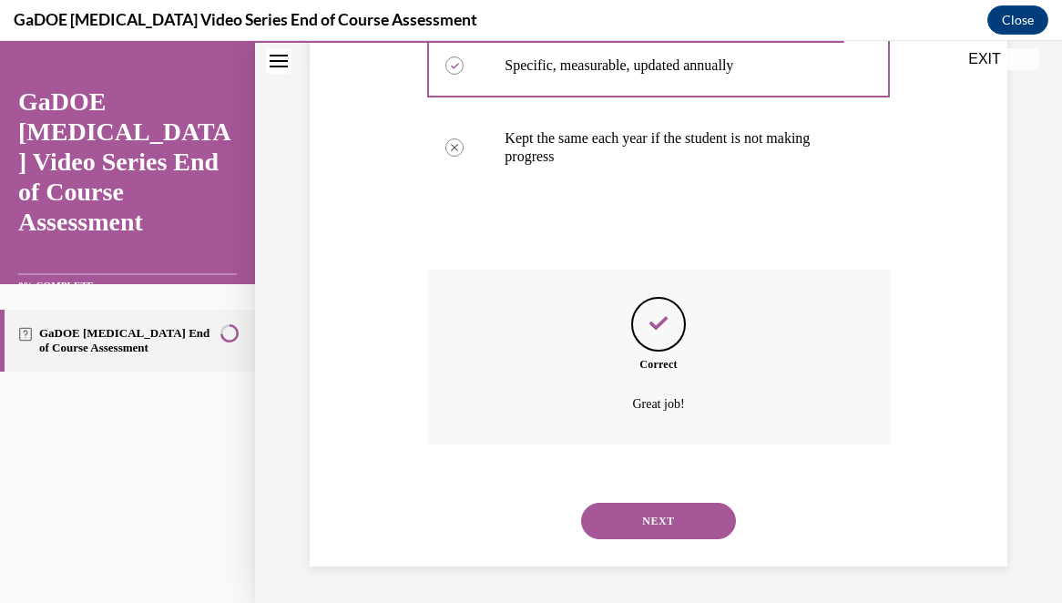
click at [672, 514] on button "NEXT" at bounding box center [658, 521] width 155 height 36
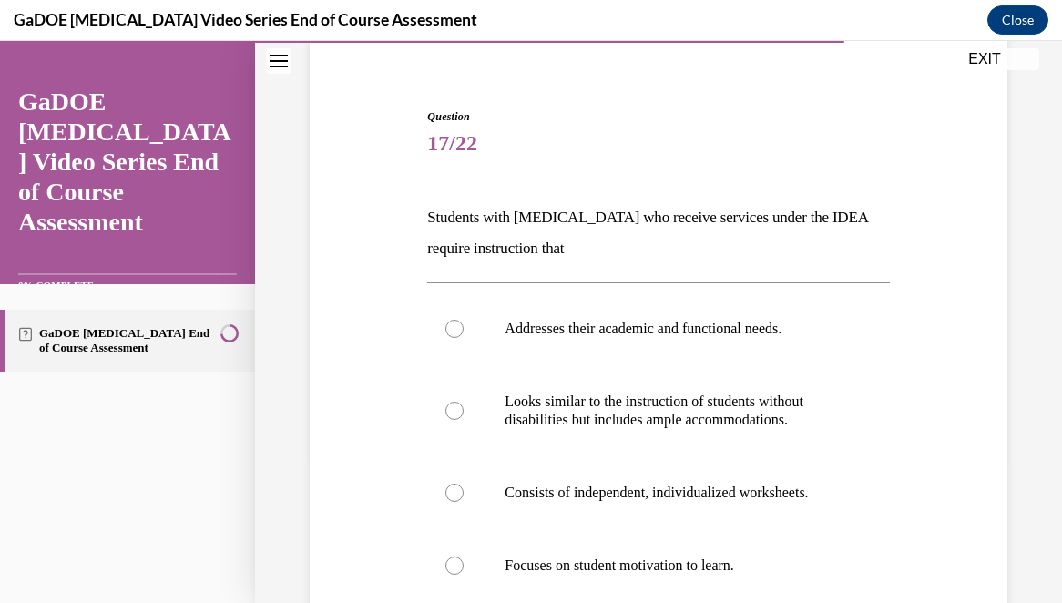
scroll to position [178, 0]
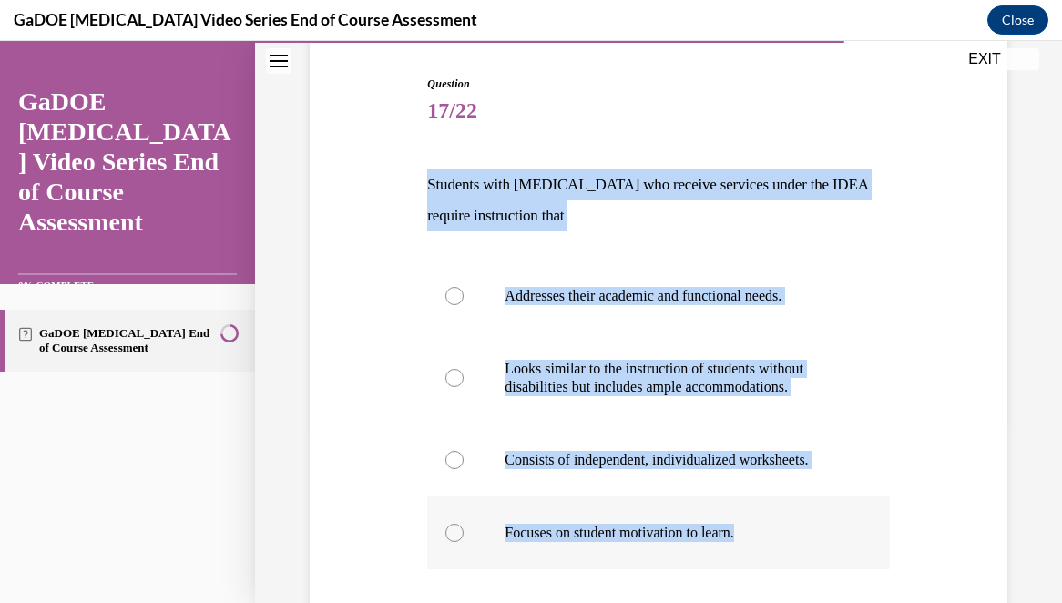
drag, startPoint x: 420, startPoint y: 187, endPoint x: 775, endPoint y: 556, distance: 512.3
click at [775, 556] on div "Question 17/22 Students with dyslexia who receive services under the IDEA requi…" at bounding box center [658, 408] width 707 height 774
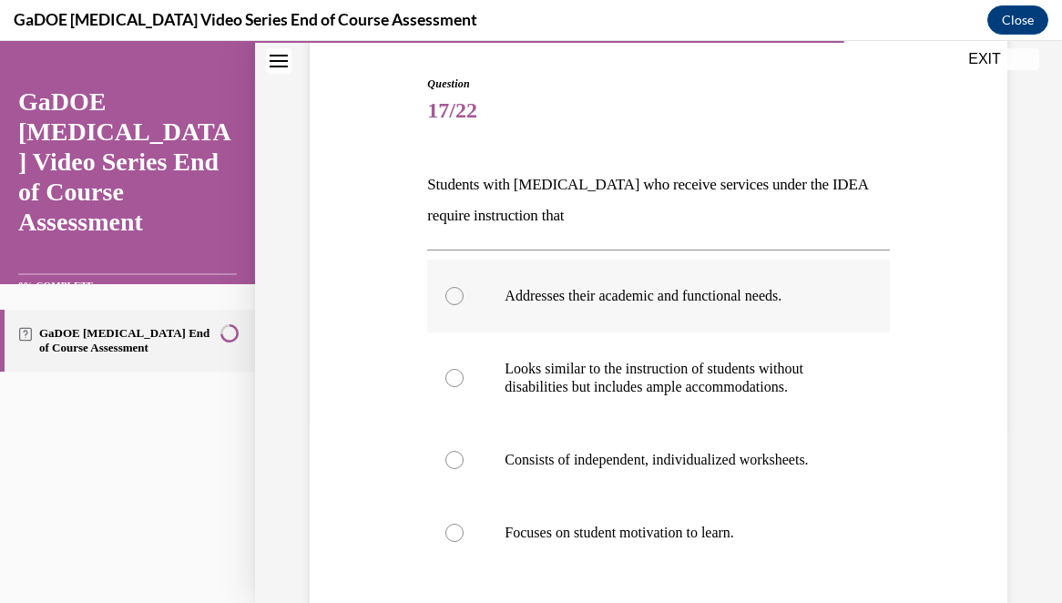
click at [600, 299] on p "Addresses their academic and functional needs." at bounding box center [674, 296] width 339 height 18
click at [464, 299] on input "Addresses their academic and functional needs." at bounding box center [455, 296] width 18 height 18
radio input "true"
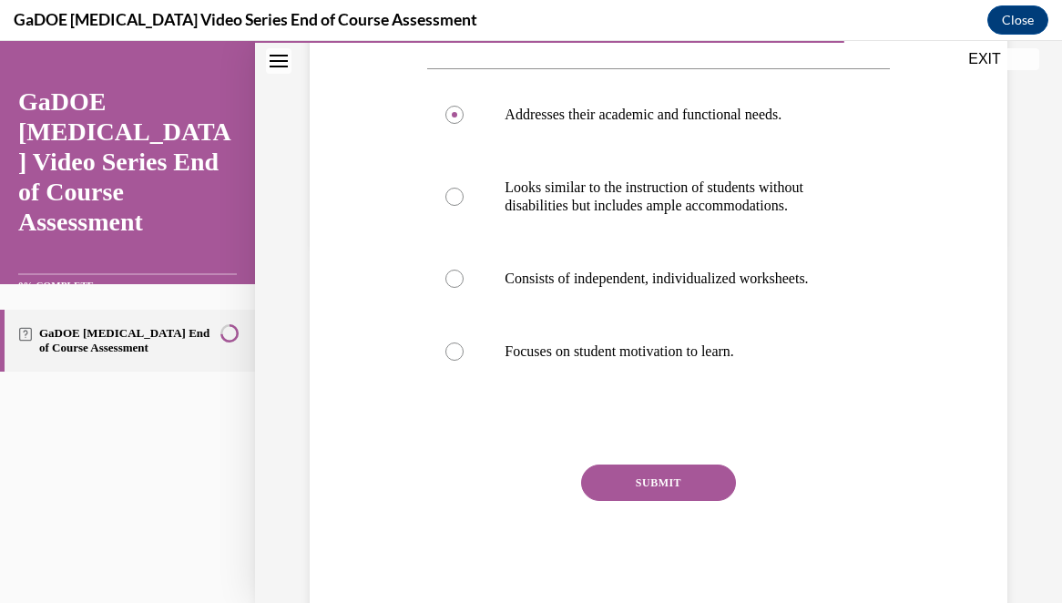
click at [681, 490] on button "SUBMIT" at bounding box center [658, 483] width 155 height 36
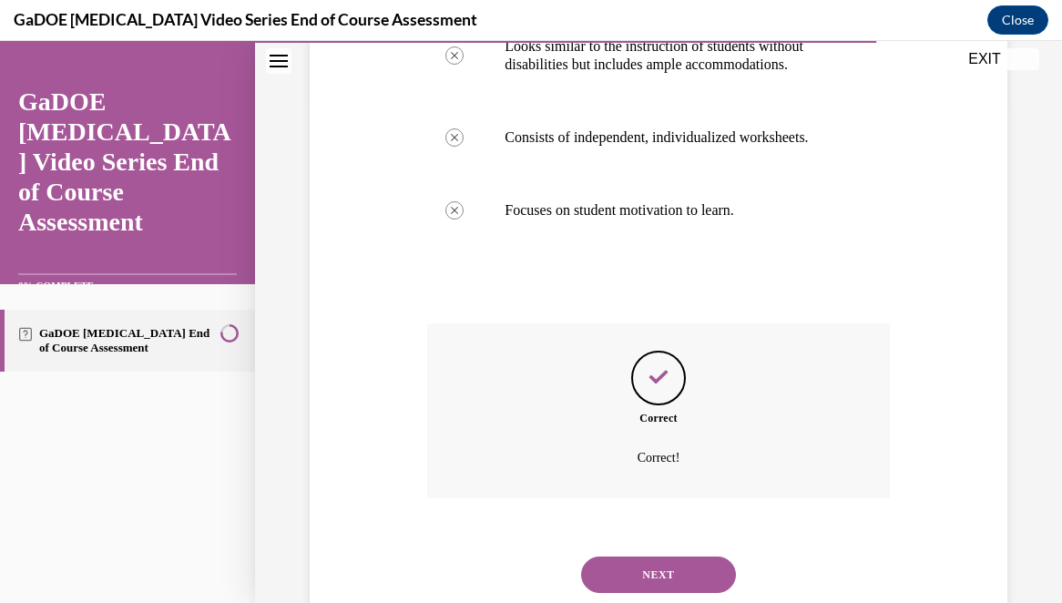
scroll to position [554, 0]
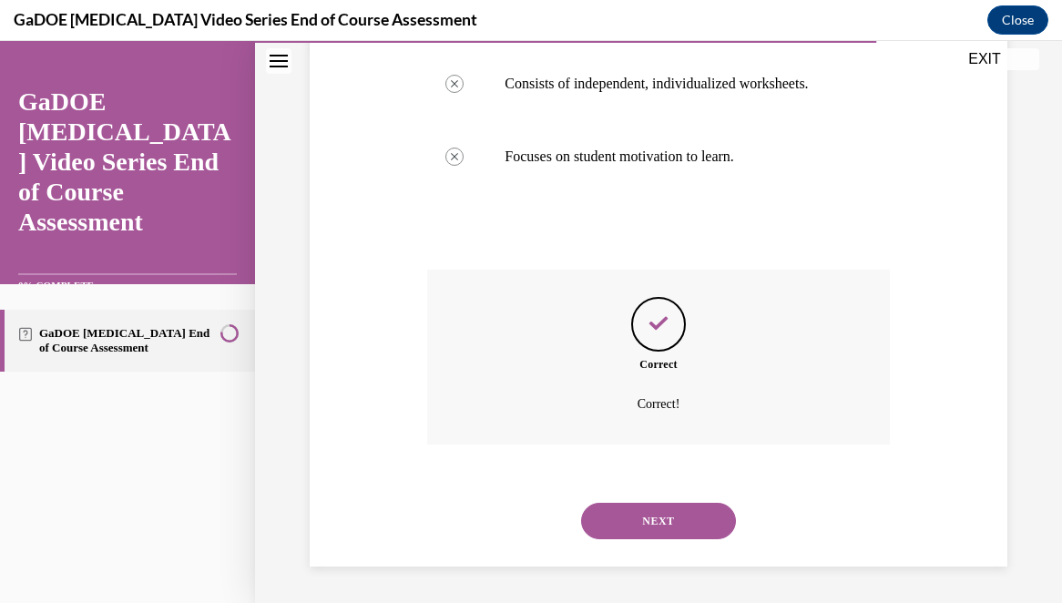
click at [662, 526] on button "NEXT" at bounding box center [658, 521] width 155 height 36
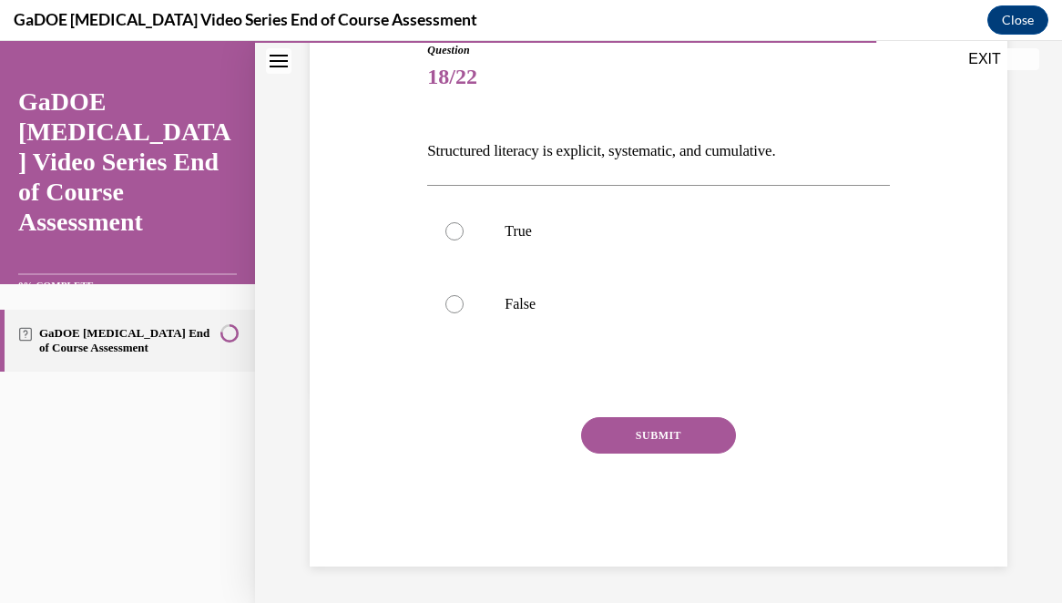
scroll to position [201, 0]
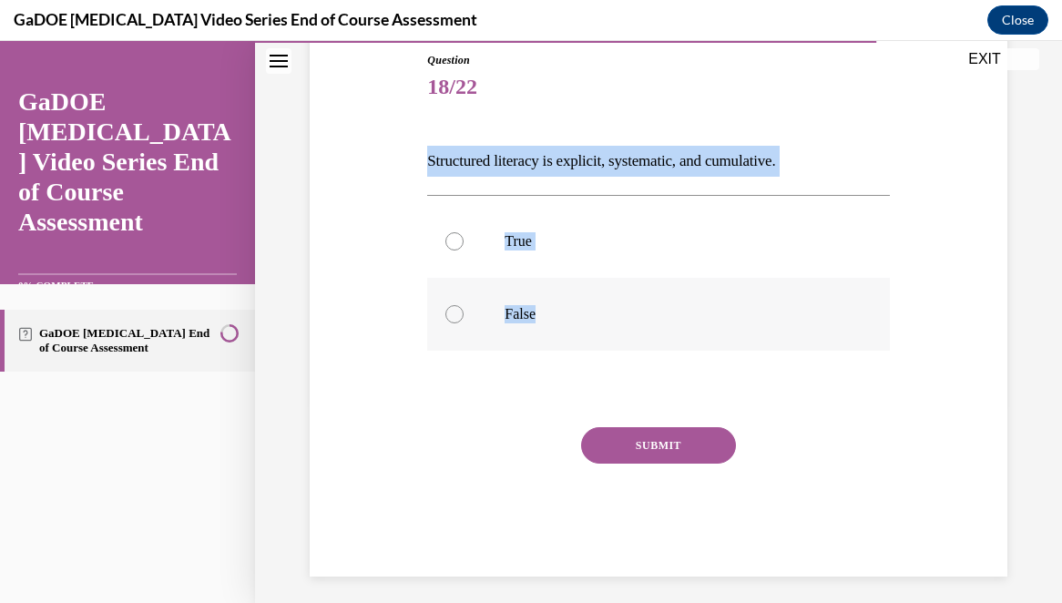
drag, startPoint x: 426, startPoint y: 159, endPoint x: 582, endPoint y: 313, distance: 219.7
click at [582, 313] on div "Question 18/22 Structured literacy is explicit, systematic, and cumulative. Tru…" at bounding box center [658, 301] width 471 height 552
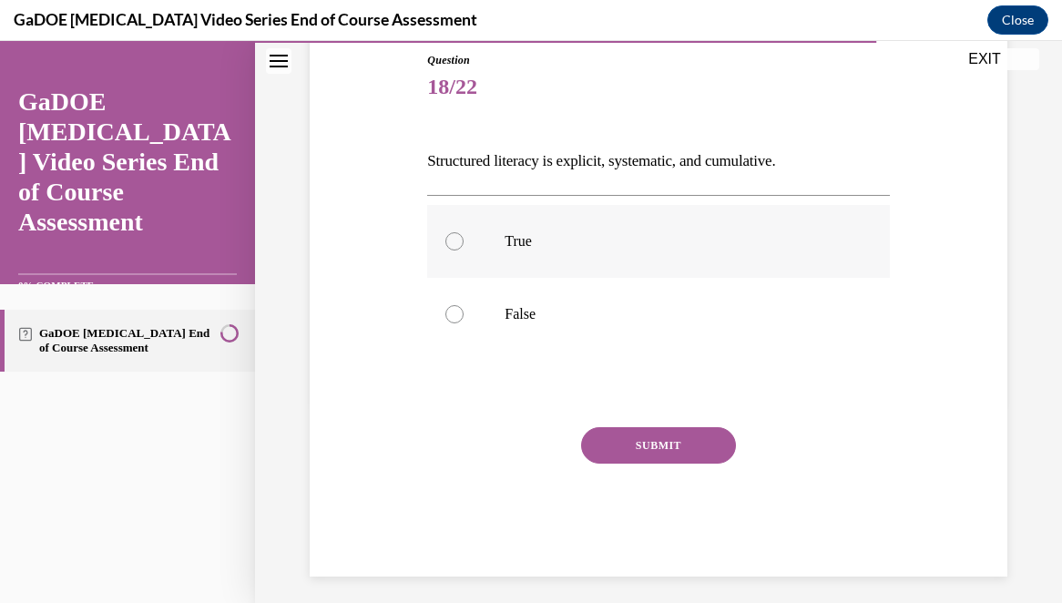
click at [516, 241] on p "True" at bounding box center [674, 241] width 339 height 18
click at [464, 241] on input "True" at bounding box center [455, 241] width 18 height 18
radio input "true"
click at [644, 451] on button "SUBMIT" at bounding box center [658, 445] width 155 height 36
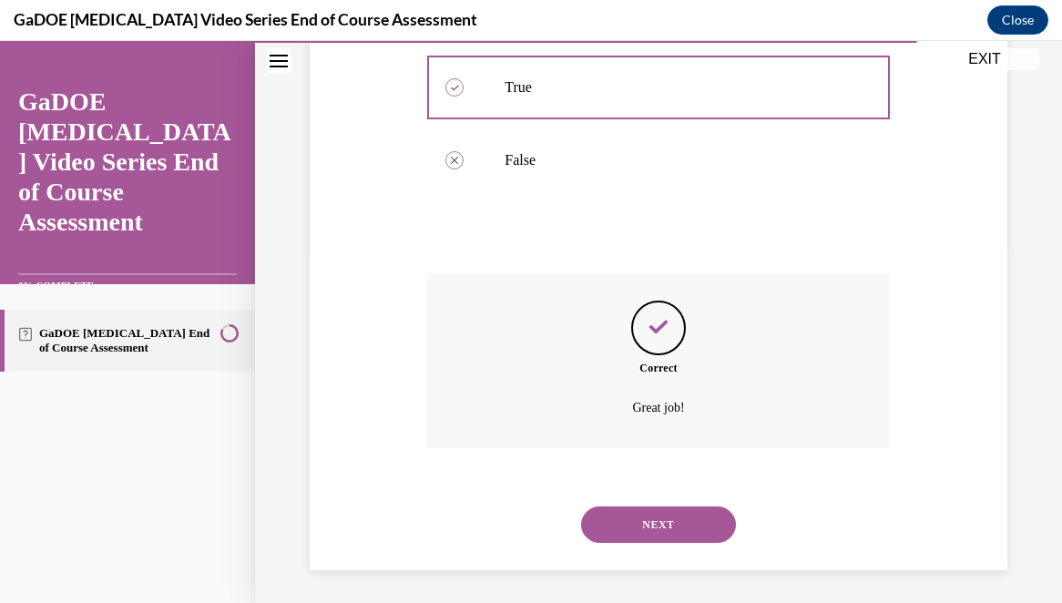
scroll to position [359, 0]
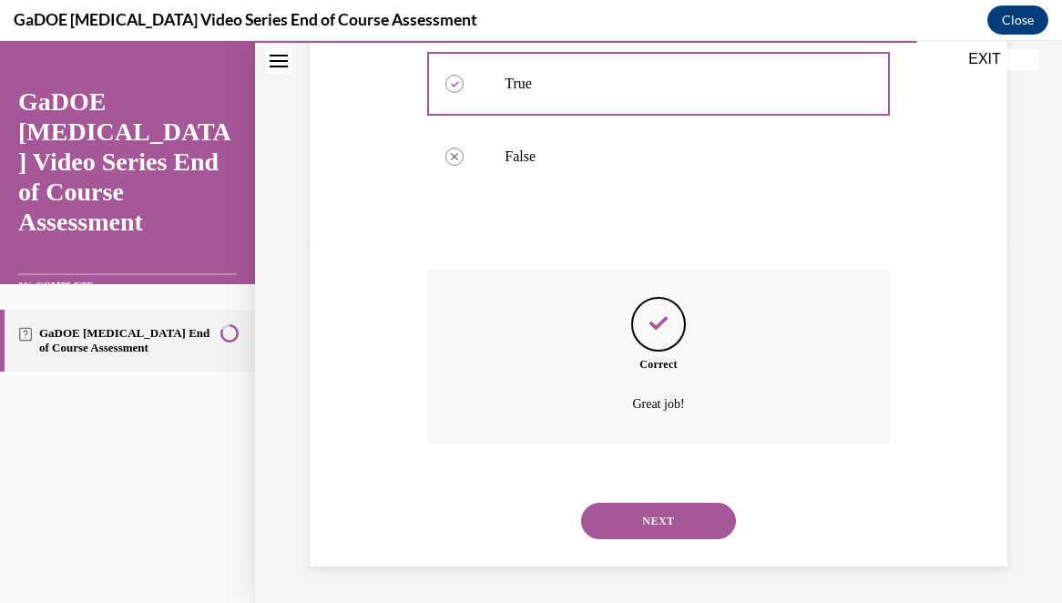
click at [653, 526] on button "NEXT" at bounding box center [658, 521] width 155 height 36
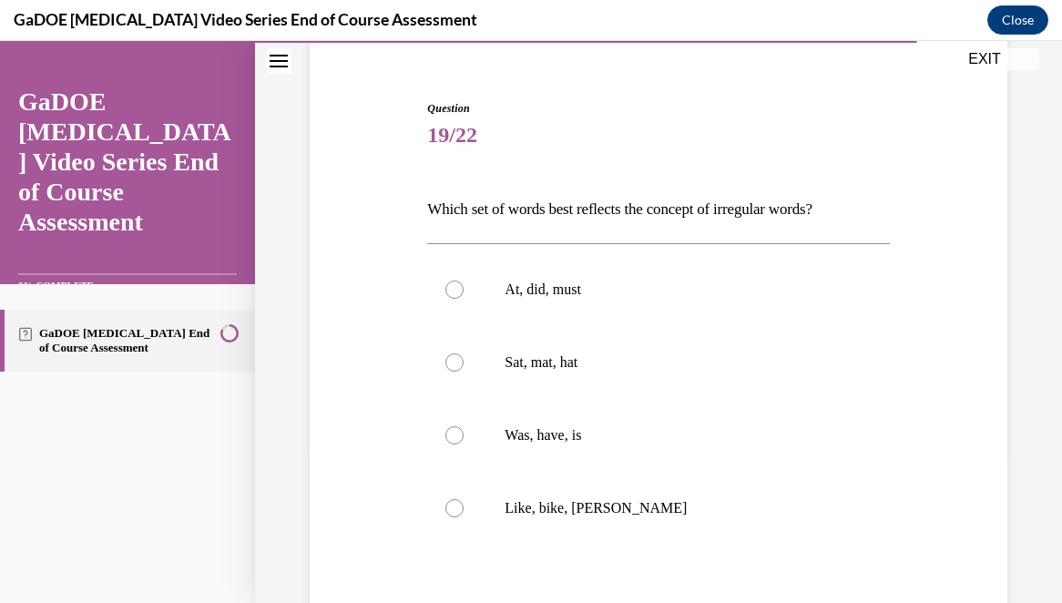
scroll to position [158, 0]
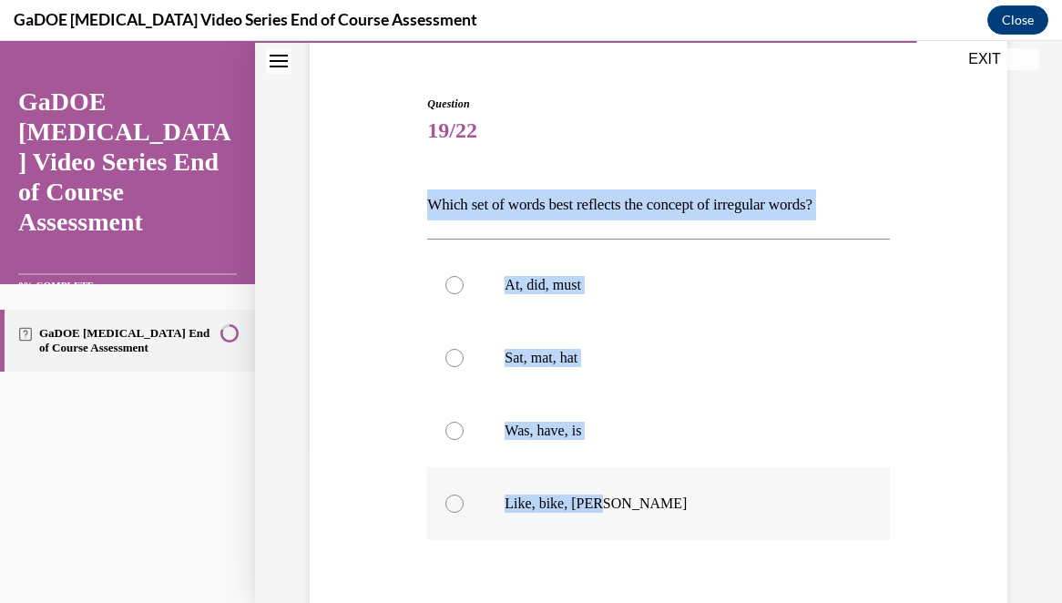
drag, startPoint x: 424, startPoint y: 199, endPoint x: 671, endPoint y: 512, distance: 399.0
click at [671, 512] on div "Question 19/22 Which set of words best reflects the concept of irregular words?…" at bounding box center [658, 417] width 471 height 698
click at [564, 426] on p "Was, have, is" at bounding box center [674, 431] width 339 height 18
click at [464, 426] on input "Was, have, is" at bounding box center [455, 431] width 18 height 18
radio input "true"
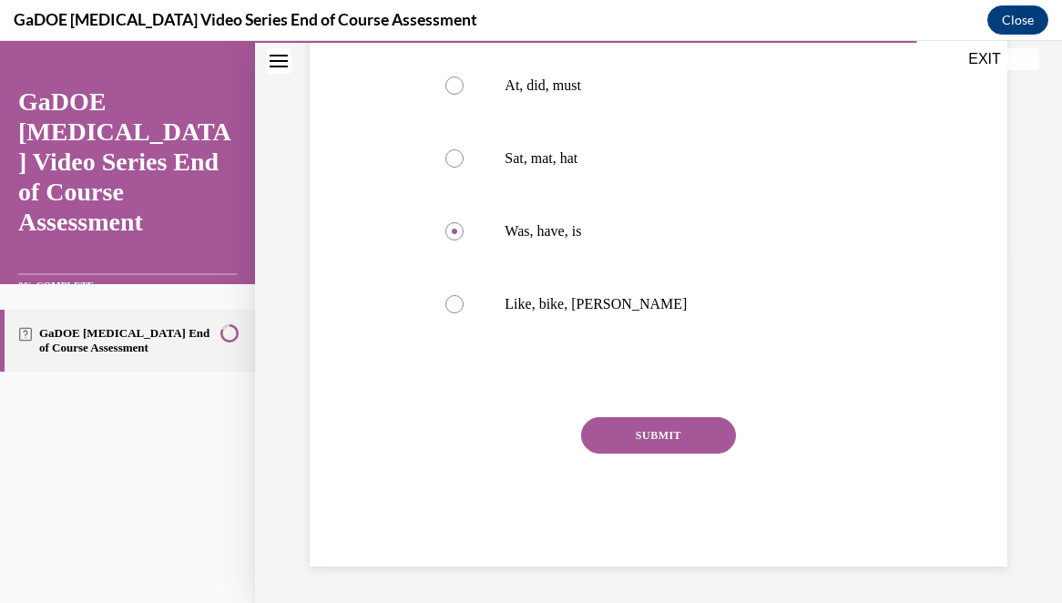
click at [642, 433] on button "SUBMIT" at bounding box center [658, 435] width 155 height 36
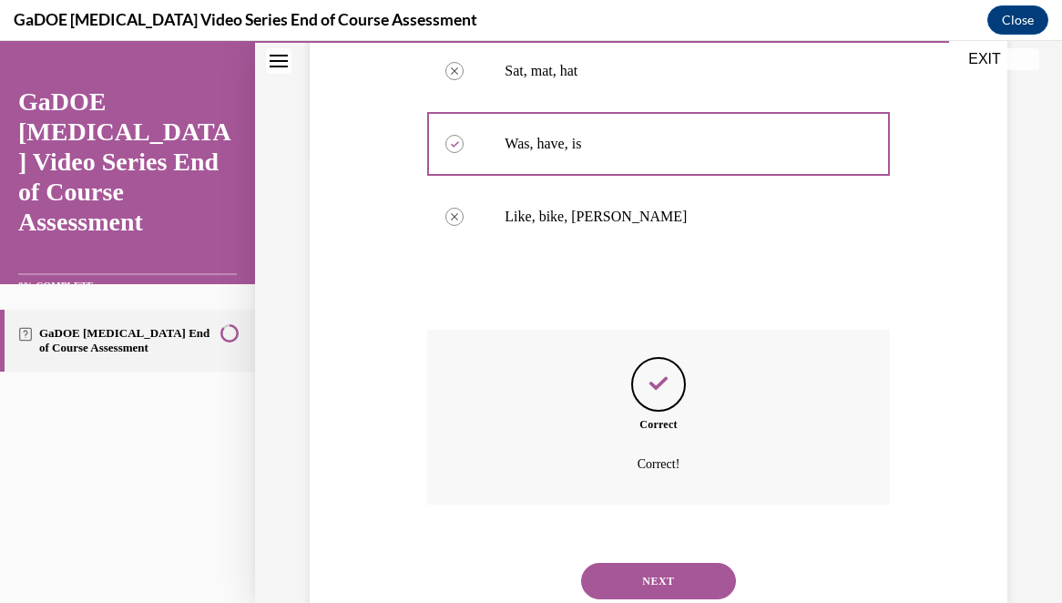
scroll to position [505, 0]
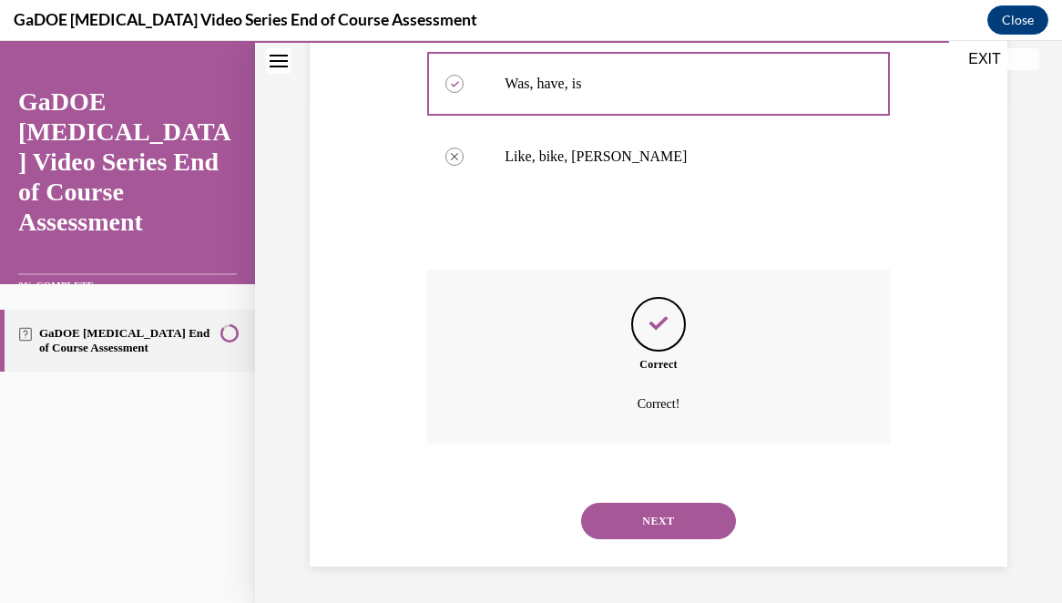
click at [674, 522] on button "NEXT" at bounding box center [658, 521] width 155 height 36
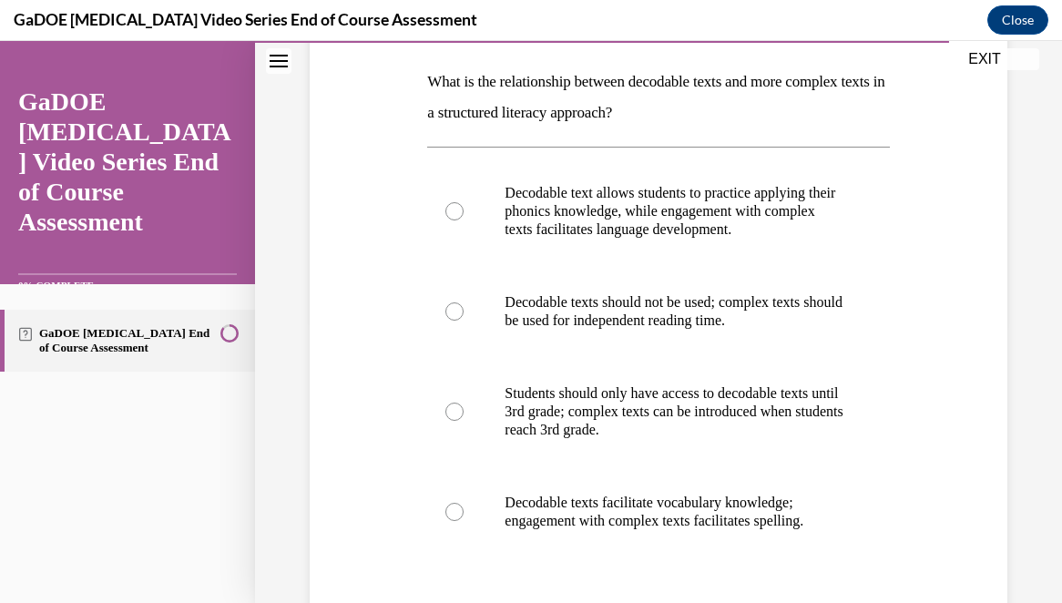
scroll to position [295, 0]
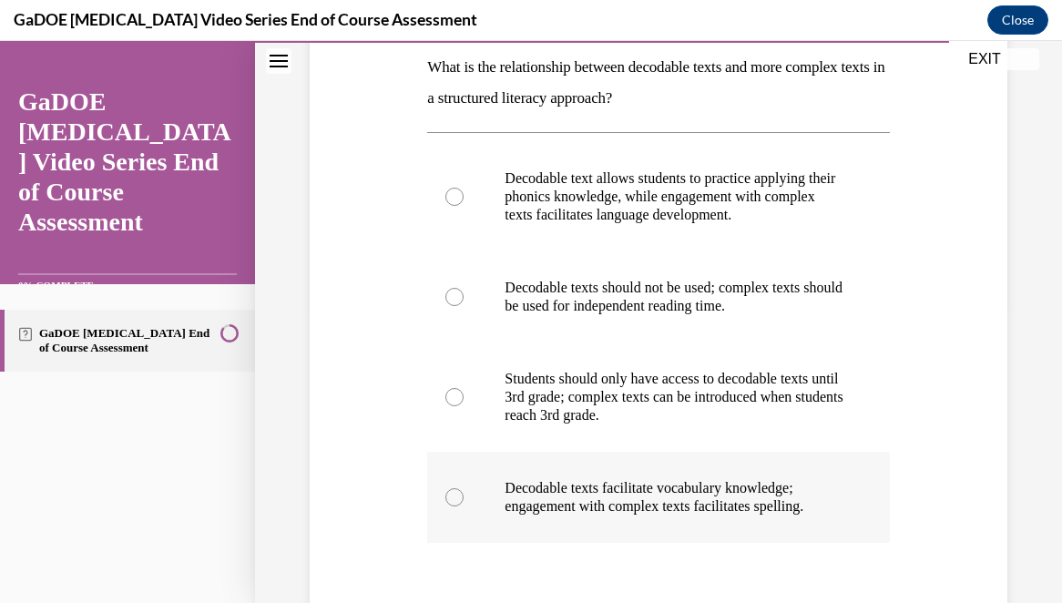
drag, startPoint x: 416, startPoint y: 63, endPoint x: 857, endPoint y: 528, distance: 641.3
click at [857, 528] on div "Question 20/22 What is the relationship between decodable texts and more comple…" at bounding box center [658, 336] width 707 height 866
click at [643, 195] on p "Decodable text allows students to practice applying their phonics knowledge, wh…" at bounding box center [674, 196] width 339 height 55
click at [464, 195] on input "Decodable text allows students to practice applying their phonics knowledge, wh…" at bounding box center [455, 197] width 18 height 18
radio input "true"
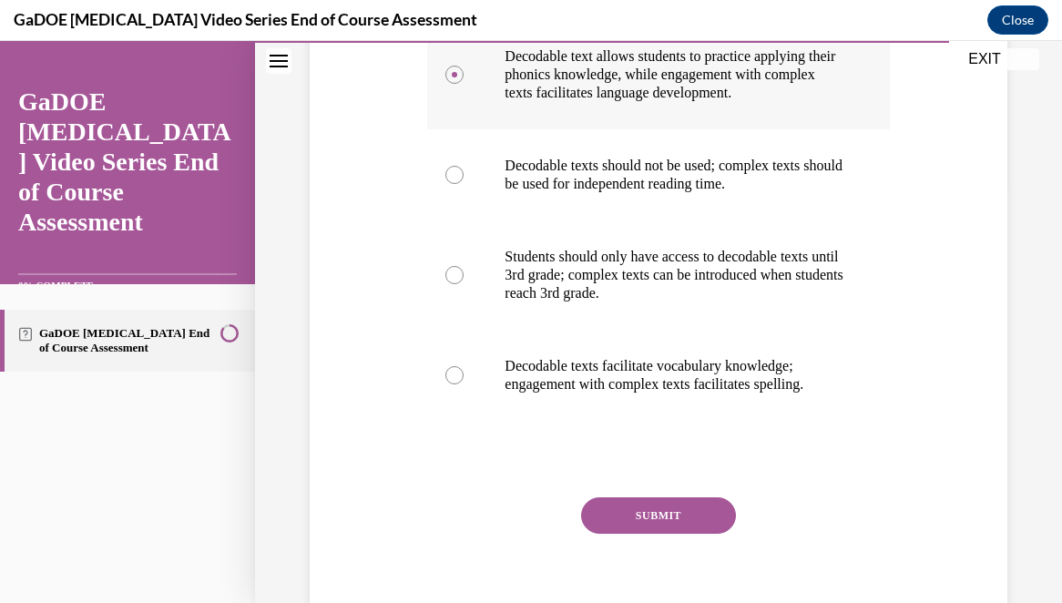
scroll to position [497, 0]
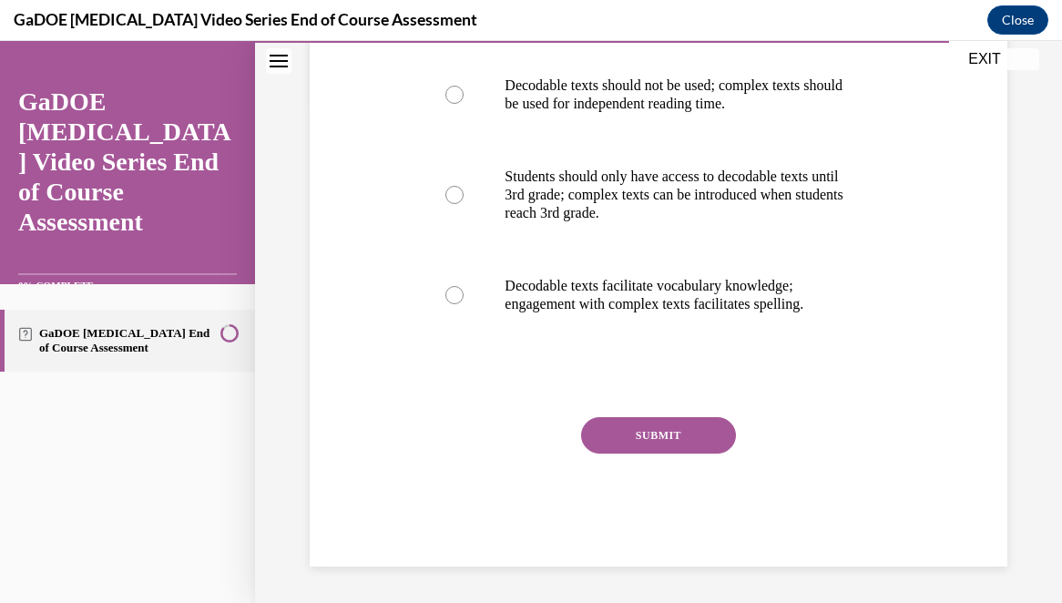
click at [677, 441] on button "SUBMIT" at bounding box center [658, 435] width 155 height 36
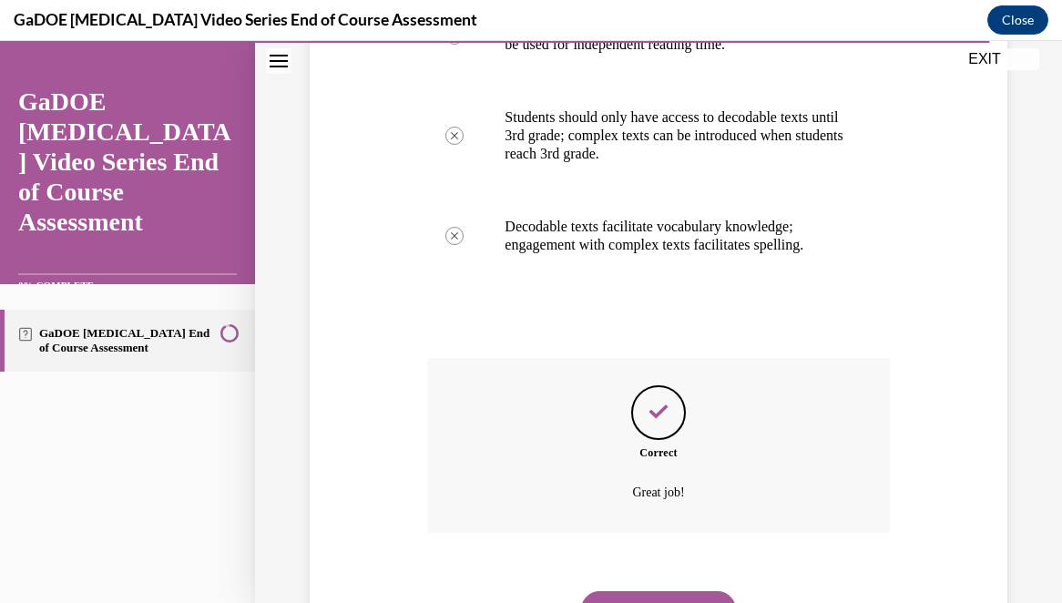
scroll to position [645, 0]
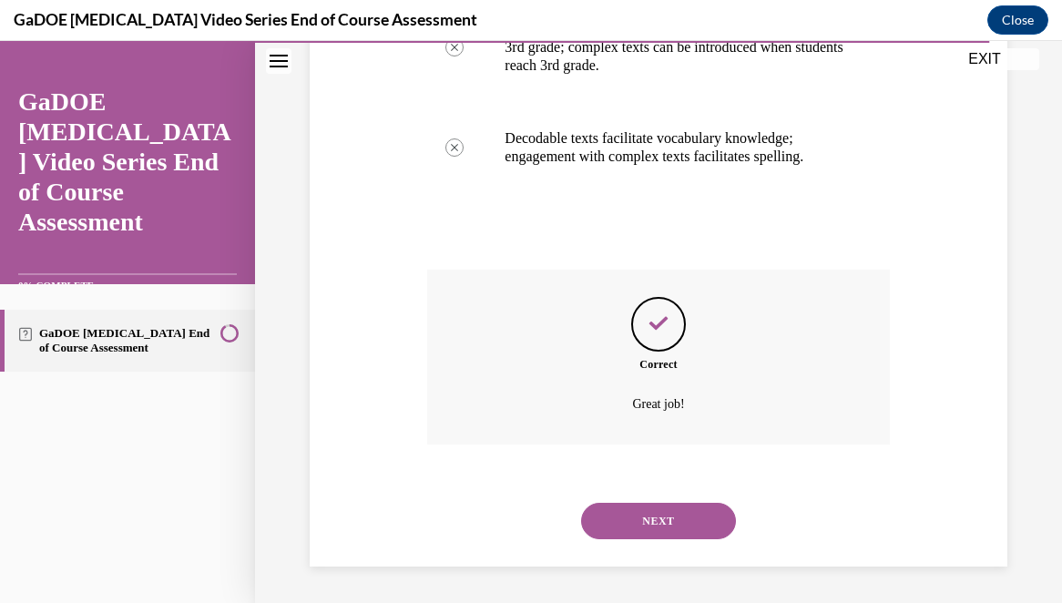
click at [664, 525] on button "NEXT" at bounding box center [658, 521] width 155 height 36
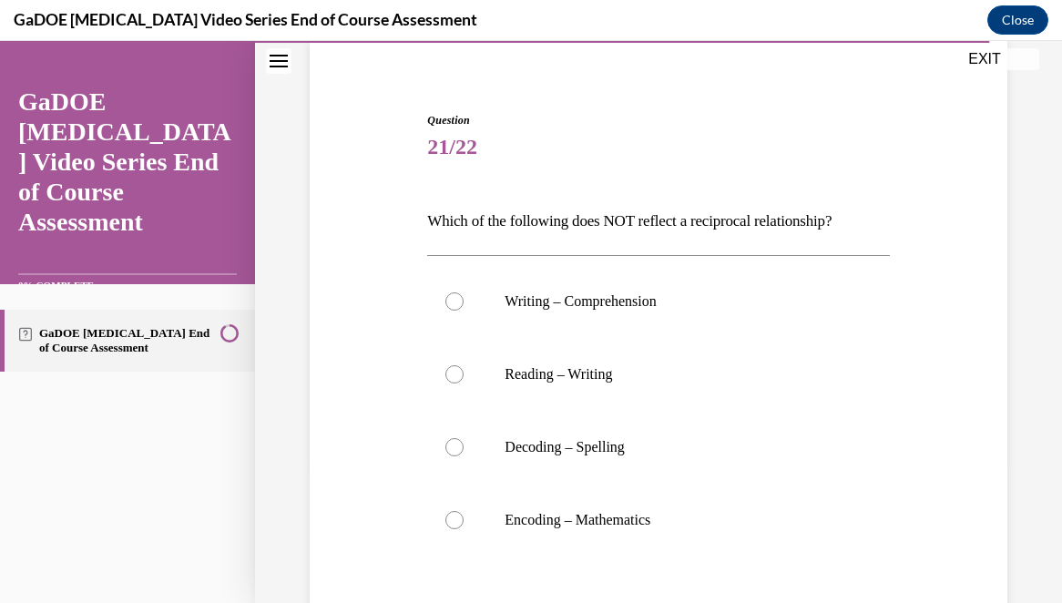
scroll to position [144, 0]
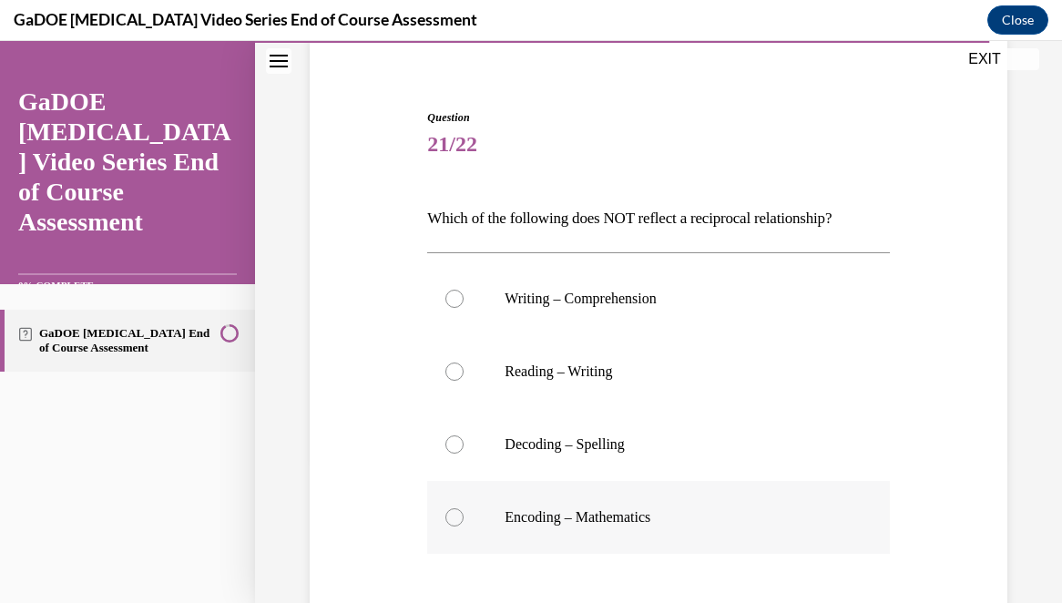
drag, startPoint x: 421, startPoint y: 215, endPoint x: 710, endPoint y: 528, distance: 426.2
click at [710, 528] on div "Question 21/22 Which of the following does NOT reflect a reciprocal relationshi…" at bounding box center [658, 417] width 707 height 725
click at [580, 508] on p "Encoding – Mathematics" at bounding box center [674, 517] width 339 height 18
click at [464, 508] on input "Encoding – Mathematics" at bounding box center [455, 517] width 18 height 18
radio input "true"
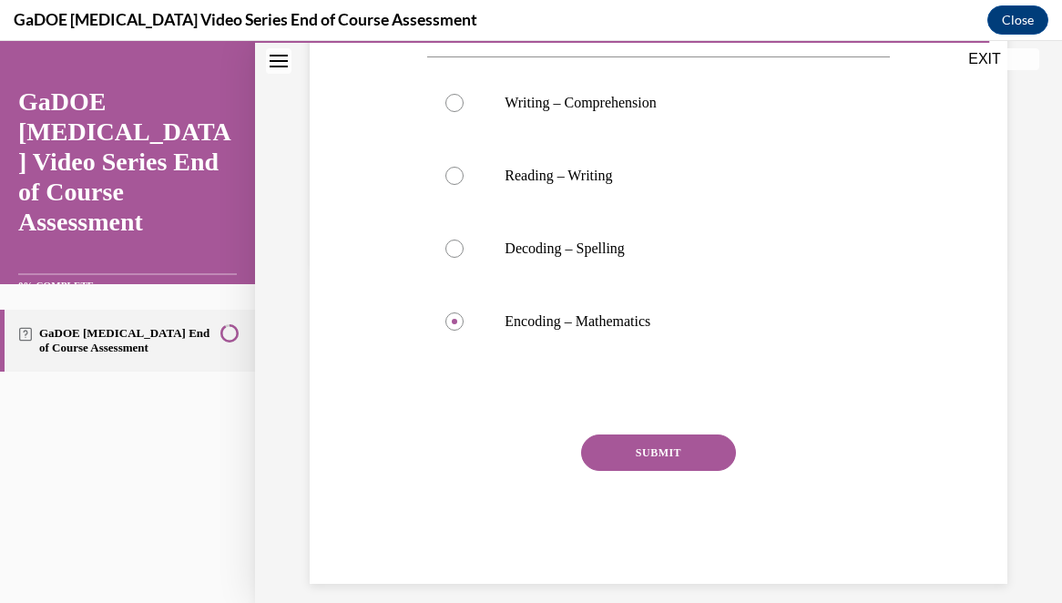
click at [642, 462] on button "SUBMIT" at bounding box center [658, 453] width 155 height 36
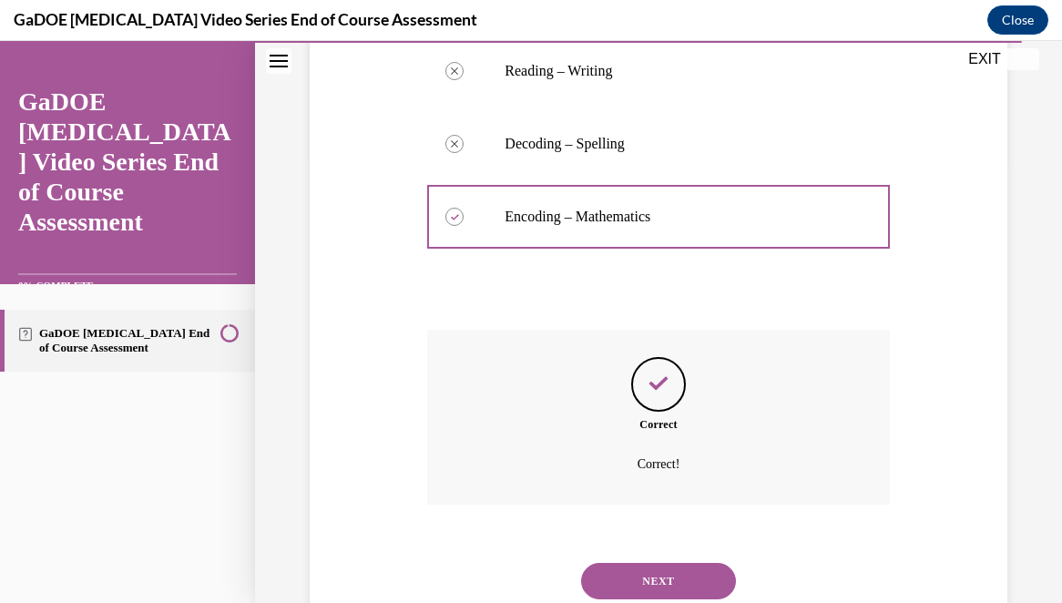
scroll to position [505, 0]
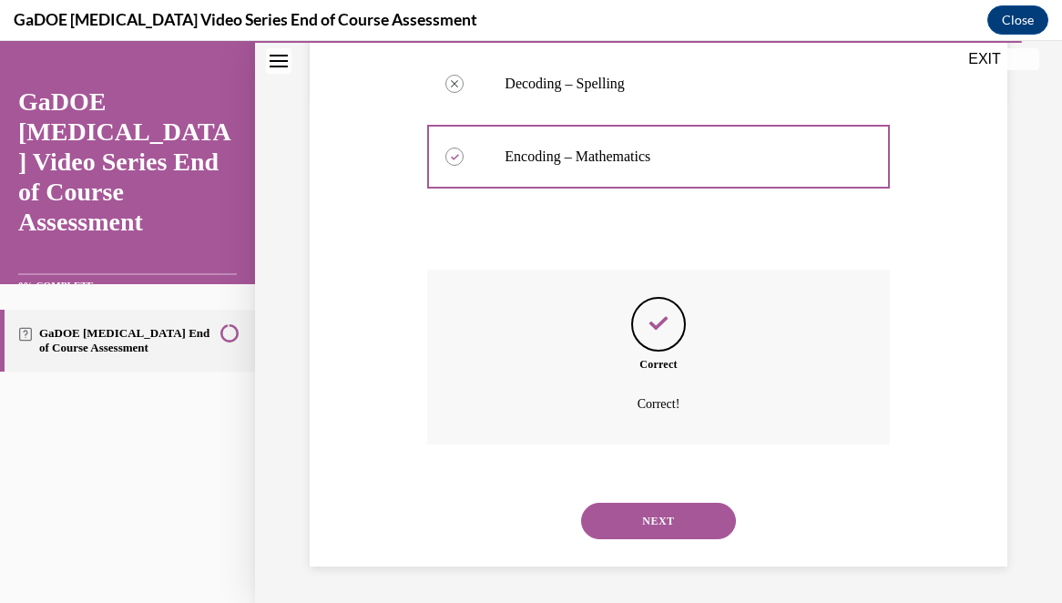
click at [651, 512] on button "NEXT" at bounding box center [658, 521] width 155 height 36
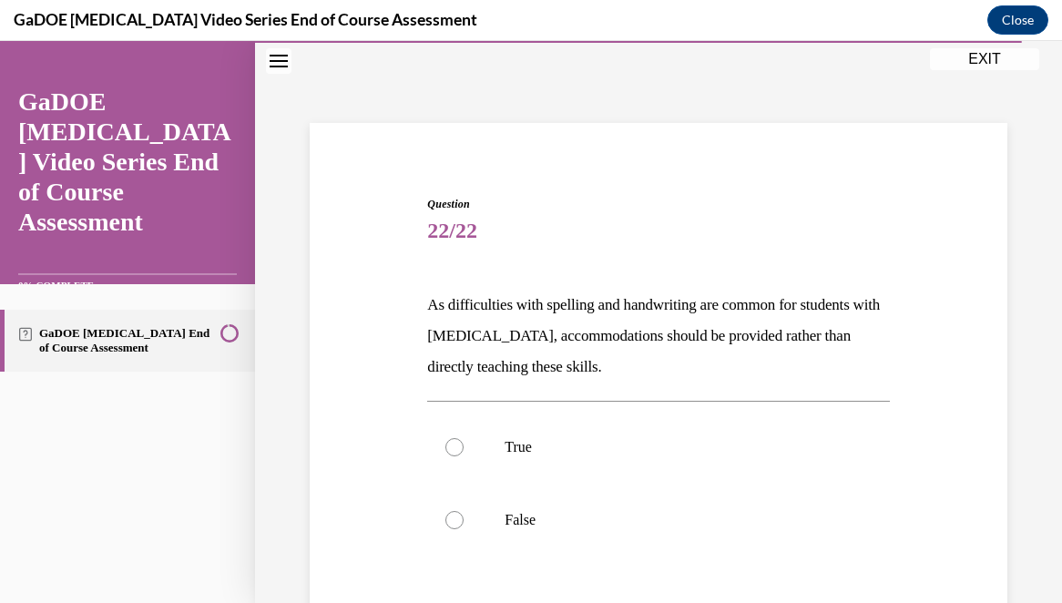
scroll to position [72, 0]
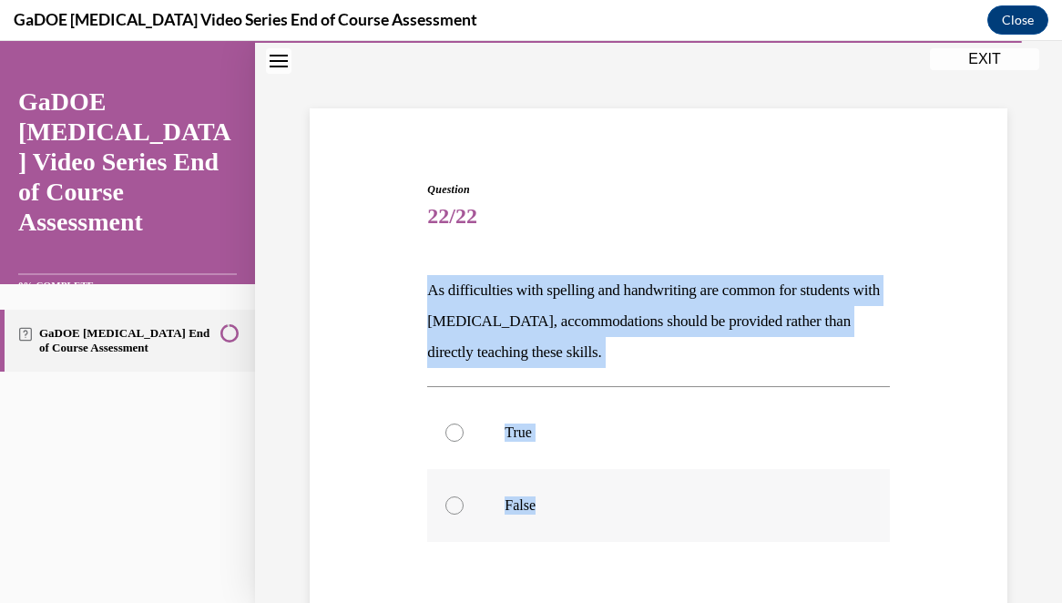
drag, startPoint x: 427, startPoint y: 288, endPoint x: 610, endPoint y: 517, distance: 292.4
click at [610, 517] on div "Question 22/22 As difficulties with spelling and handwriting are common for stu…" at bounding box center [658, 474] width 462 height 587
click at [525, 514] on p "False" at bounding box center [674, 506] width 339 height 18
click at [464, 514] on input "False" at bounding box center [455, 506] width 18 height 18
radio input "true"
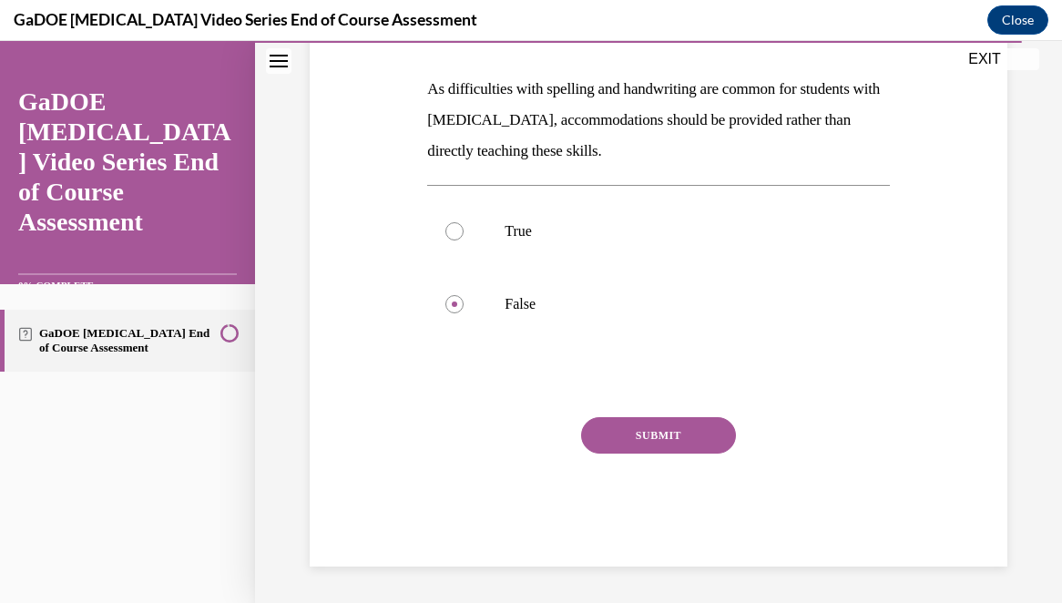
click at [637, 440] on button "SUBMIT" at bounding box center [658, 435] width 155 height 36
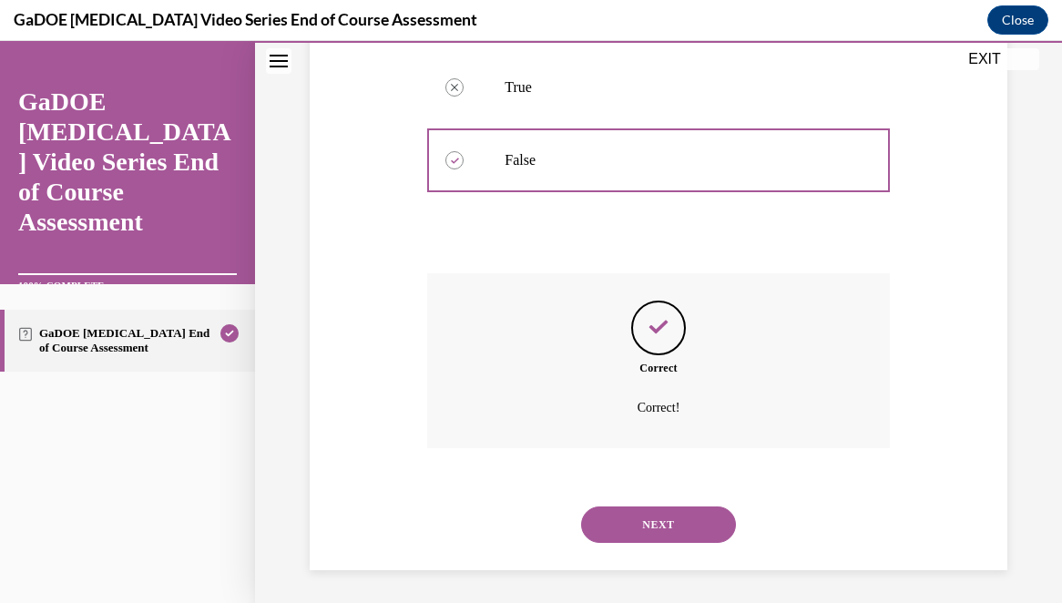
scroll to position [421, 0]
click at [672, 521] on button "NEXT" at bounding box center [658, 521] width 155 height 36
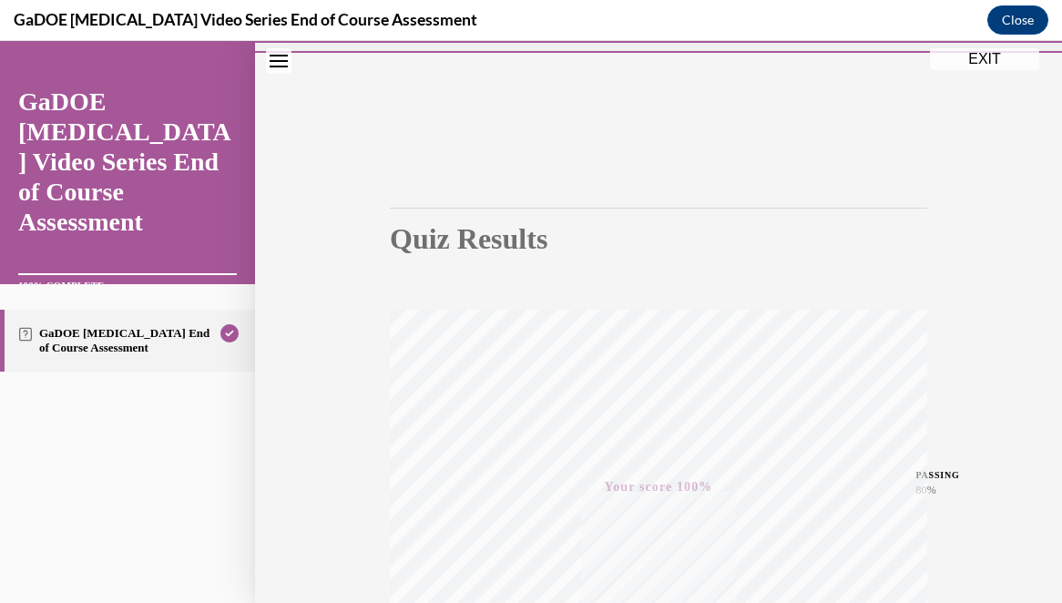
scroll to position [0, 0]
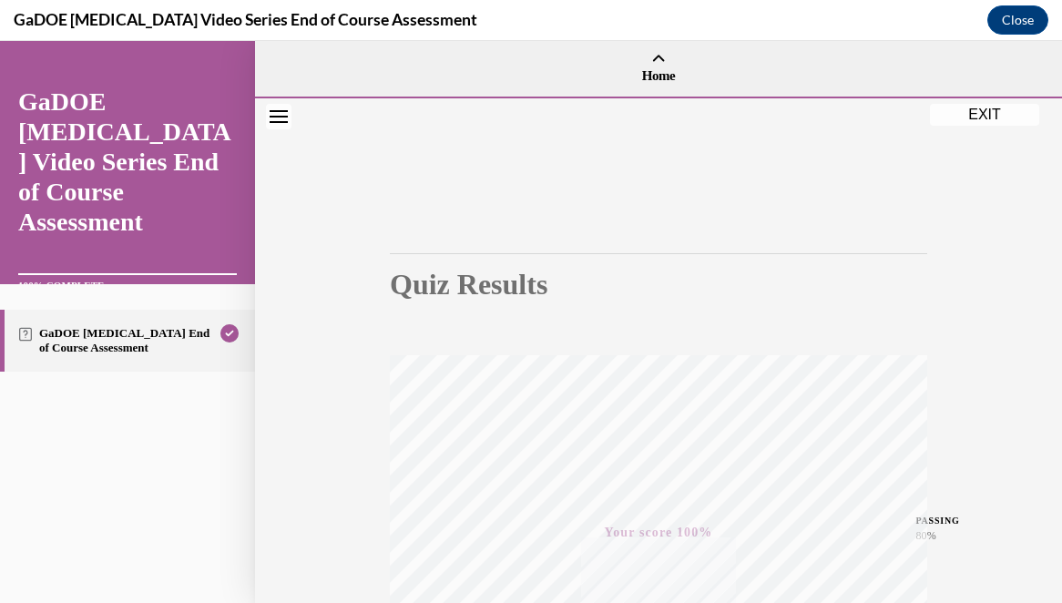
click at [977, 118] on button "EXIT" at bounding box center [984, 115] width 109 height 22
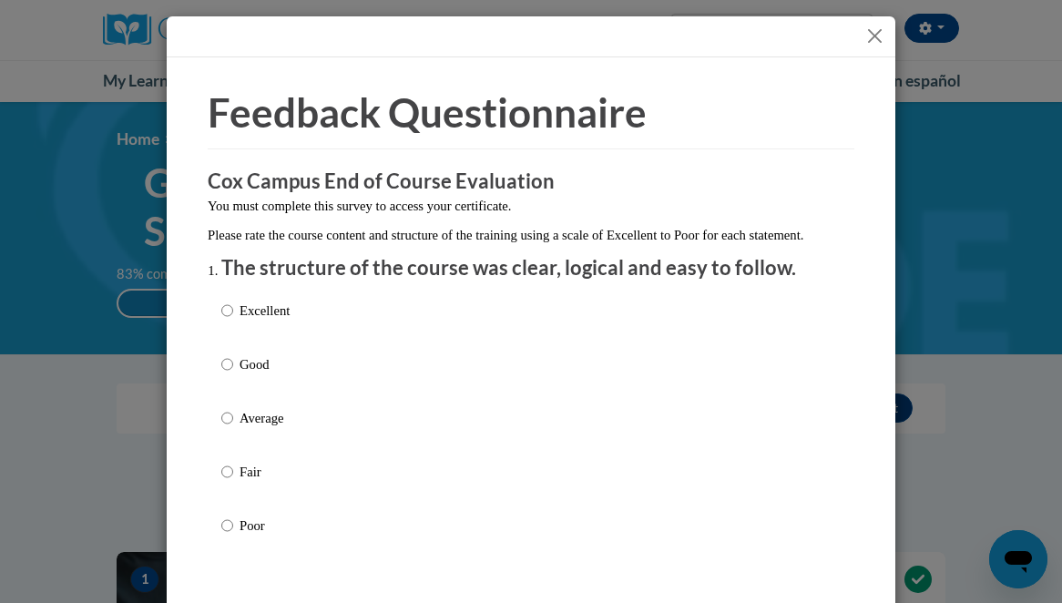
click at [244, 374] on p "Good" at bounding box center [265, 364] width 50 height 20
click at [233, 374] on input "Good" at bounding box center [227, 364] width 12 height 20
radio input "true"
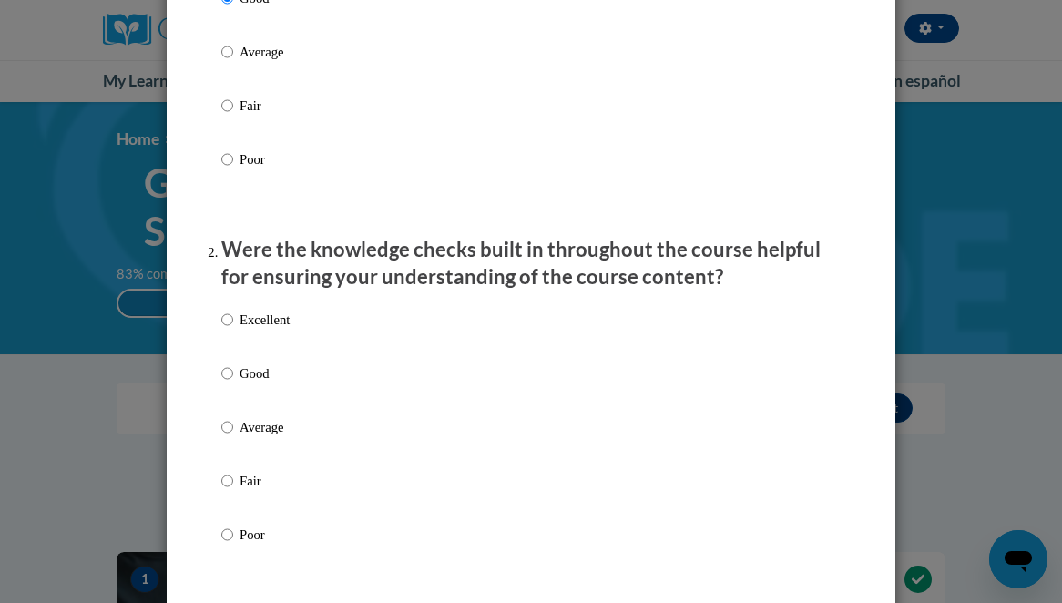
click at [244, 384] on p "Good" at bounding box center [265, 374] width 50 height 20
click at [233, 384] on input "Good" at bounding box center [227, 374] width 12 height 20
radio input "true"
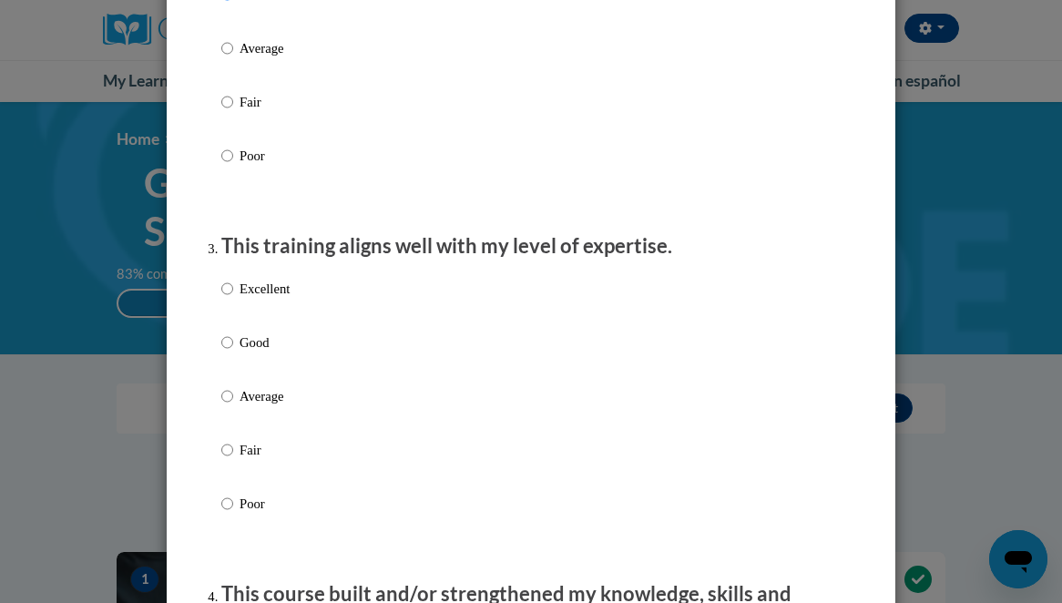
click at [244, 353] on p "Good" at bounding box center [265, 343] width 50 height 20
click at [233, 353] on input "Good" at bounding box center [227, 343] width 12 height 20
radio input "true"
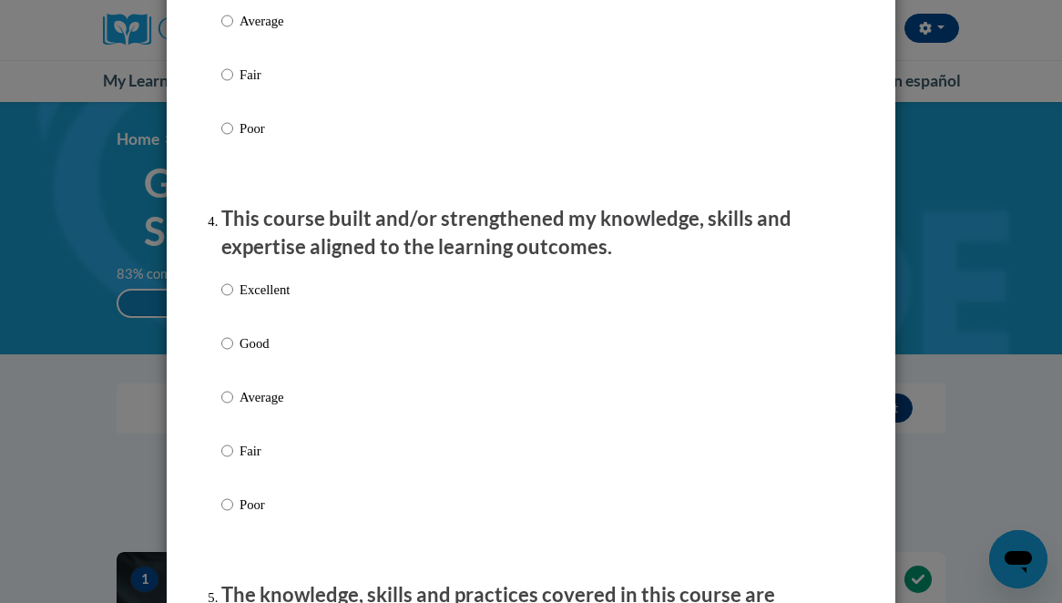
click at [244, 354] on p "Good" at bounding box center [265, 343] width 50 height 20
click at [233, 354] on input "Good" at bounding box center [227, 343] width 12 height 20
radio input "true"
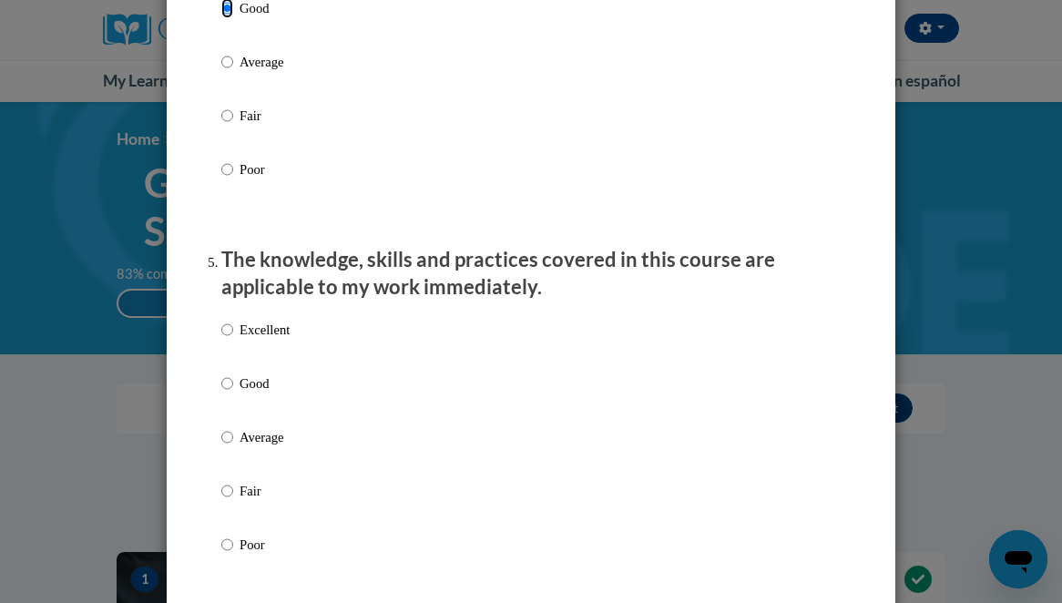
scroll to position [1554, 0]
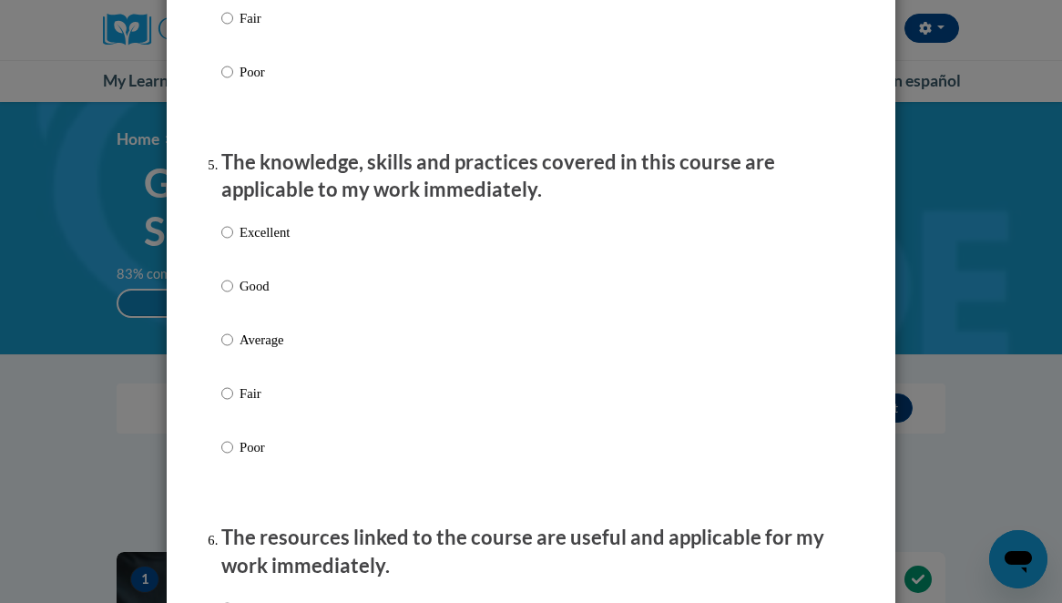
click at [242, 296] on p "Good" at bounding box center [265, 286] width 50 height 20
click at [233, 296] on input "Good" at bounding box center [227, 286] width 12 height 20
radio input "true"
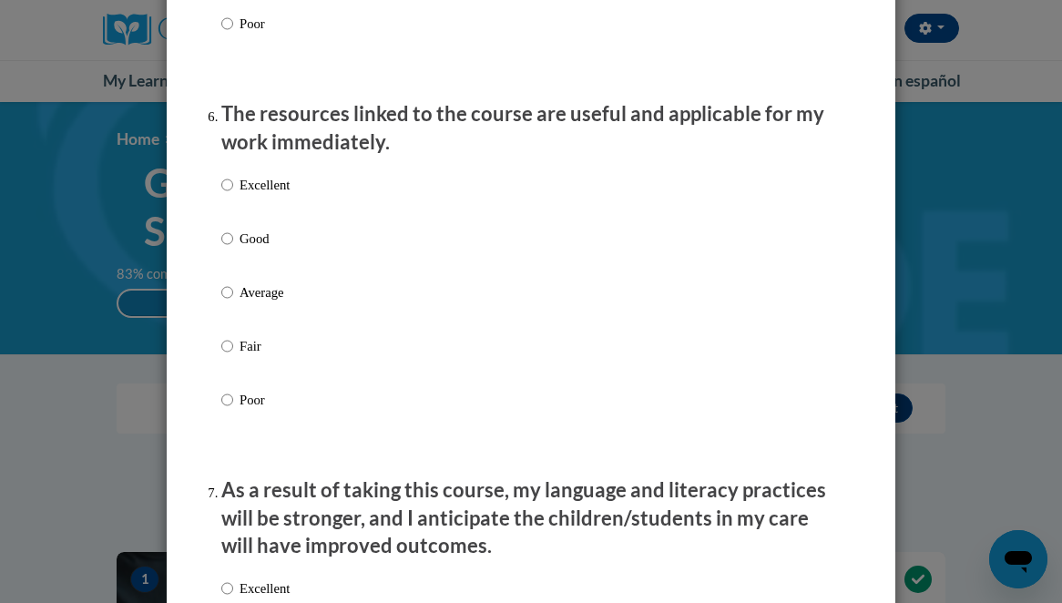
click at [246, 249] on p "Good" at bounding box center [265, 239] width 50 height 20
click at [233, 249] on input "Good" at bounding box center [227, 239] width 12 height 20
radio input "true"
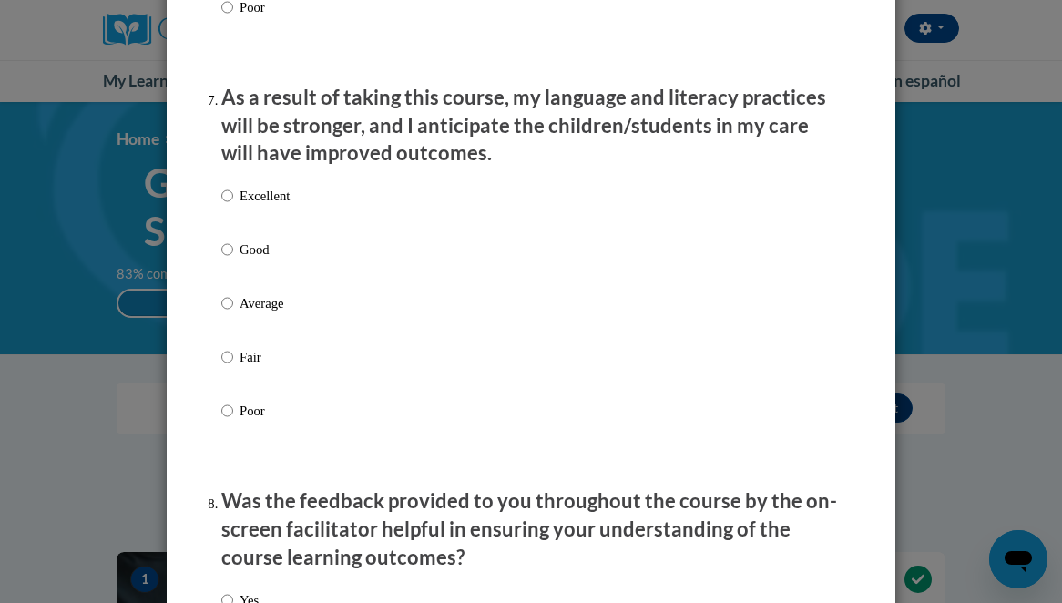
click at [247, 260] on p "Good" at bounding box center [265, 250] width 50 height 20
click at [233, 260] on input "Good" at bounding box center [227, 250] width 12 height 20
radio input "true"
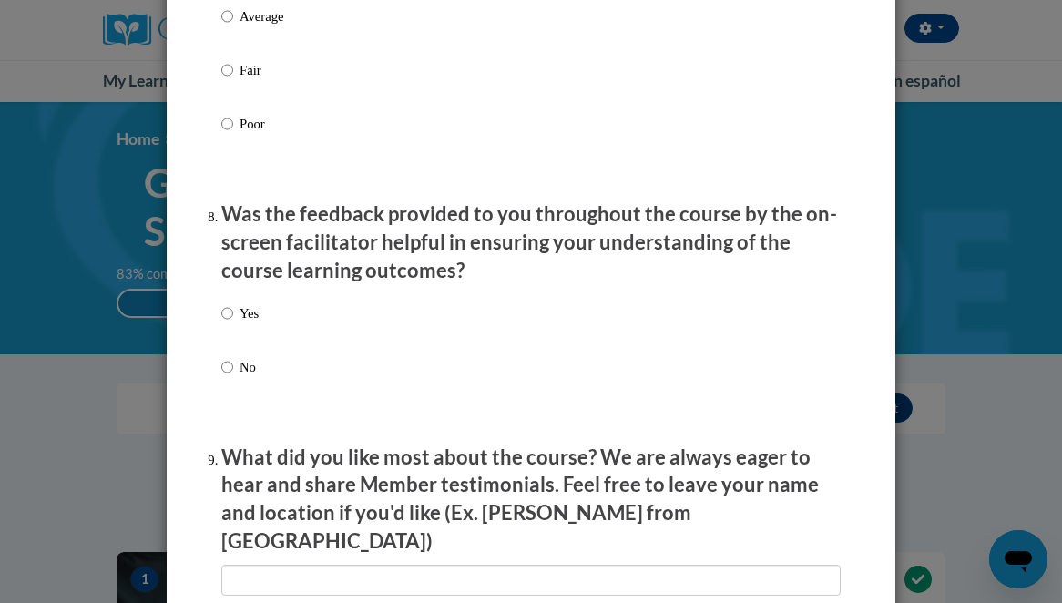
scroll to position [2816, 0]
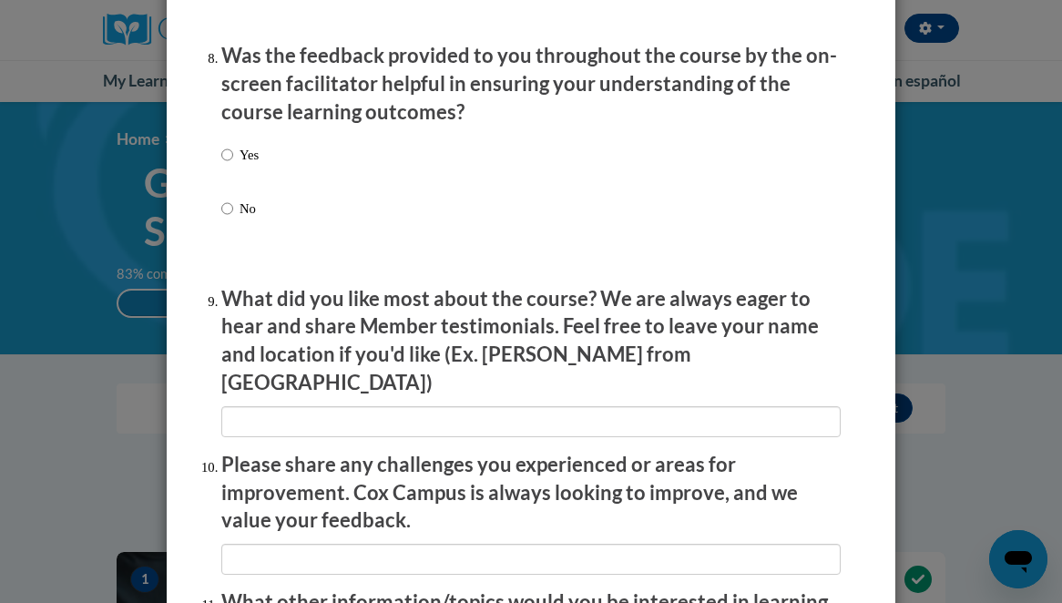
click at [242, 165] on p "Yes" at bounding box center [249, 155] width 19 height 20
click at [233, 165] on input "Yes" at bounding box center [227, 155] width 12 height 20
radio input "true"
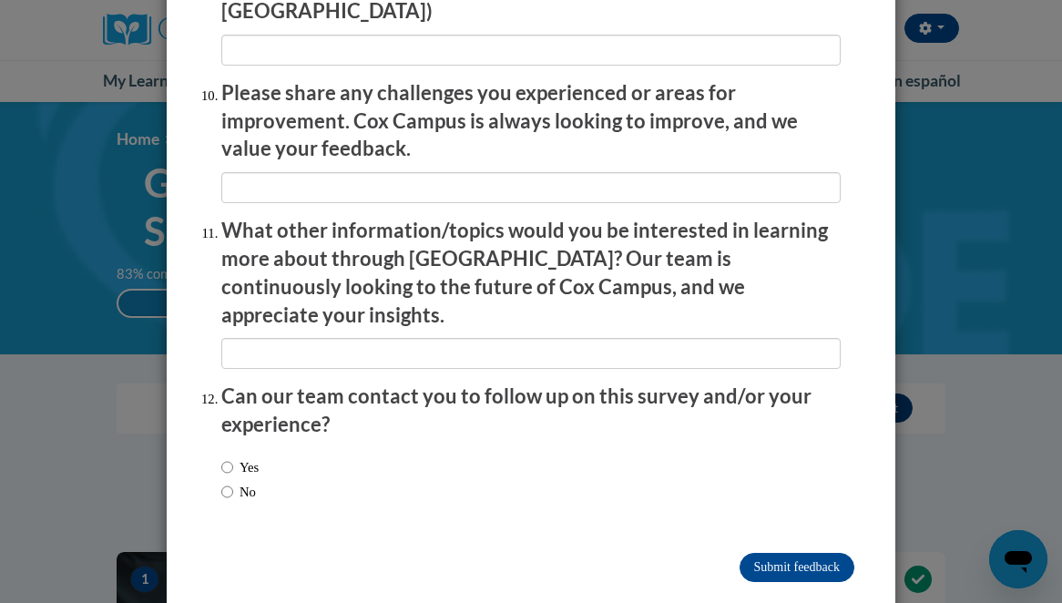
scroll to position [3186, 0]
click at [225, 483] on input "No" at bounding box center [227, 493] width 12 height 20
radio input "true"
click at [826, 554] on input "Submit feedback" at bounding box center [797, 568] width 115 height 29
